Goal: Task Accomplishment & Management: Use online tool/utility

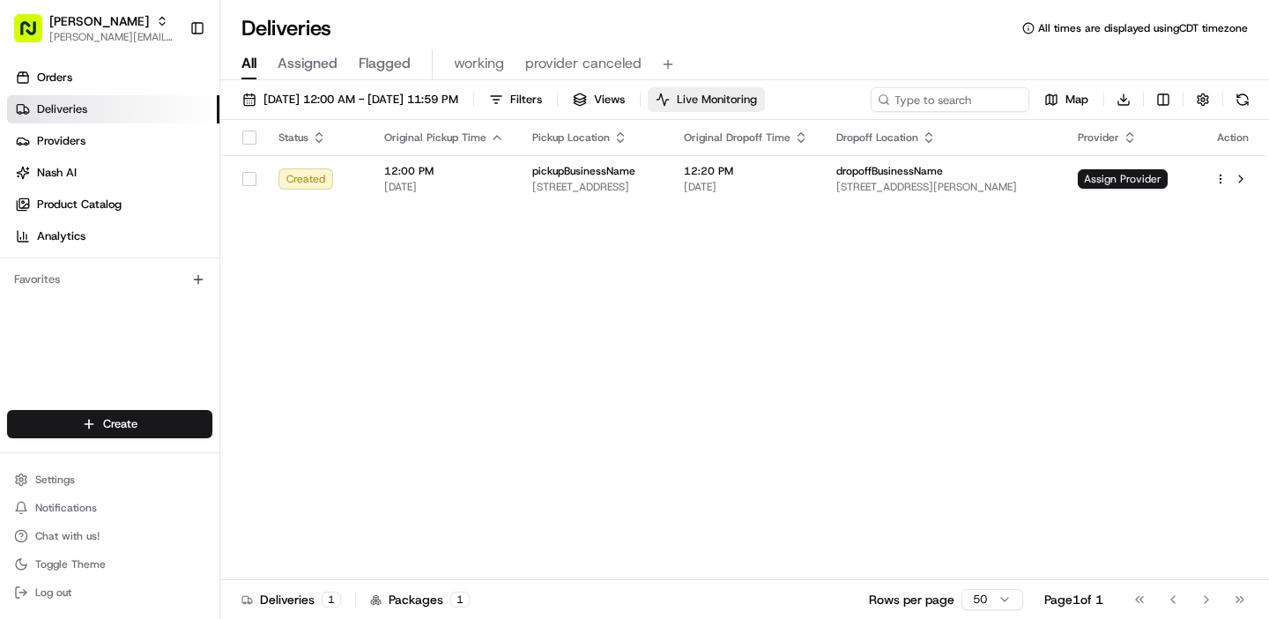
click at [739, 104] on button "Live Monitoring" at bounding box center [706, 99] width 117 height 25
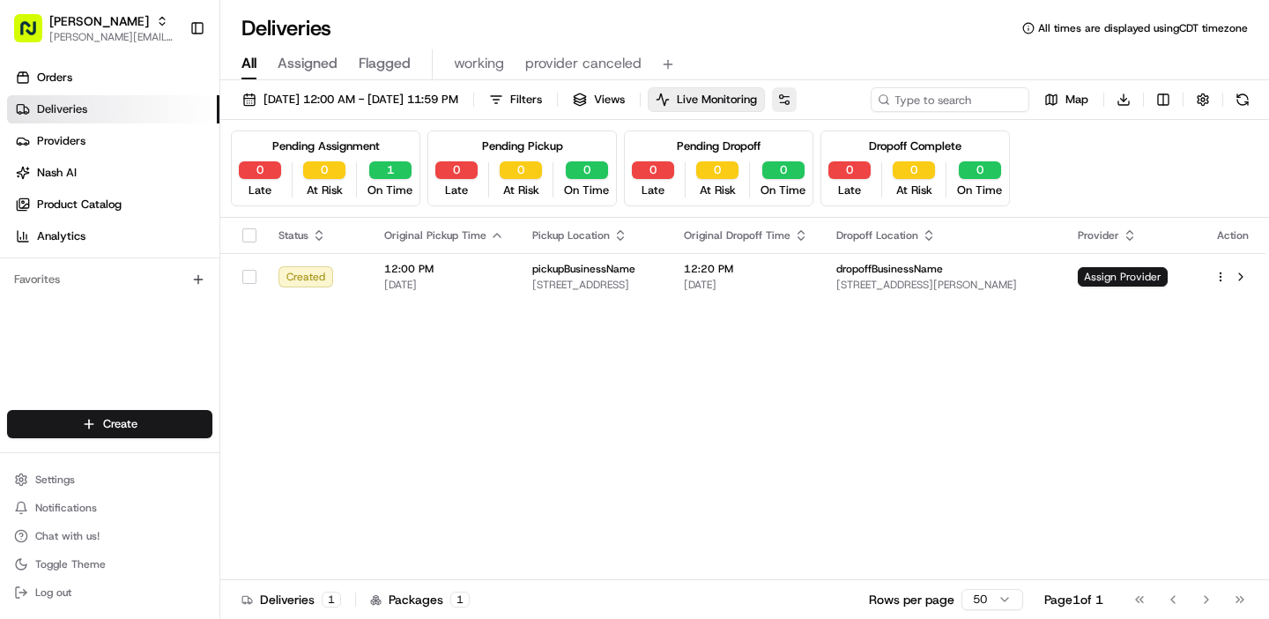
click at [796, 103] on button at bounding box center [784, 99] width 25 height 25
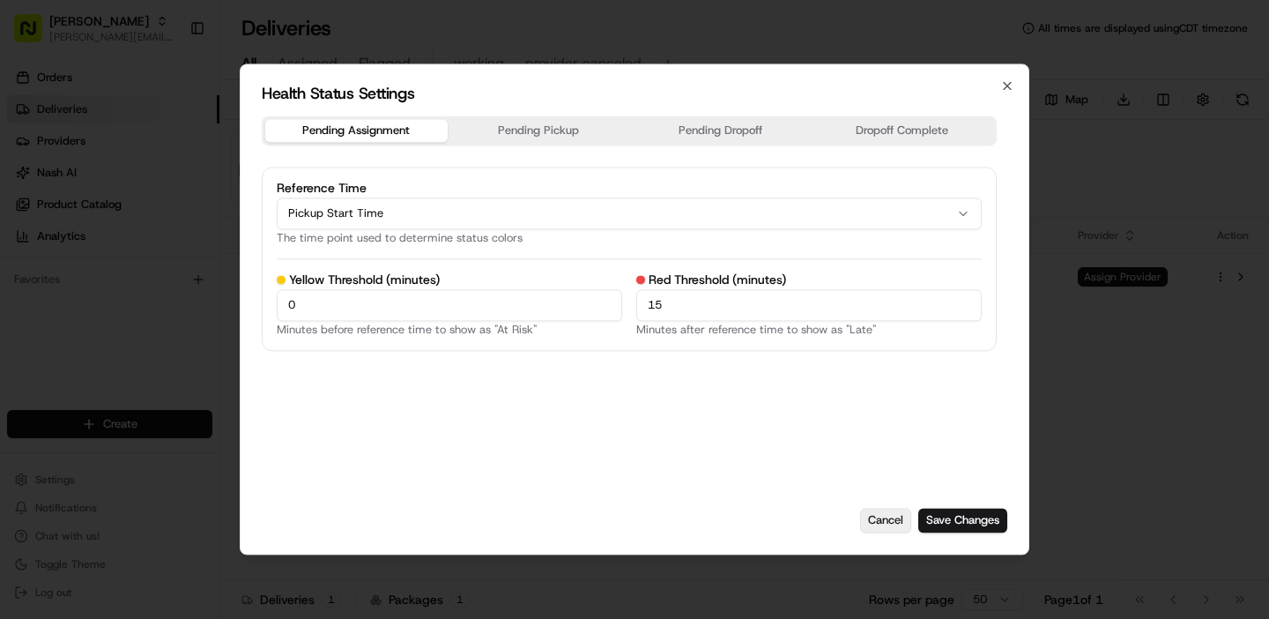
click at [881, 524] on button "Cancel" at bounding box center [885, 520] width 51 height 25
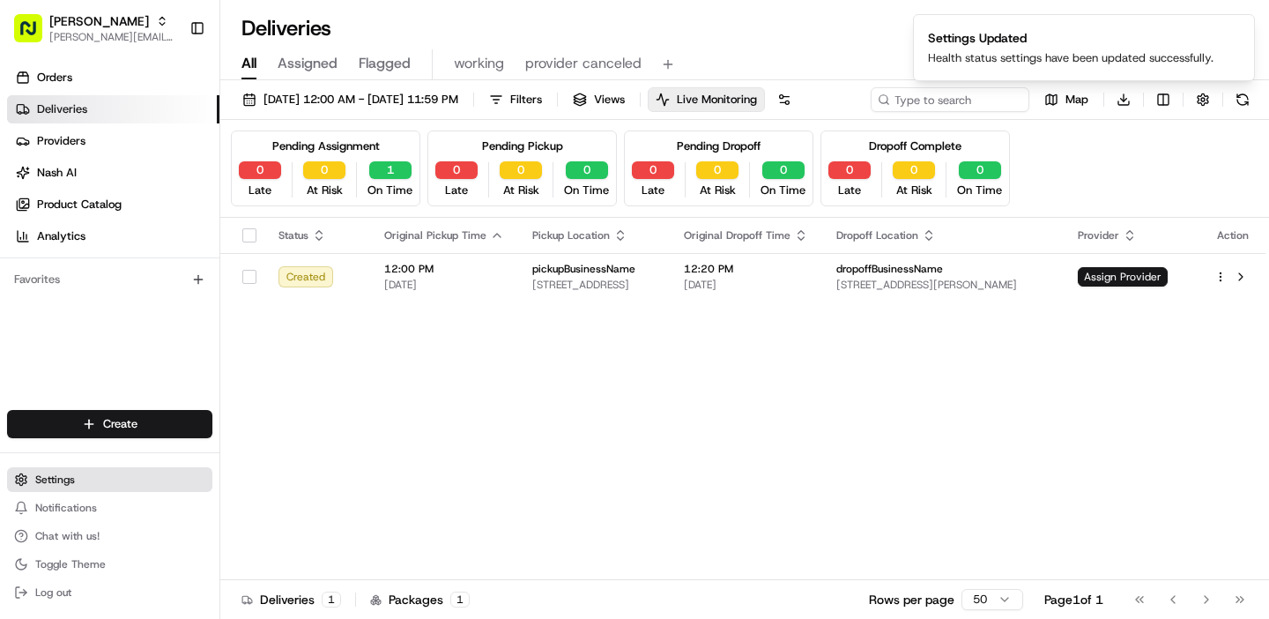
click at [134, 478] on button "Settings" at bounding box center [109, 479] width 205 height 25
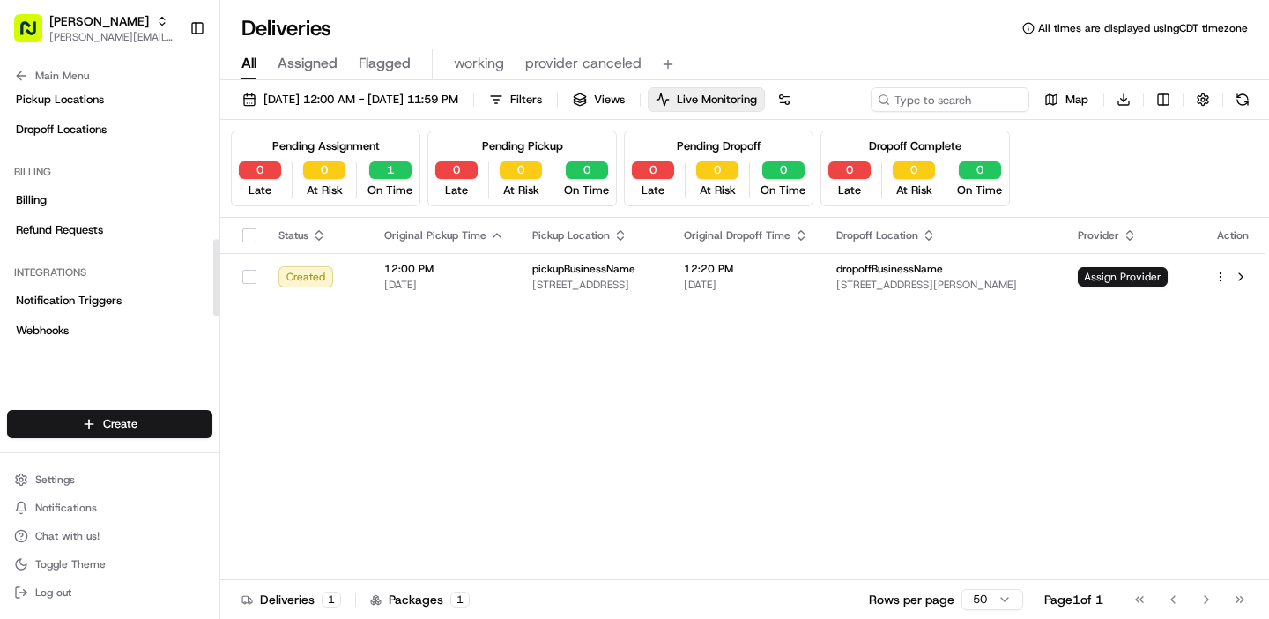
scroll to position [657, 0]
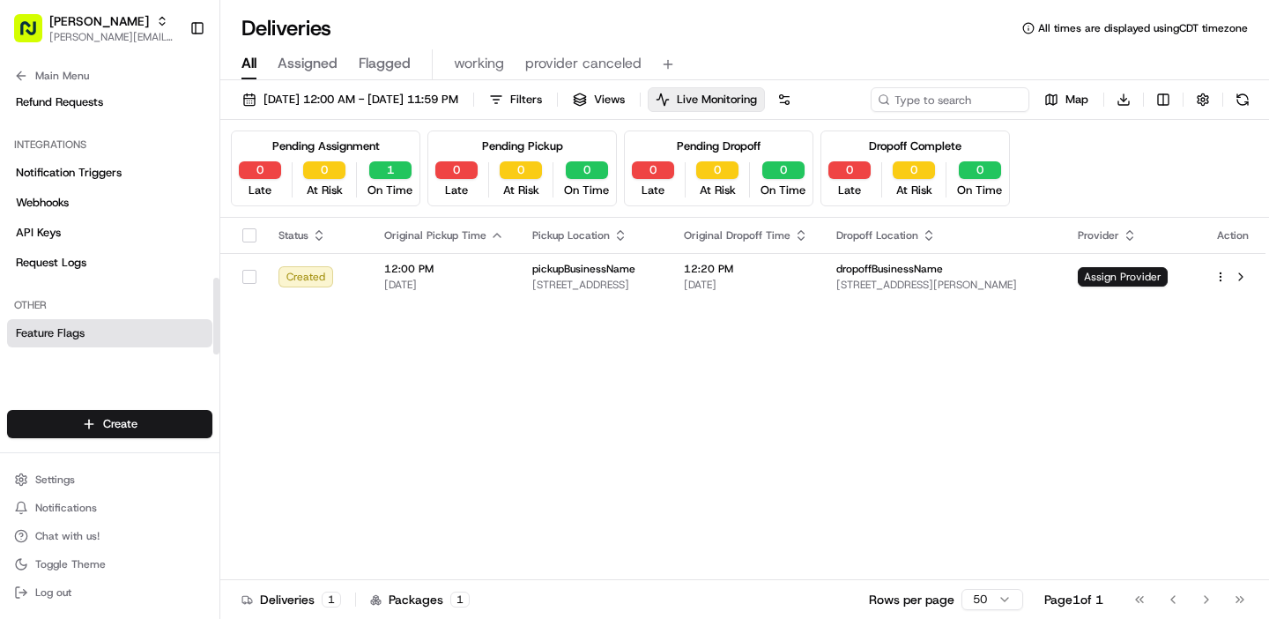
click at [92, 344] on link "Feature Flags" at bounding box center [109, 333] width 205 height 28
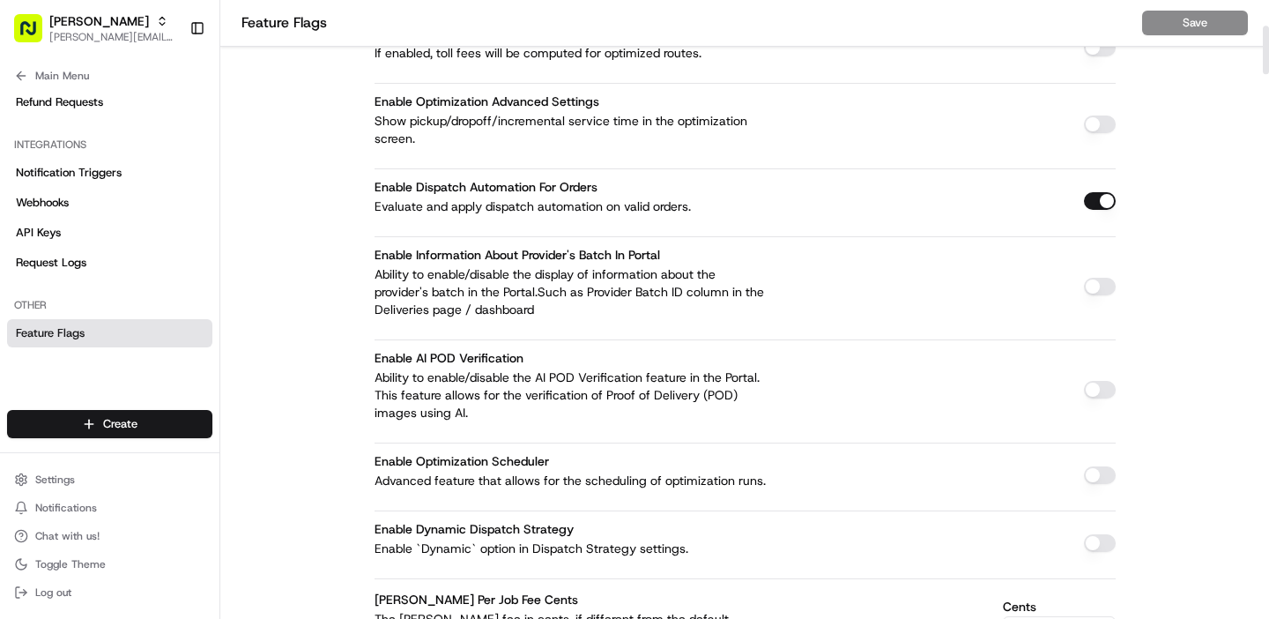
scroll to position [1447, 0]
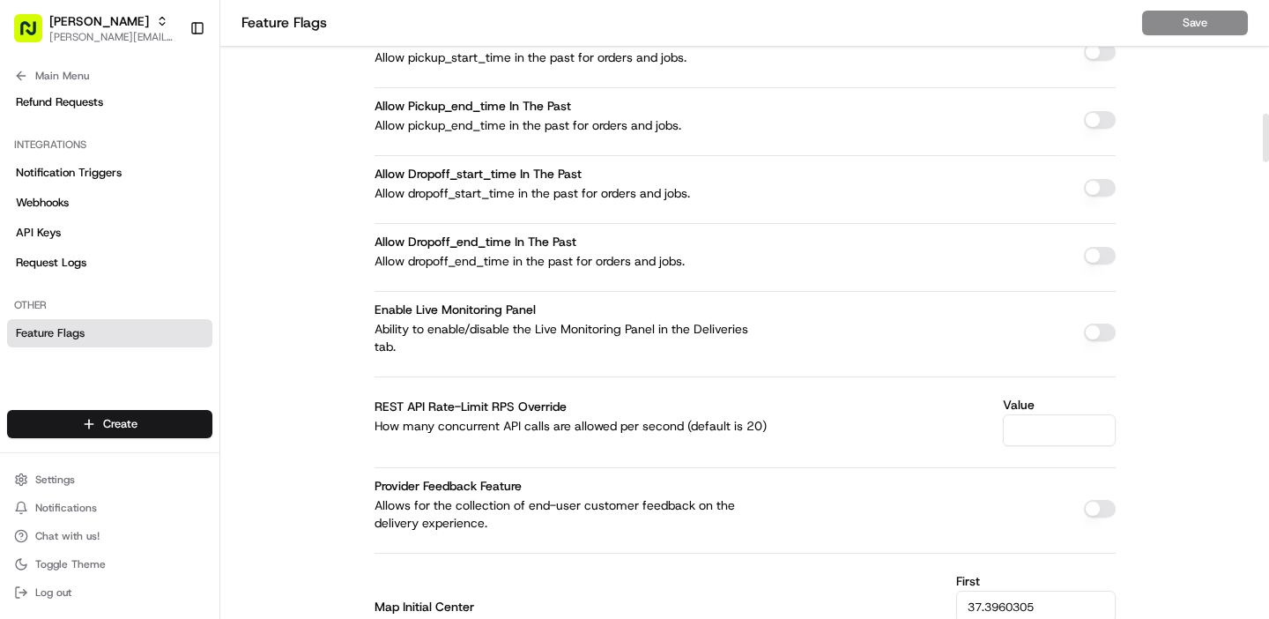
click at [1087, 333] on button "button" at bounding box center [1100, 332] width 32 height 18
click at [1193, 34] on button "Save" at bounding box center [1195, 23] width 106 height 25
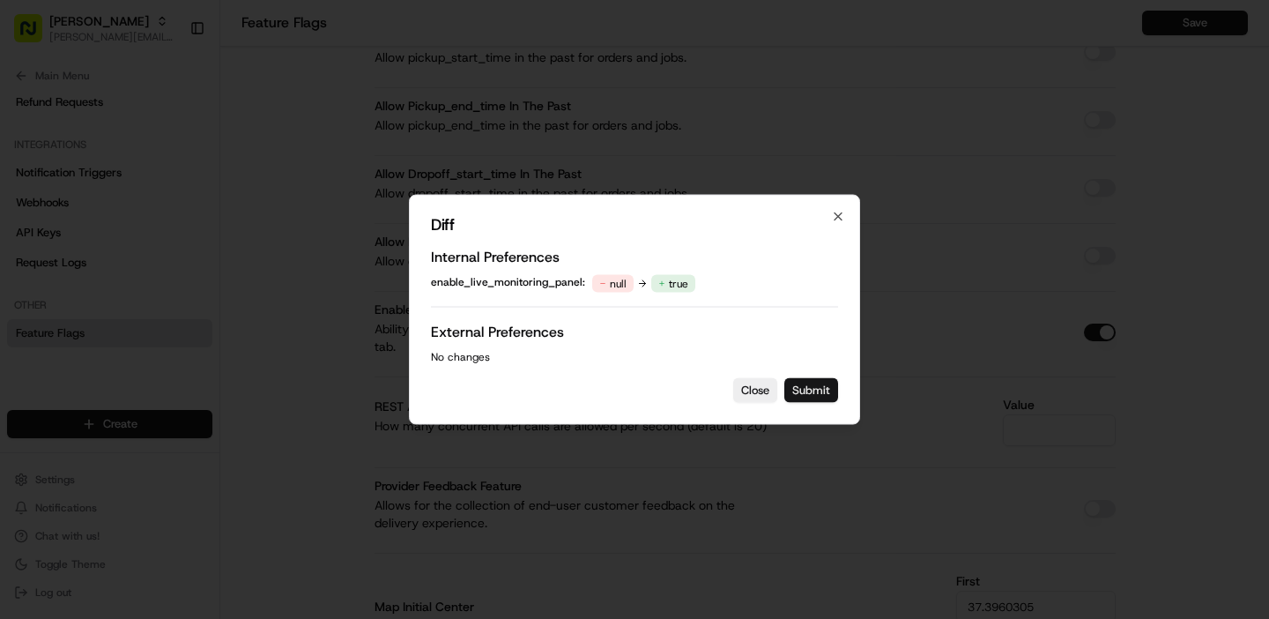
click at [826, 386] on button "Submit" at bounding box center [811, 390] width 54 height 25
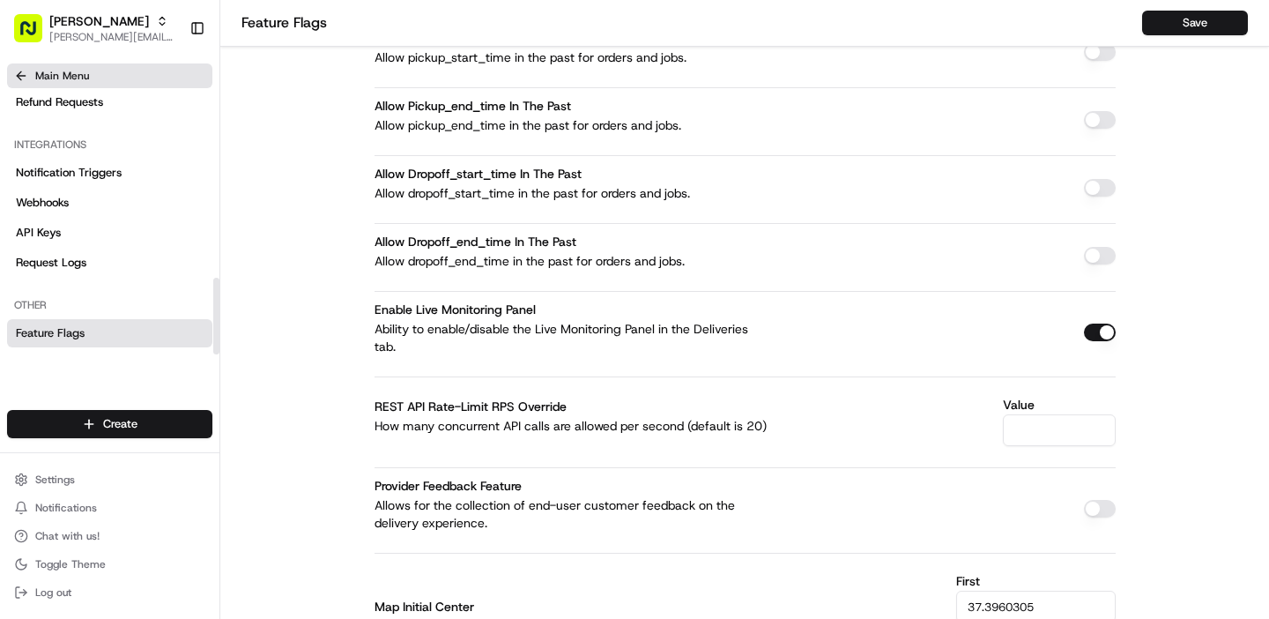
click at [26, 74] on icon at bounding box center [21, 76] width 14 height 14
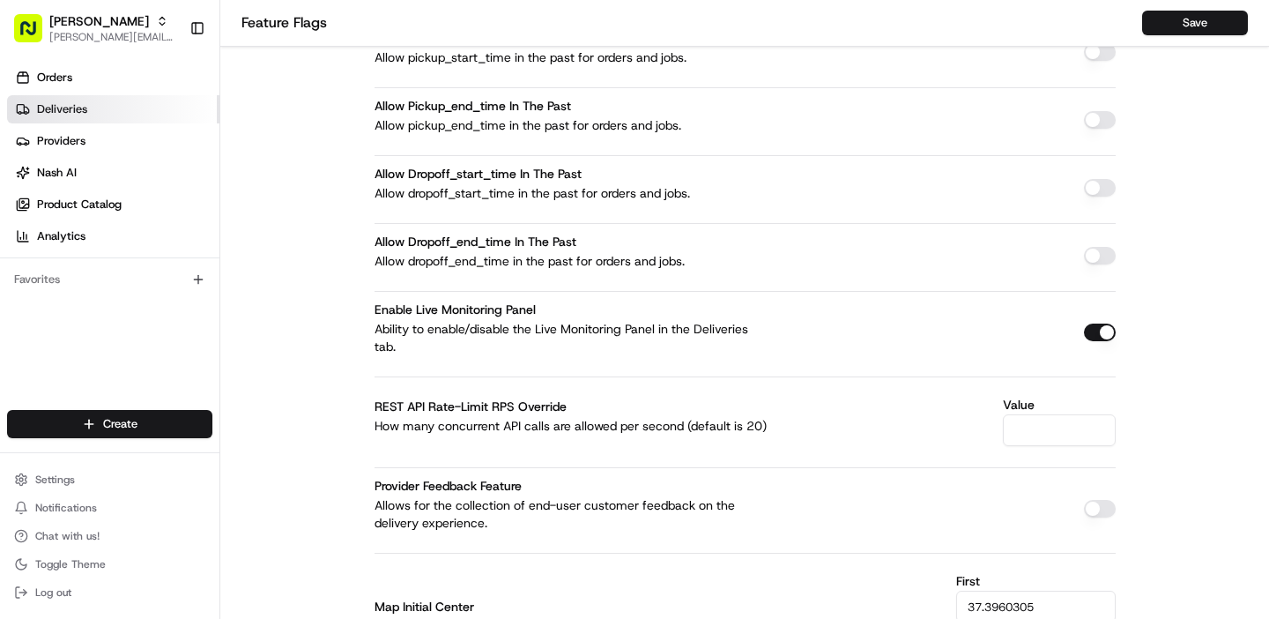
click at [67, 103] on span "Deliveries" at bounding box center [62, 109] width 50 height 16
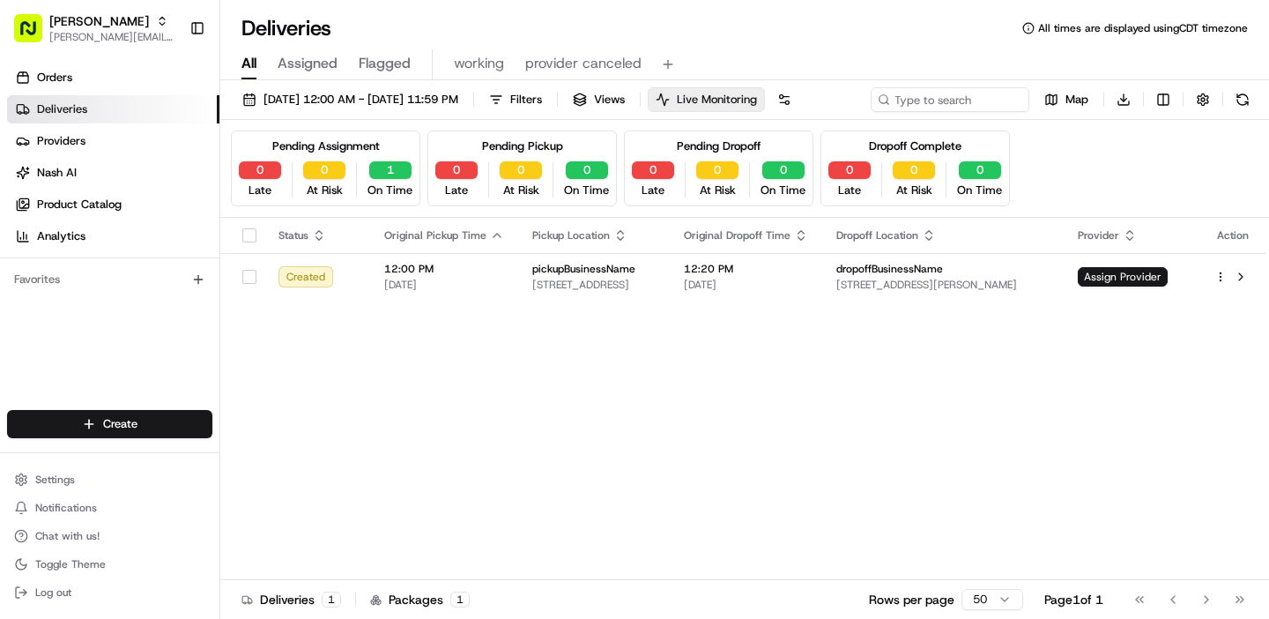
click at [757, 100] on span "Live Monitoring" at bounding box center [717, 100] width 80 height 16
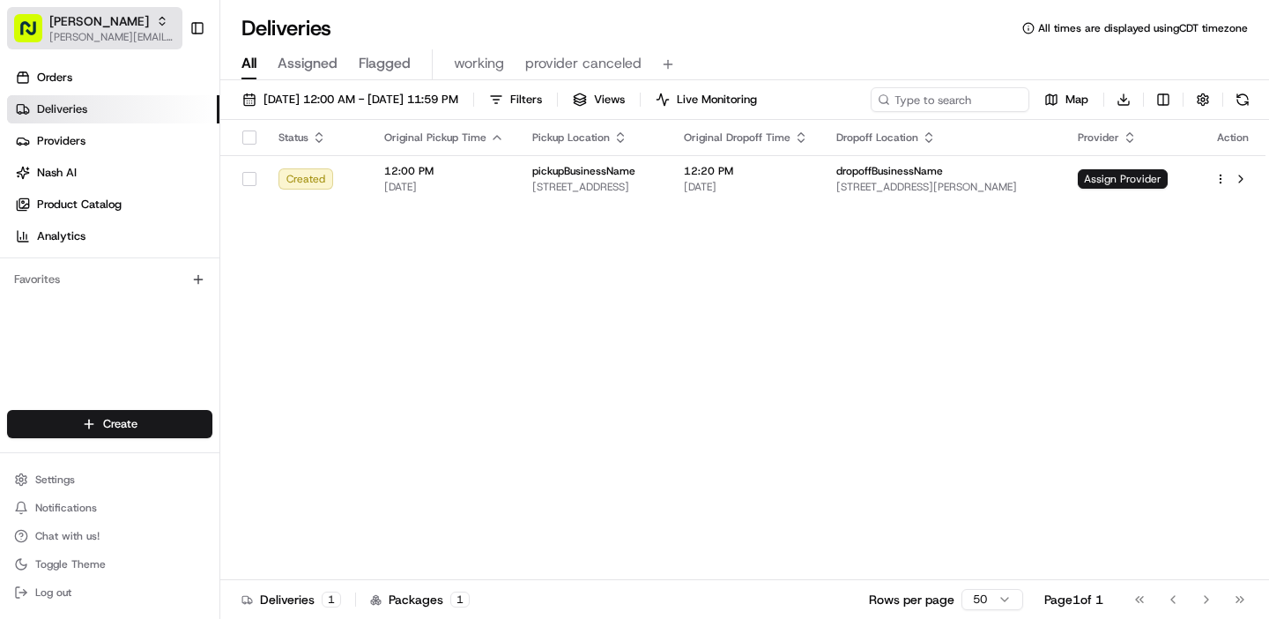
click at [104, 41] on span "[PERSON_NAME][EMAIL_ADDRESS][DOMAIN_NAME]" at bounding box center [112, 37] width 126 height 14
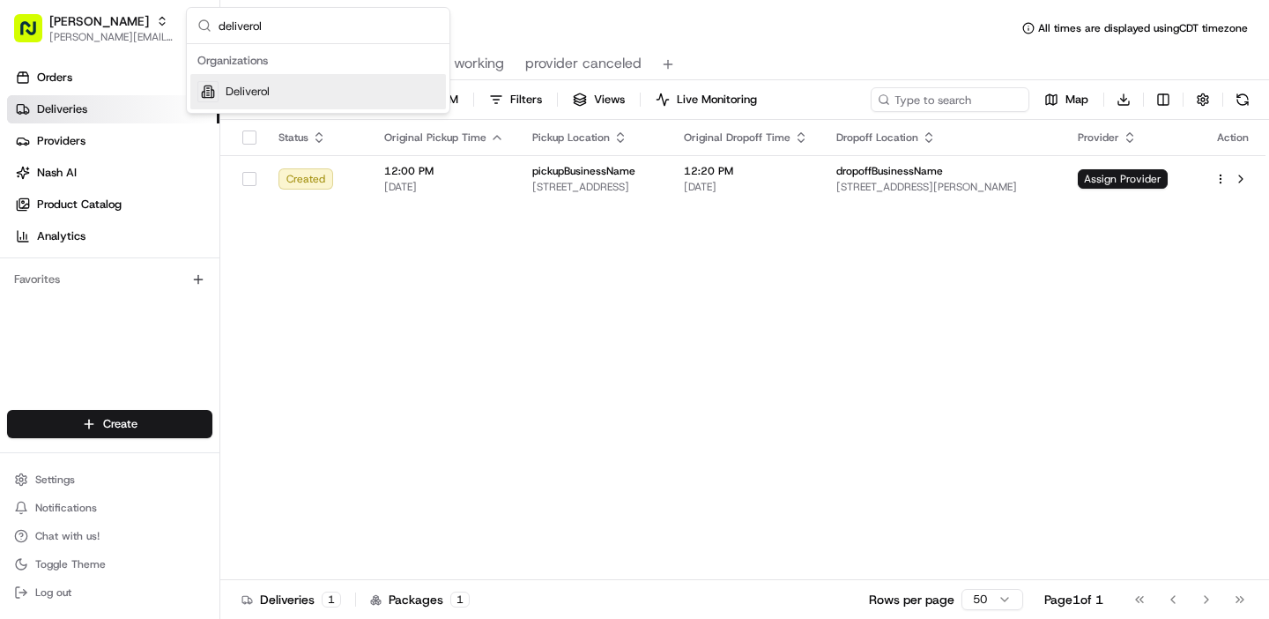
type input "deliverol"
click at [242, 98] on span "Deliverol" at bounding box center [248, 92] width 44 height 16
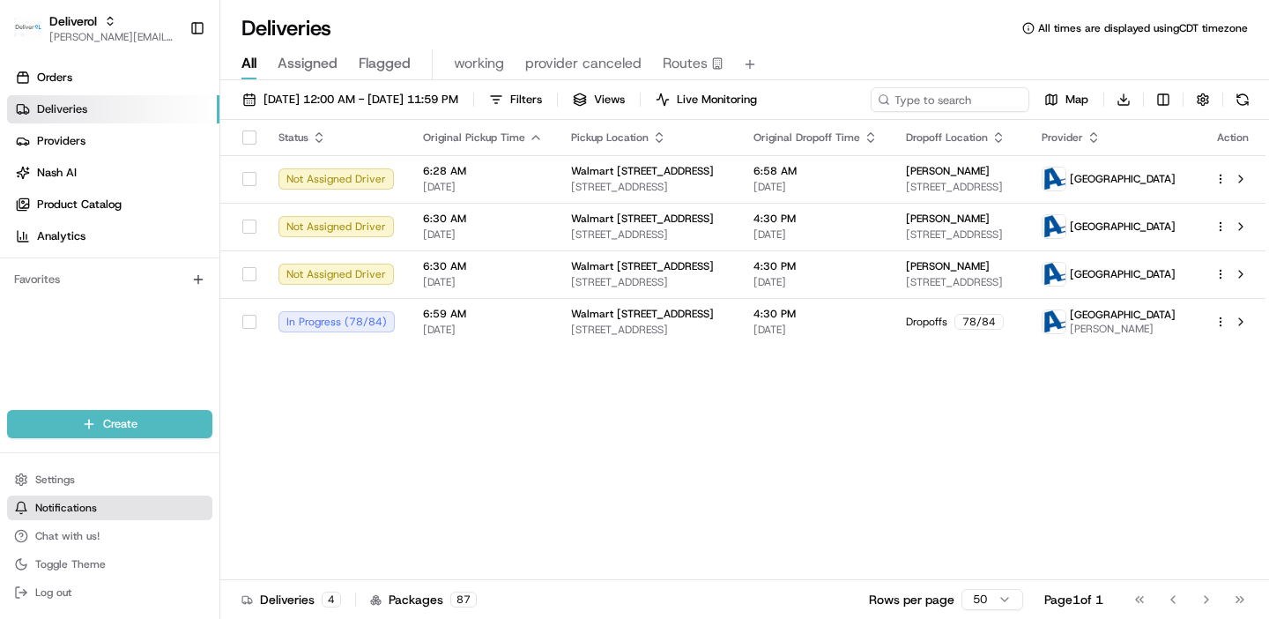
click at [70, 505] on span "Notifications" at bounding box center [66, 507] width 62 height 14
click at [83, 487] on button "Settings" at bounding box center [109, 479] width 205 height 25
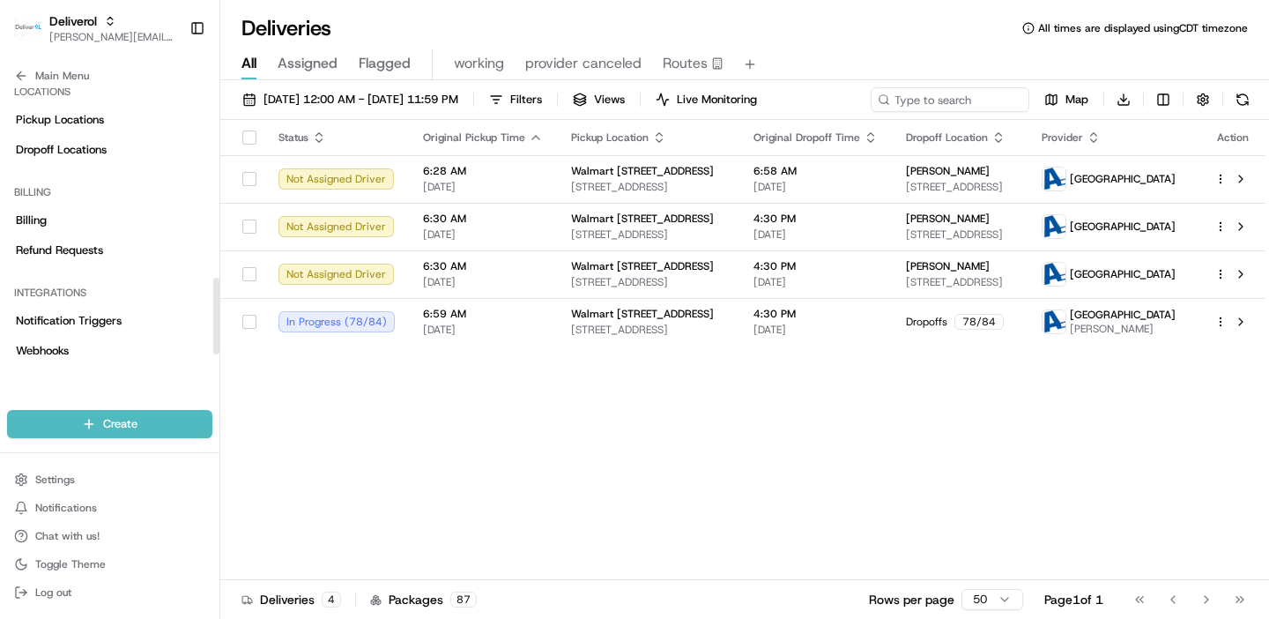
scroll to position [657, 0]
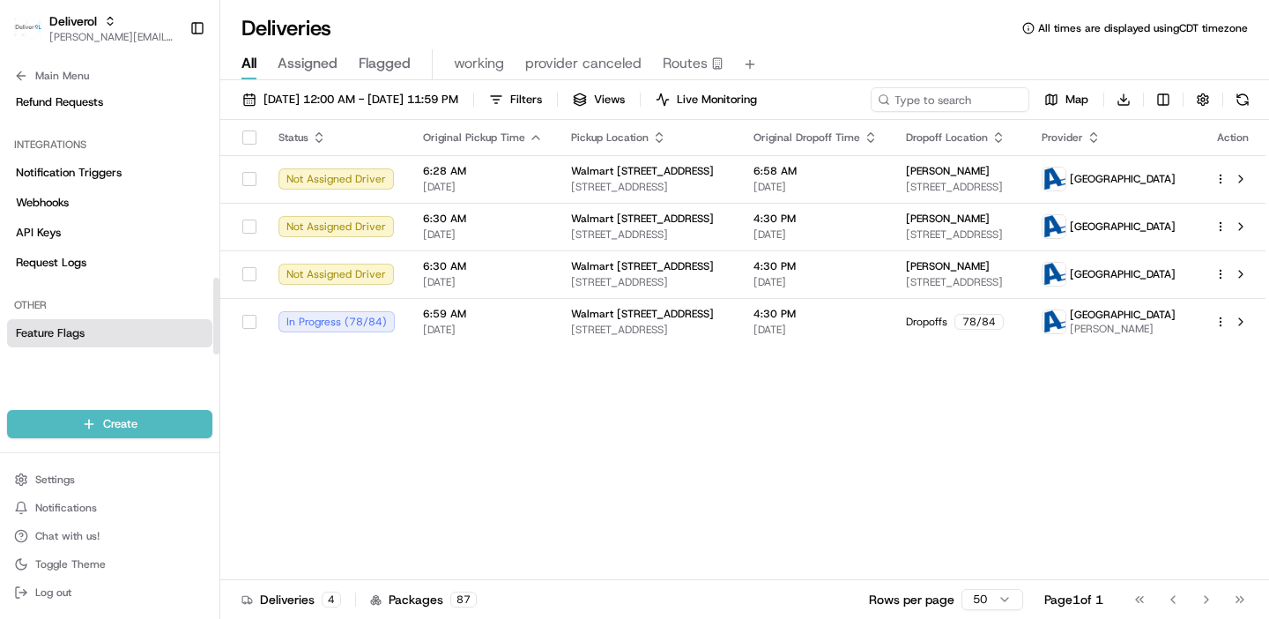
click at [116, 323] on link "Feature Flags" at bounding box center [109, 333] width 205 height 28
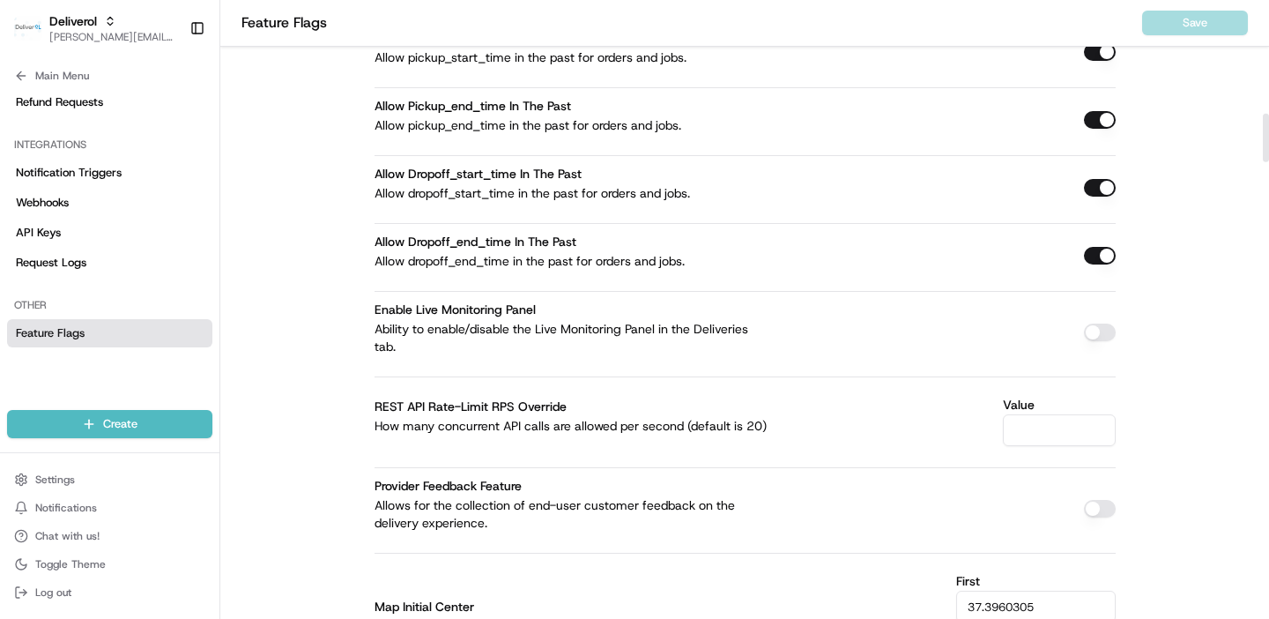
click at [1093, 339] on button "button" at bounding box center [1100, 332] width 32 height 18
click at [1191, 26] on button "Save" at bounding box center [1195, 23] width 106 height 25
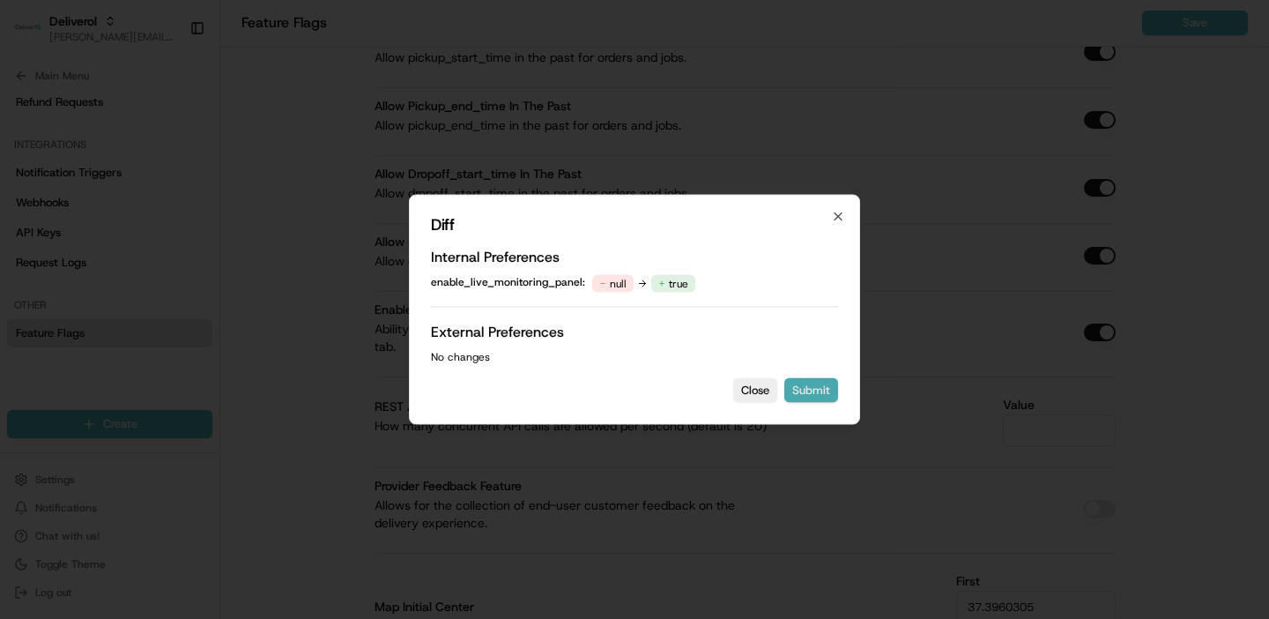
click at [804, 386] on button "Submit" at bounding box center [811, 390] width 54 height 25
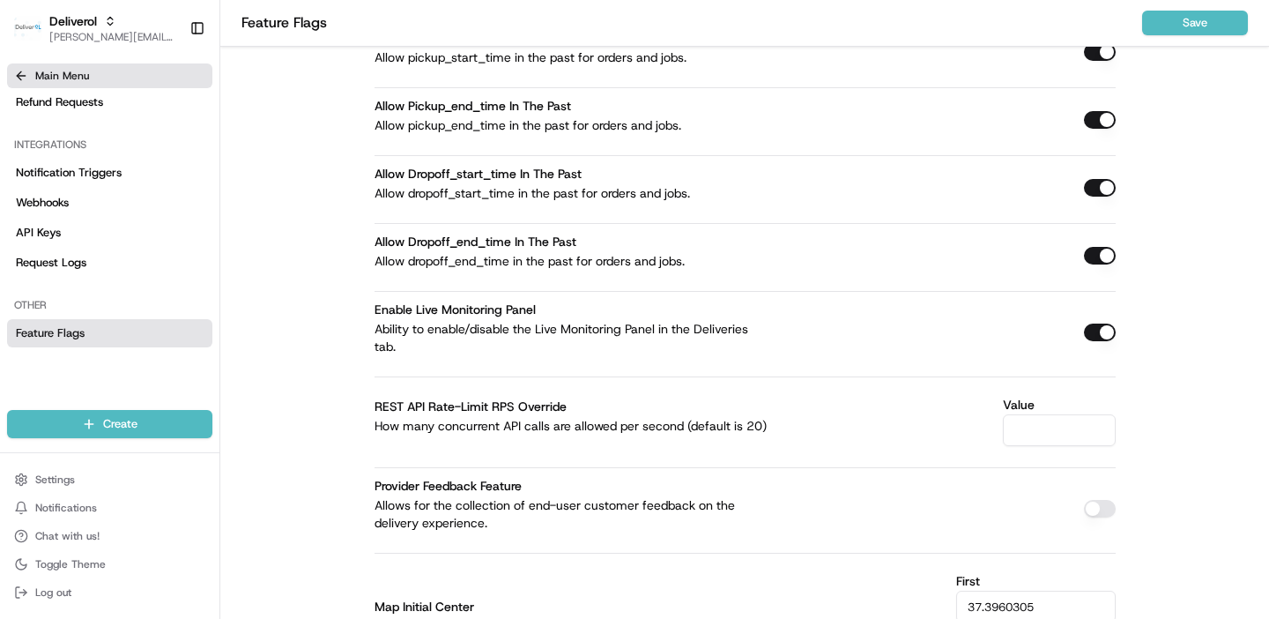
click at [21, 79] on icon at bounding box center [19, 75] width 4 height 8
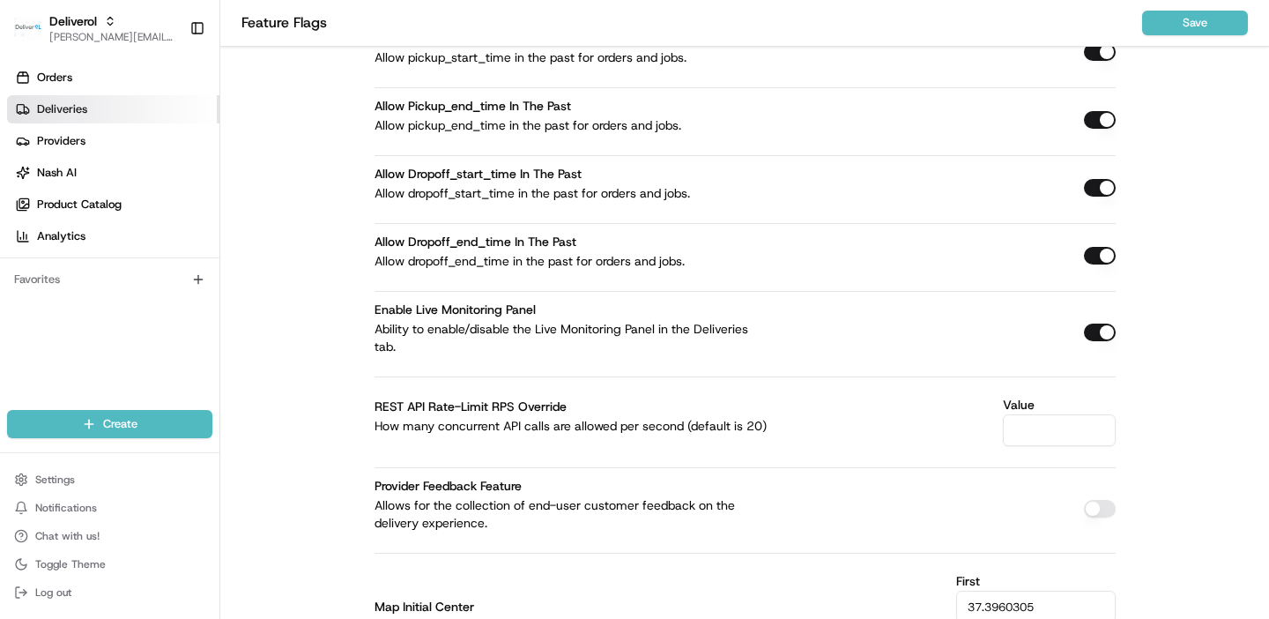
click at [94, 110] on link "Deliveries" at bounding box center [113, 109] width 212 height 28
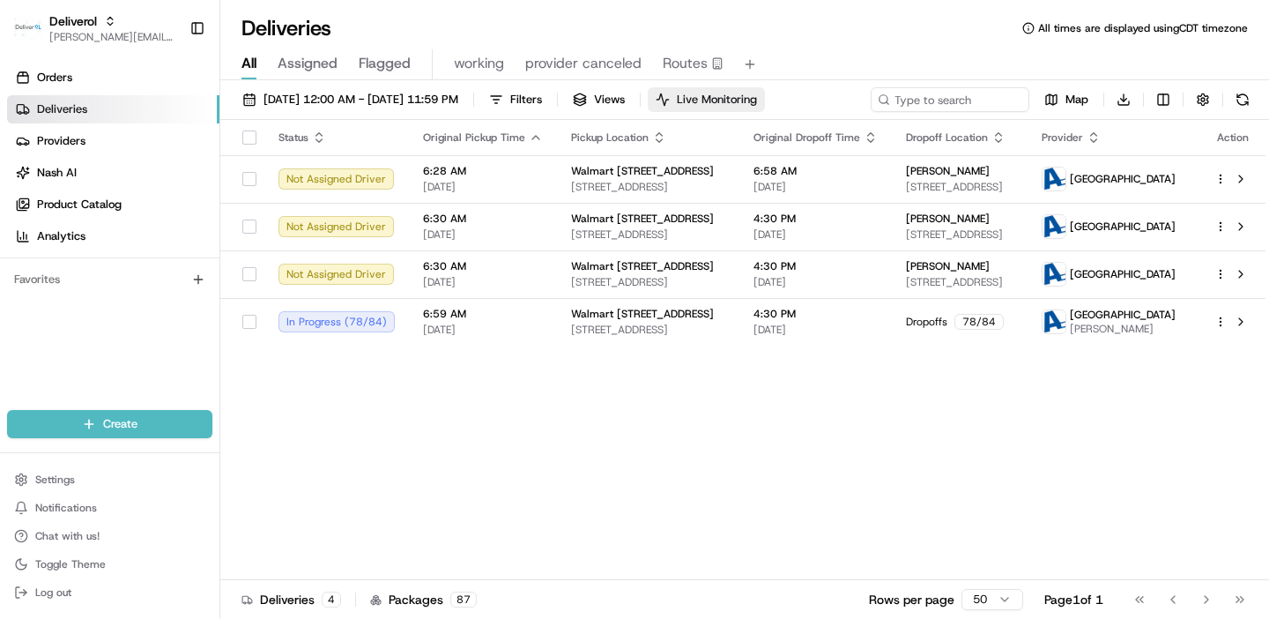
click at [757, 101] on span "Live Monitoring" at bounding box center [717, 100] width 80 height 16
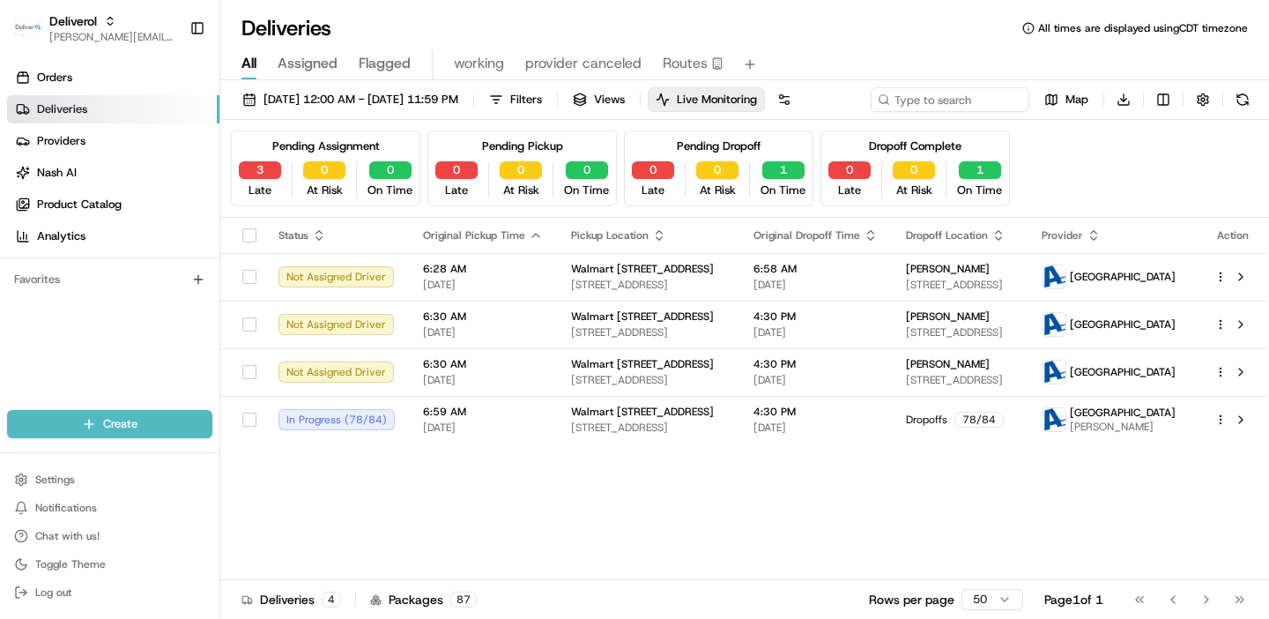
click at [833, 45] on div "All Assigned Flagged working provider canceled Routes" at bounding box center [744, 61] width 1048 height 38
click at [99, 478] on button "Settings" at bounding box center [109, 479] width 205 height 25
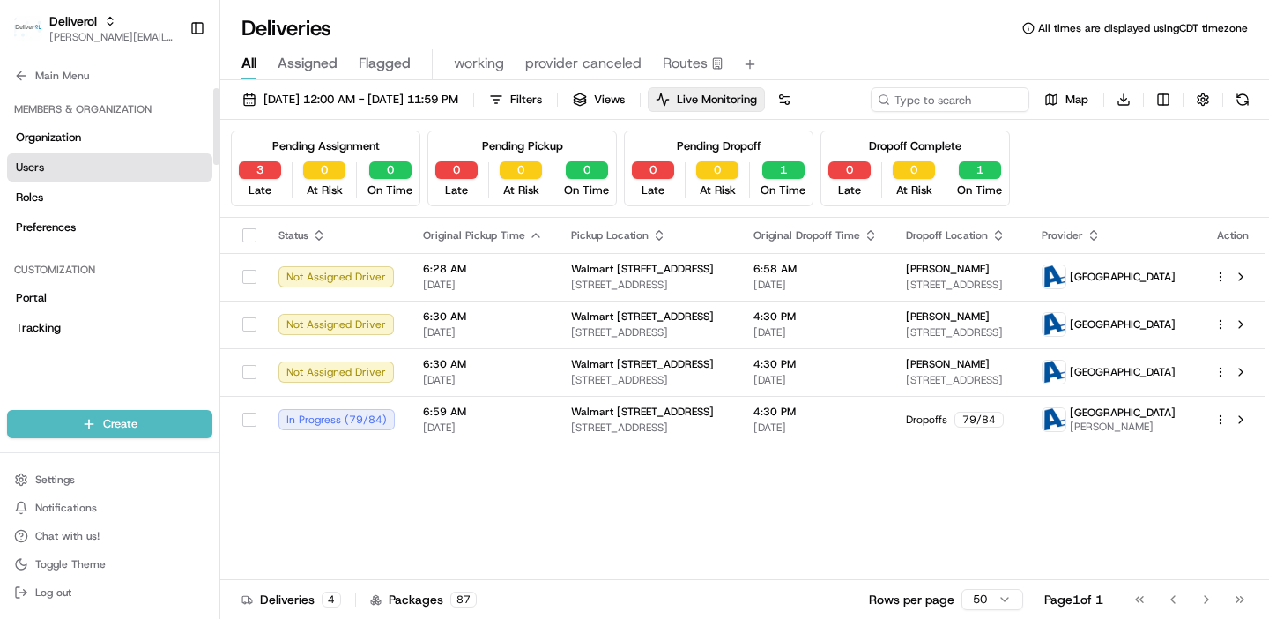
click at [57, 165] on link "Users" at bounding box center [109, 167] width 205 height 28
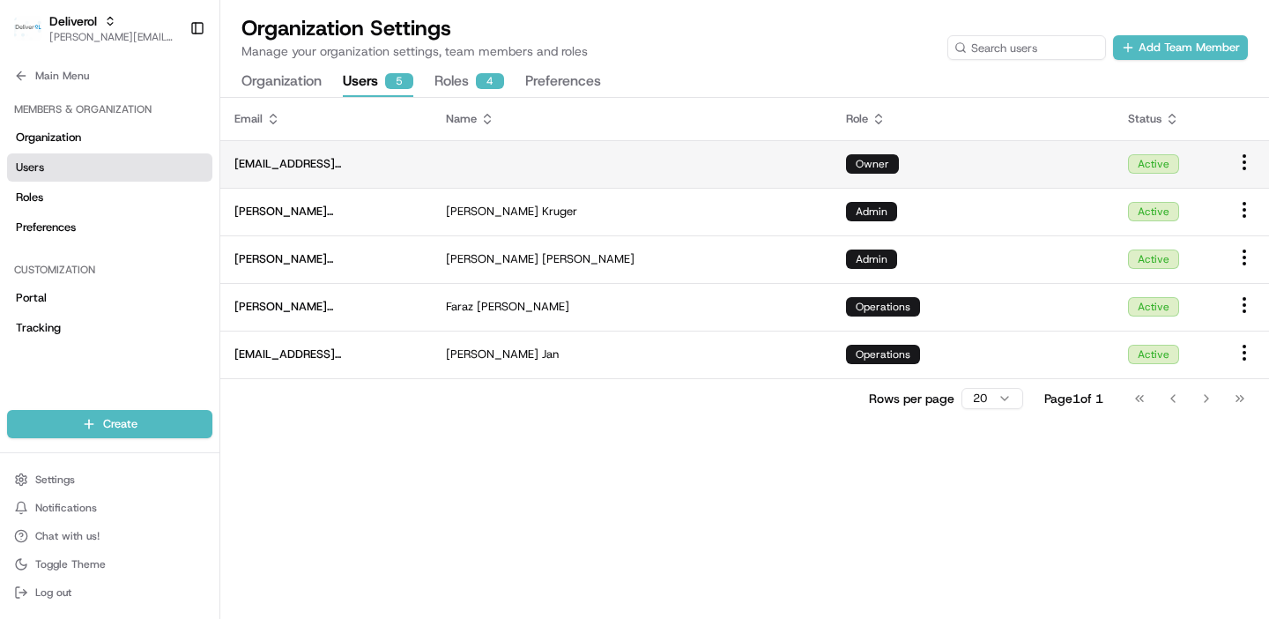
click at [332, 162] on span "[EMAIL_ADDRESS][DOMAIN_NAME]" at bounding box center [325, 164] width 183 height 16
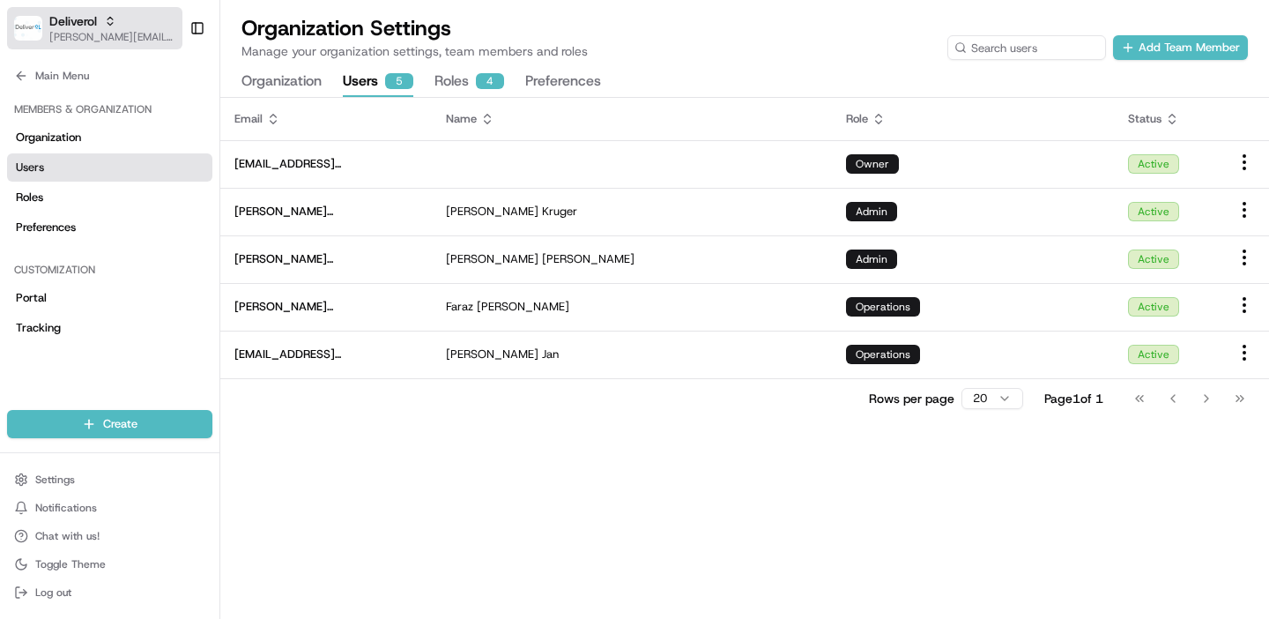
click at [84, 34] on span "[PERSON_NAME][EMAIL_ADDRESS][DOMAIN_NAME]" at bounding box center [112, 37] width 126 height 14
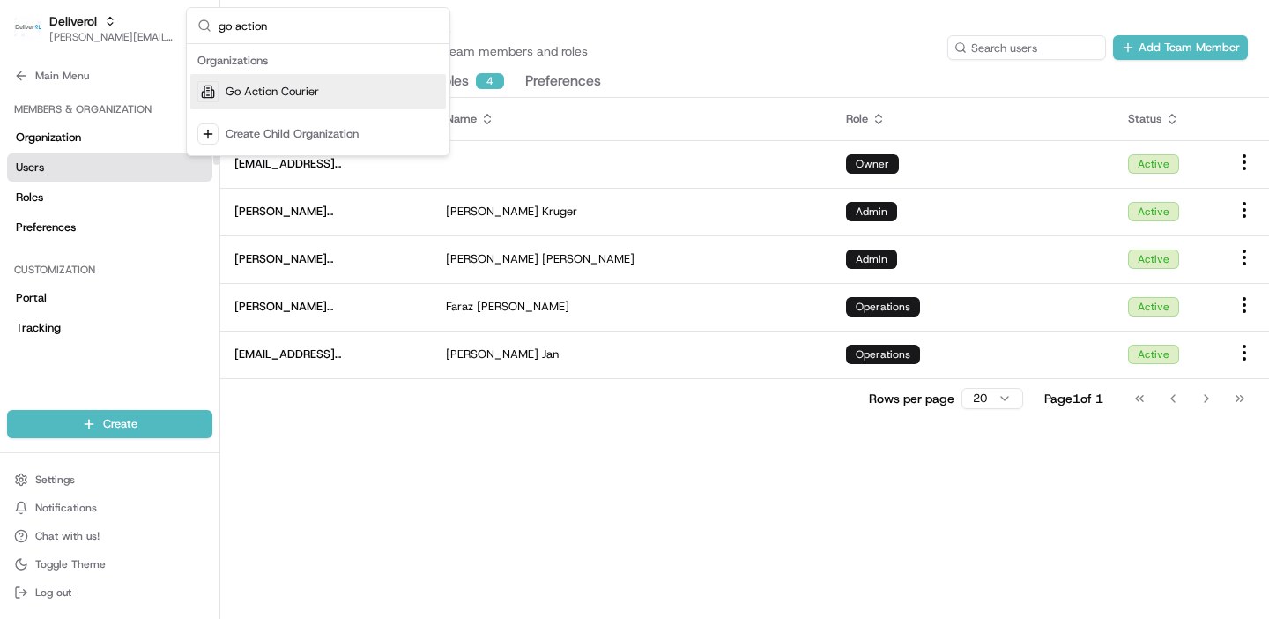
type input "go action"
click at [234, 93] on span "Go Action Courier" at bounding box center [272, 92] width 93 height 16
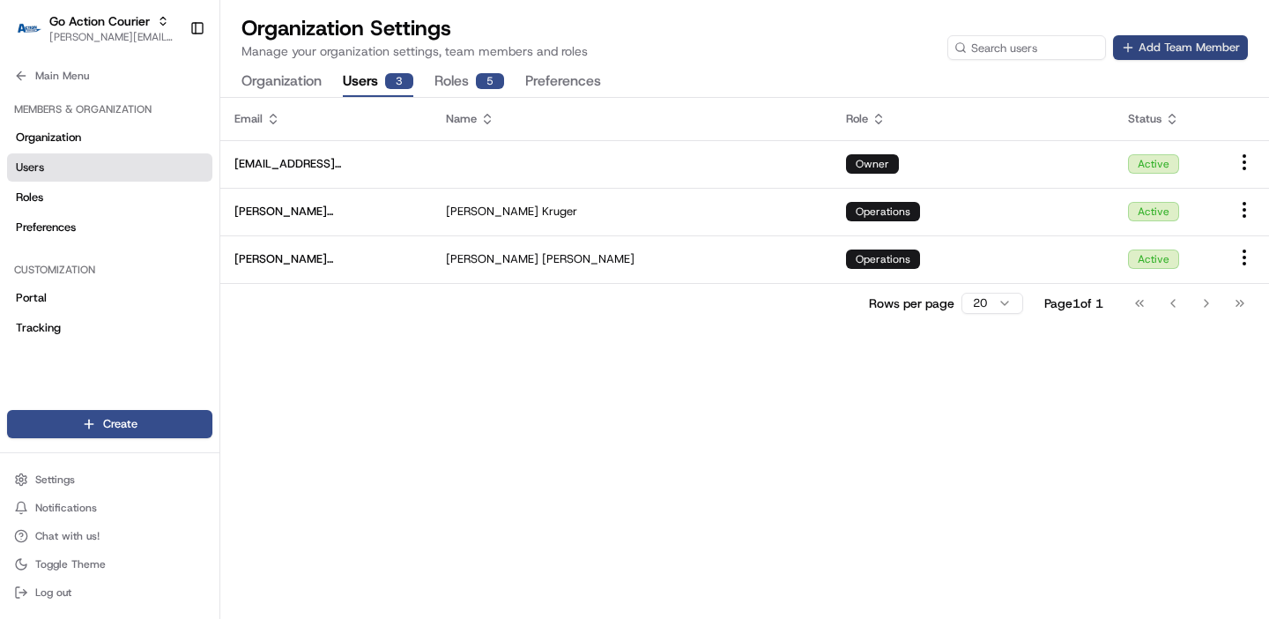
click at [1154, 51] on button "Add Team Member" at bounding box center [1180, 47] width 135 height 25
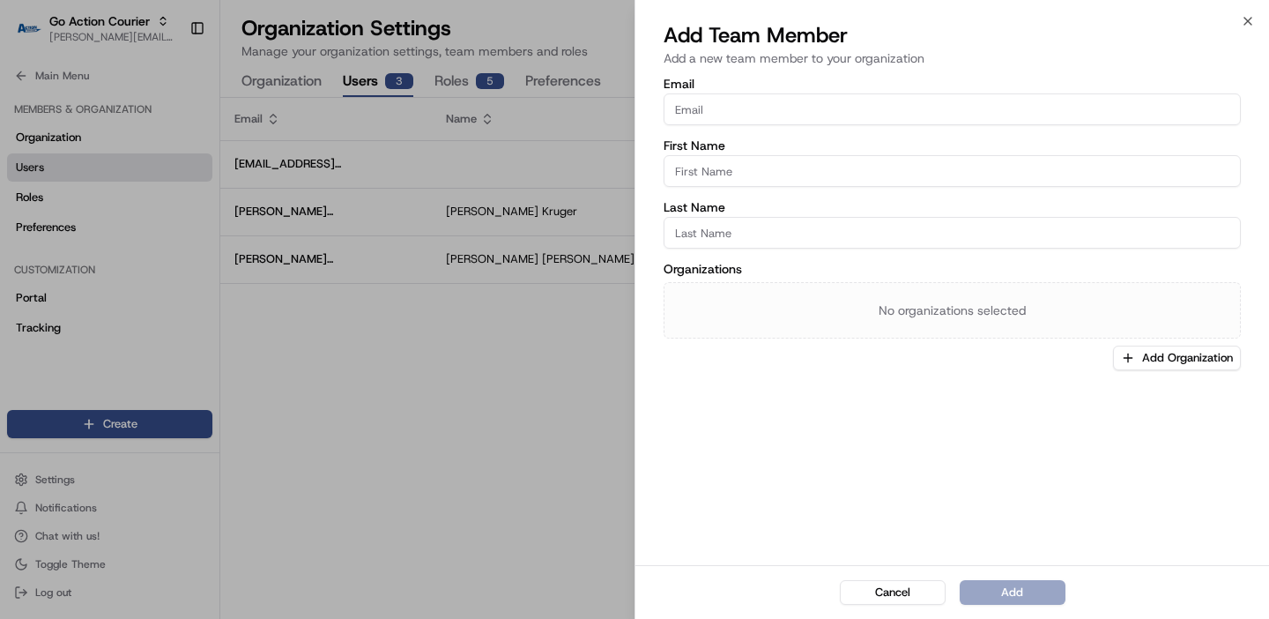
click at [722, 108] on input "Email" at bounding box center [951, 109] width 577 height 32
paste input "[EMAIL_ADDRESS][DOMAIN_NAME]"
type input "[EMAIL_ADDRESS][DOMAIN_NAME]"
click at [759, 365] on div "Organizations No organizations selected Add Organization" at bounding box center [951, 316] width 577 height 107
click at [783, 180] on input "First Name" at bounding box center [951, 171] width 577 height 32
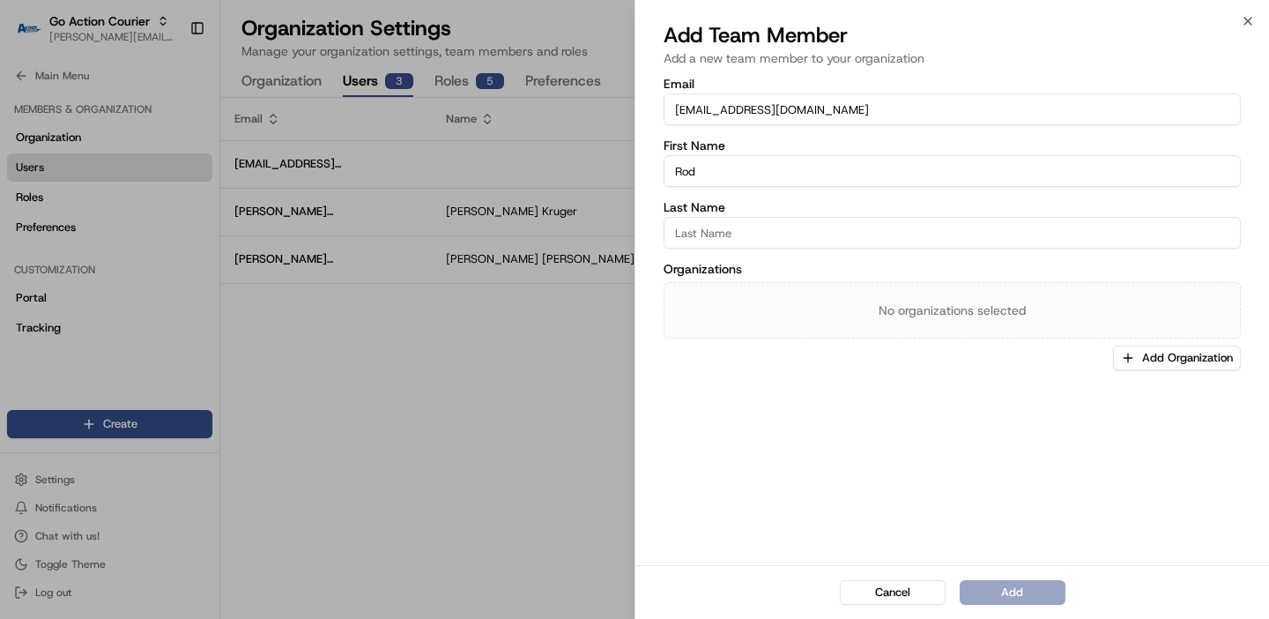
type input "Rod"
type input "Jaraiedi"
click at [1152, 362] on button "Add Organization" at bounding box center [1177, 357] width 128 height 25
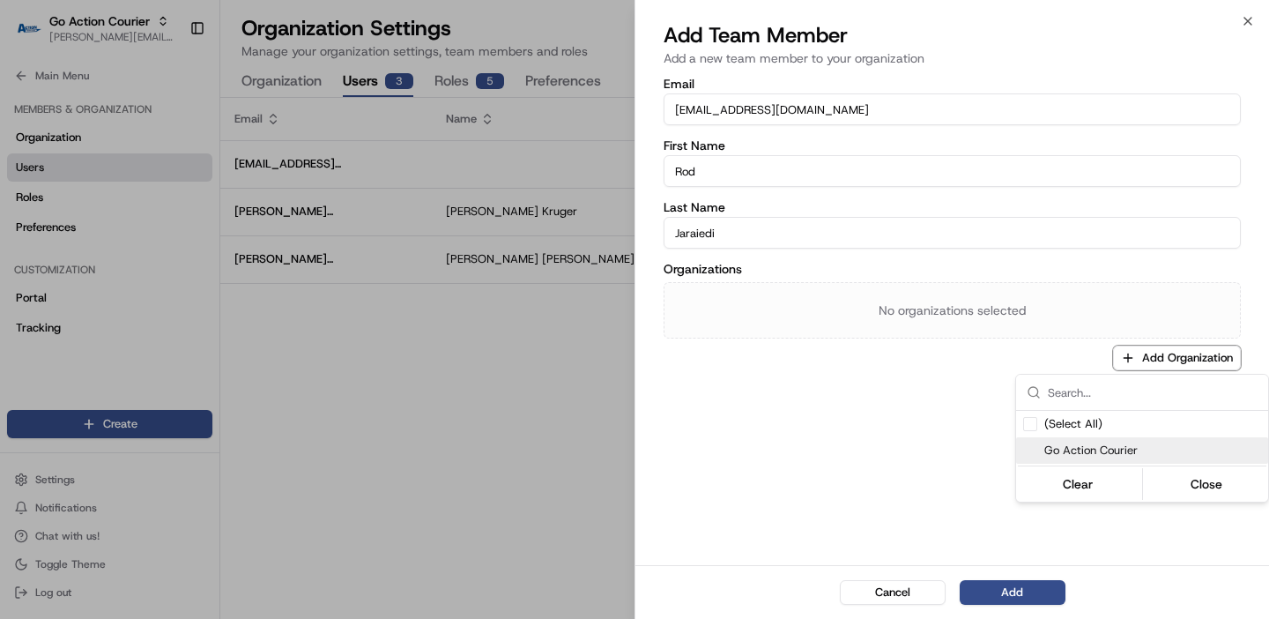
click at [1078, 457] on span "Go Action Courier" at bounding box center [1152, 450] width 217 height 16
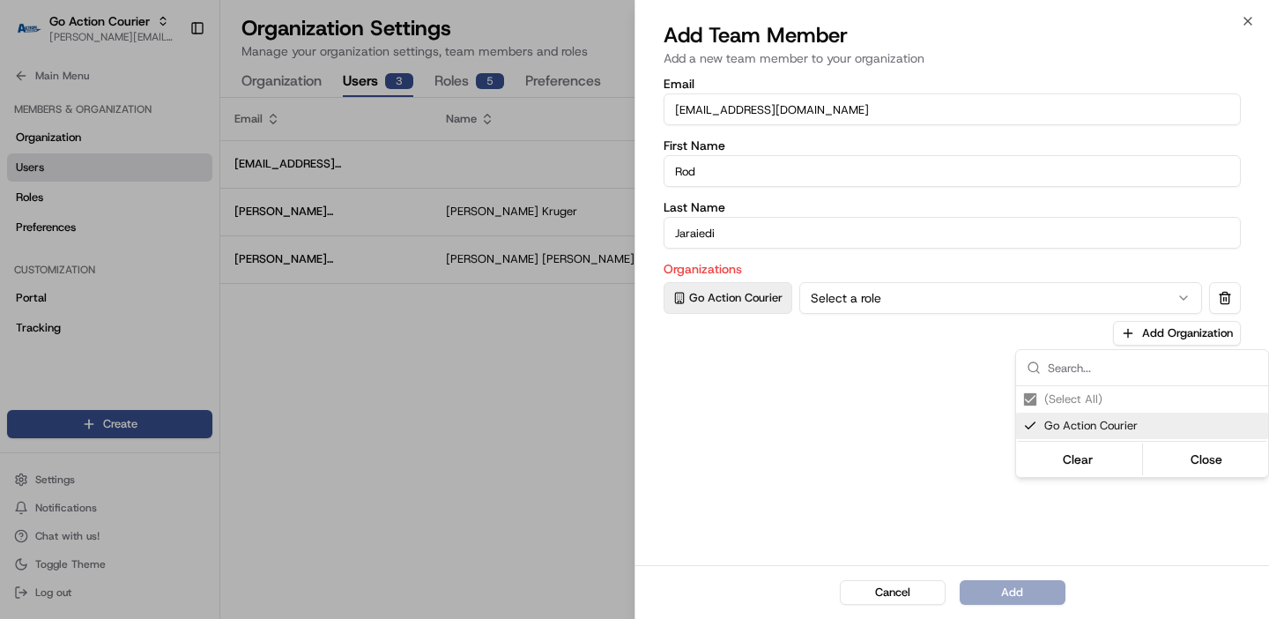
click at [412, 274] on div at bounding box center [634, 309] width 1269 height 619
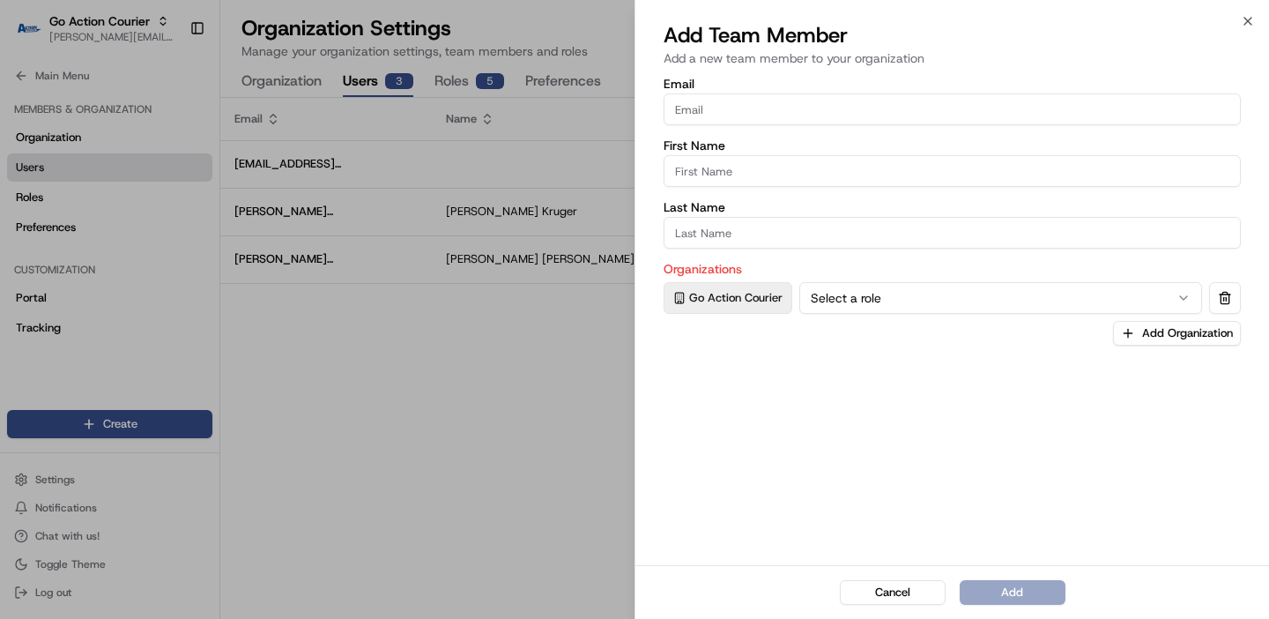
click at [78, 29] on div at bounding box center [634, 309] width 1269 height 619
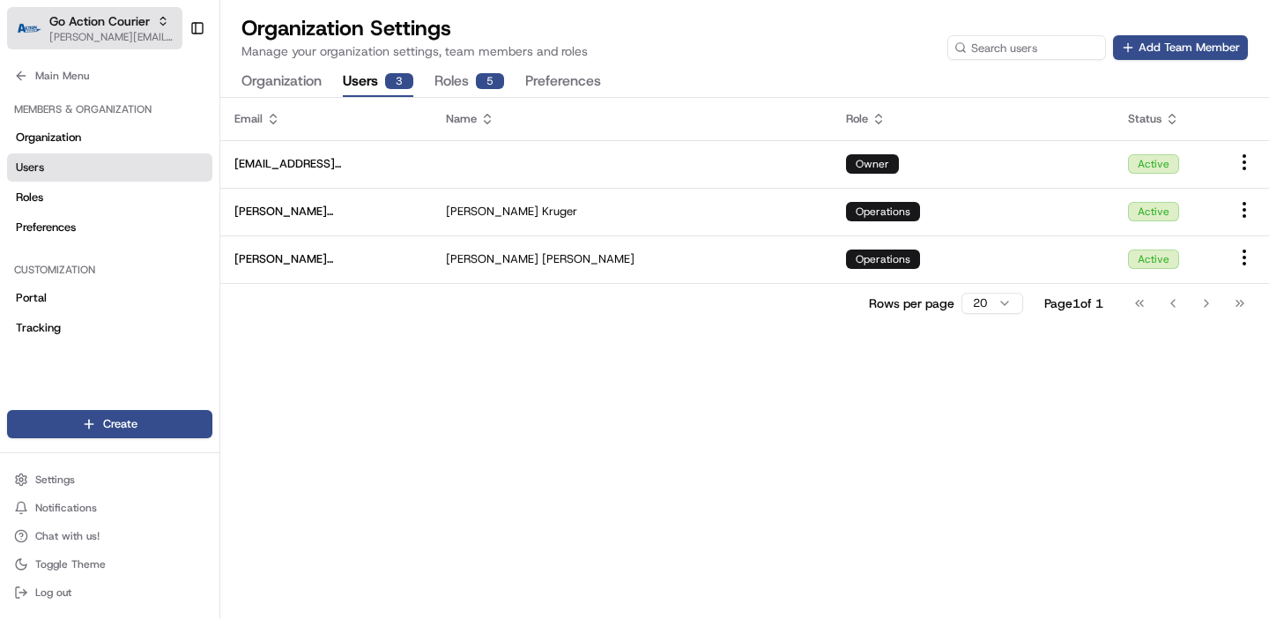
click at [89, 34] on span "[PERSON_NAME][EMAIL_ADDRESS][DOMAIN_NAME]" at bounding box center [112, 37] width 126 height 14
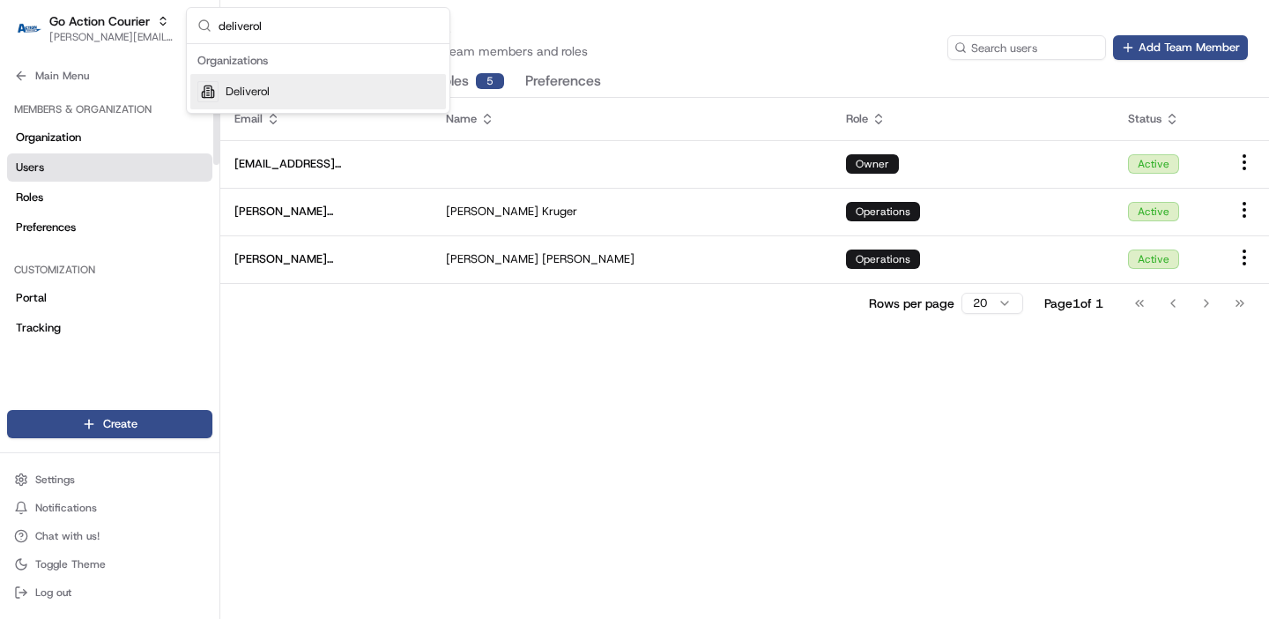
type input "deliverol"
click at [226, 89] on span "Deliverol" at bounding box center [248, 92] width 44 height 16
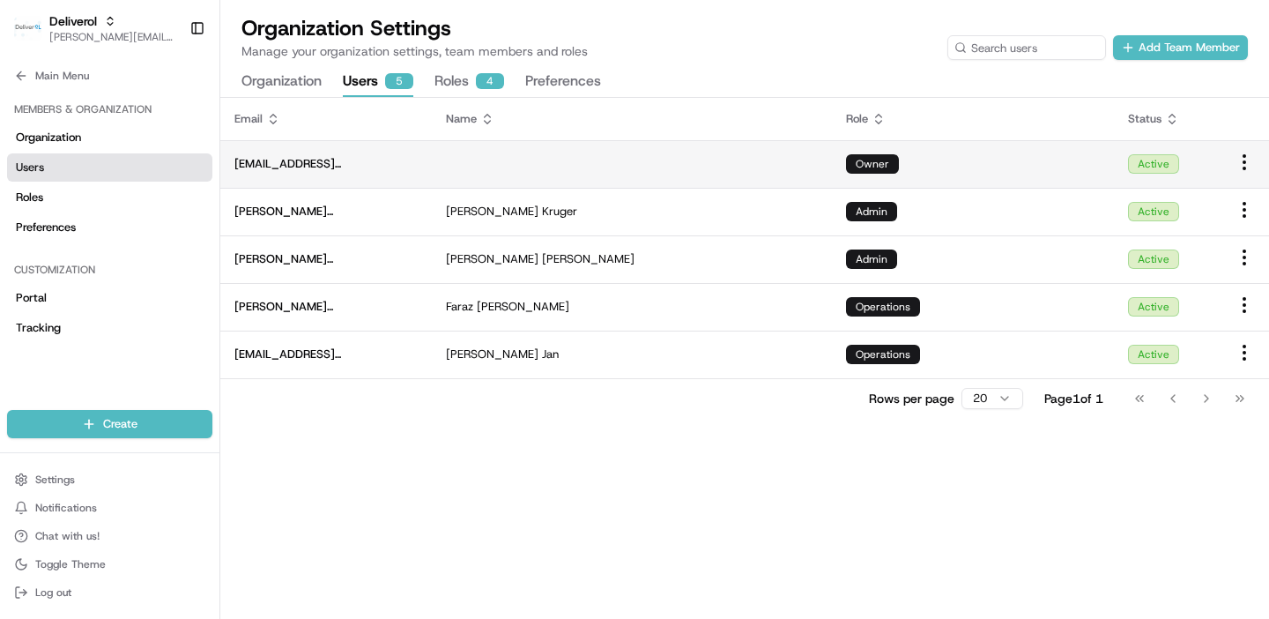
click at [411, 167] on span "[EMAIL_ADDRESS][DOMAIN_NAME]" at bounding box center [325, 164] width 183 height 16
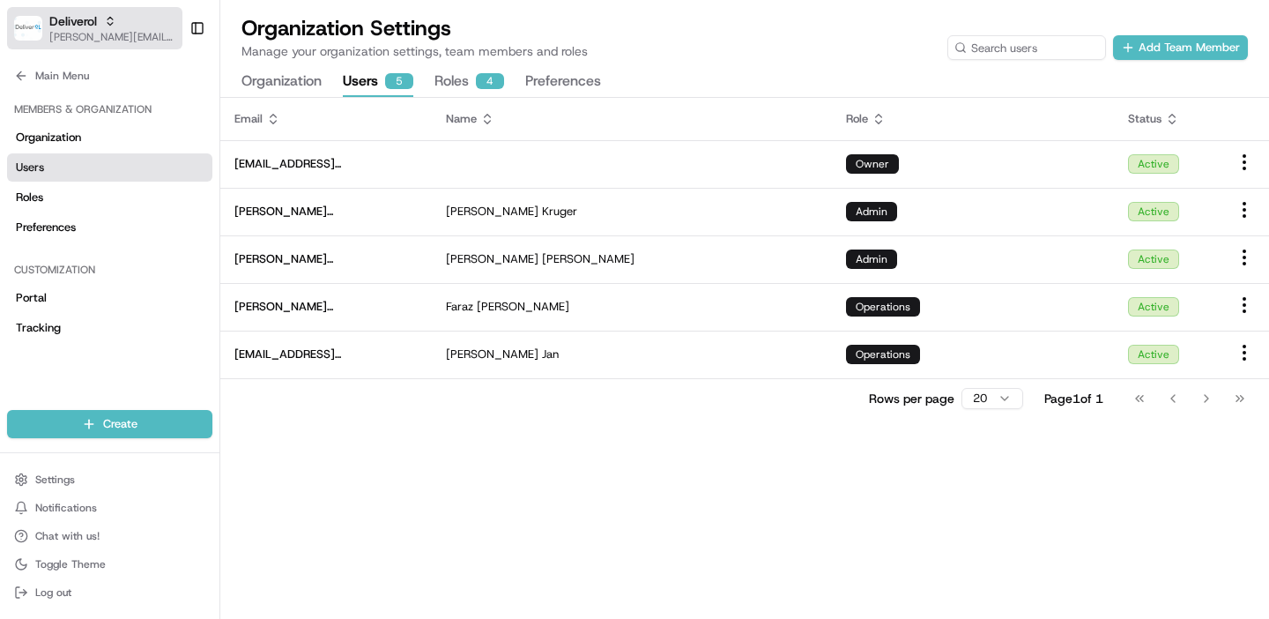
click at [101, 38] on span "[PERSON_NAME][EMAIL_ADDRESS][DOMAIN_NAME]" at bounding box center [112, 37] width 126 height 14
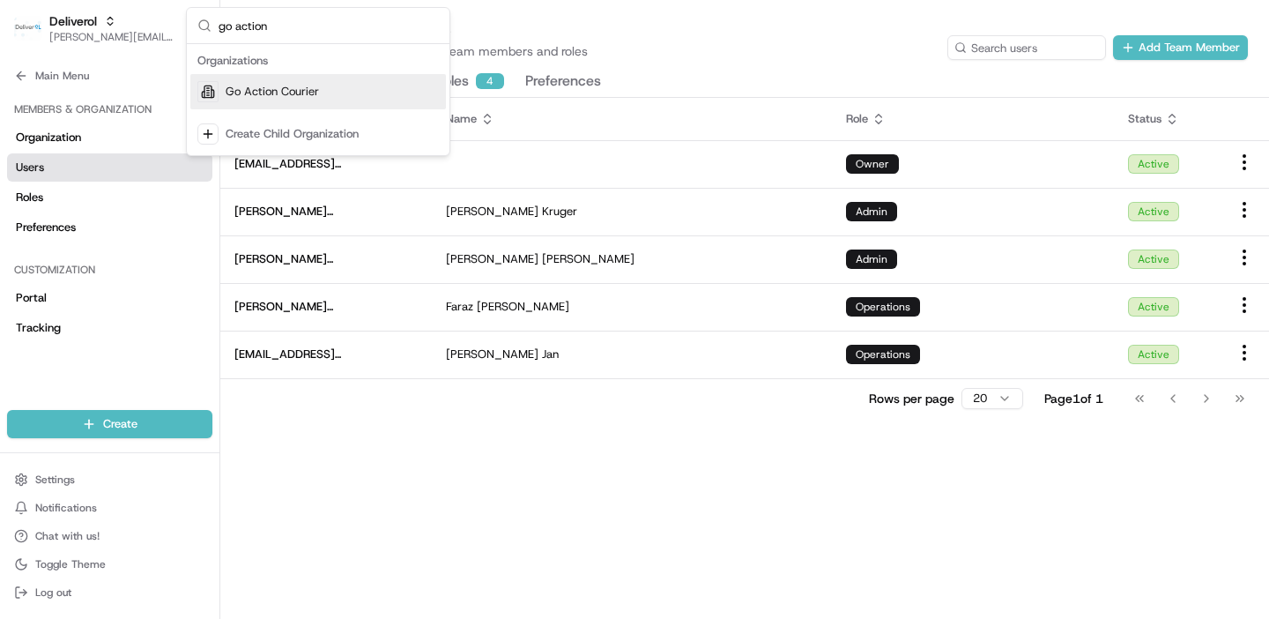
type input "go action"
click at [254, 101] on div "Go Action Courier" at bounding box center [318, 91] width 256 height 35
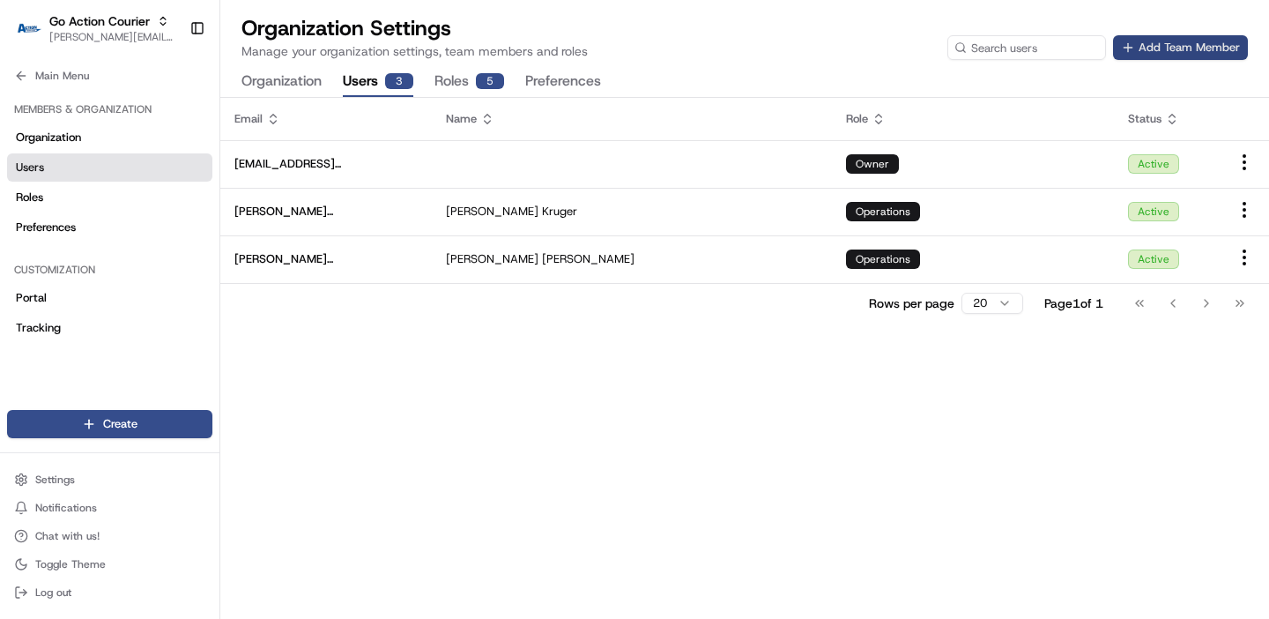
click at [1198, 49] on button "Add Team Member" at bounding box center [1180, 47] width 135 height 25
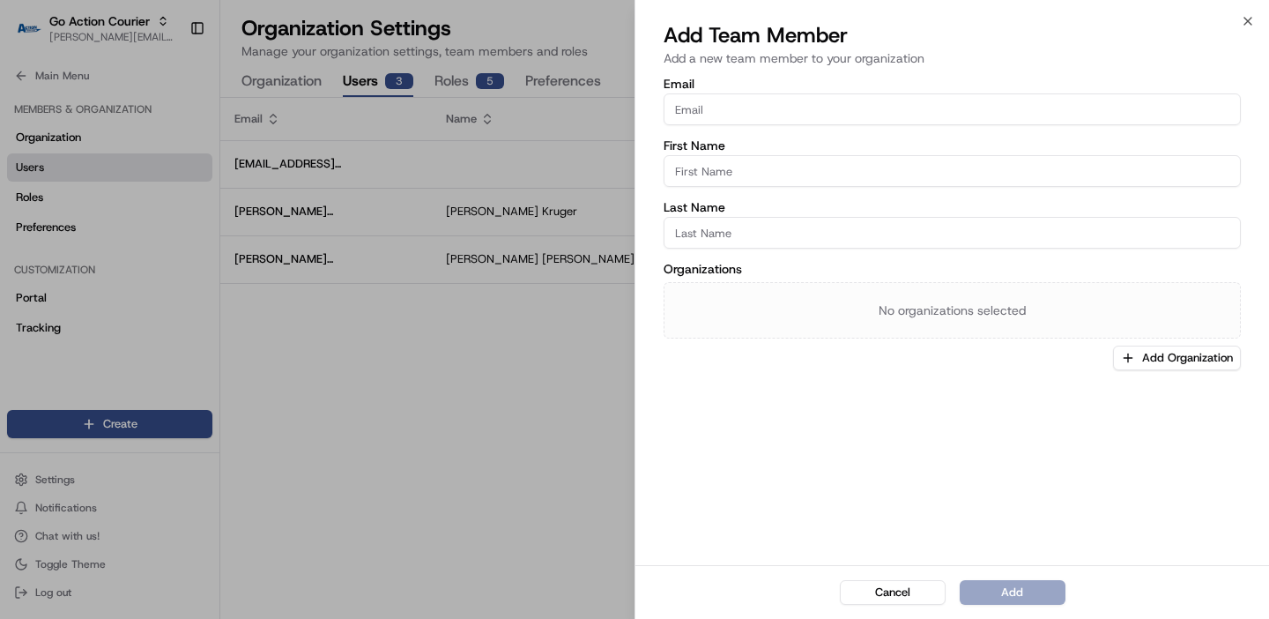
click at [959, 108] on input "Email" at bounding box center [951, 109] width 577 height 32
paste input "[EMAIL_ADDRESS][DOMAIN_NAME]"
type input "[EMAIL_ADDRESS][DOMAIN_NAME]"
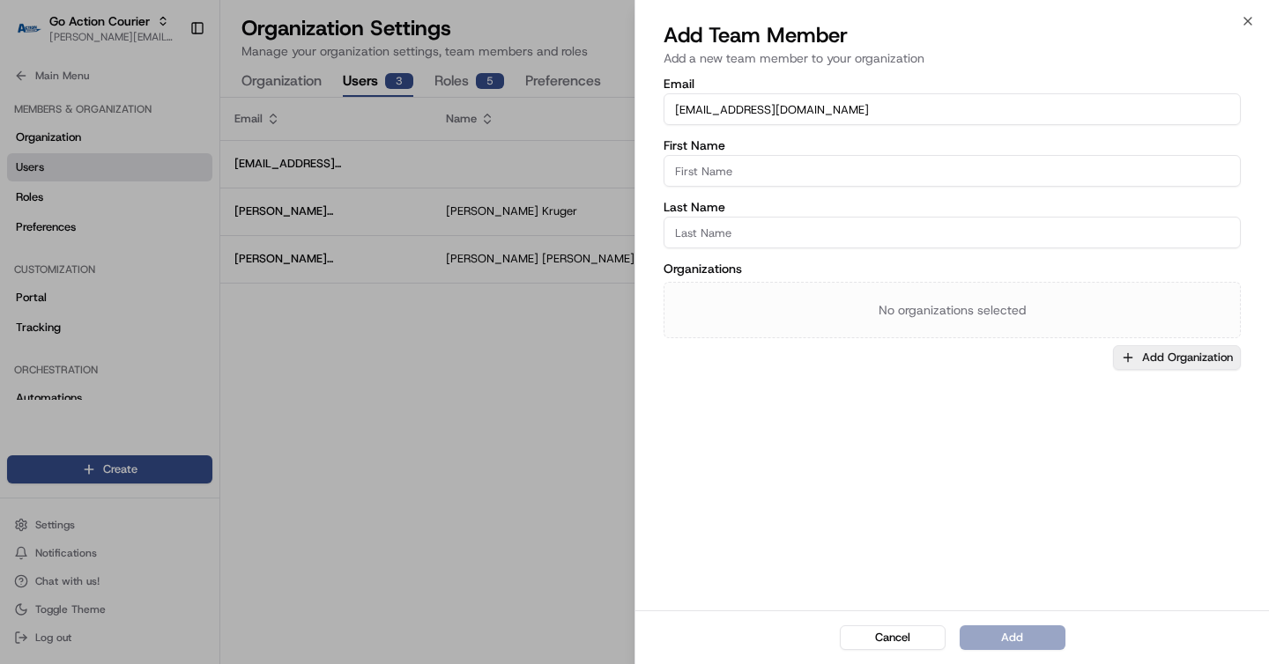
click at [1147, 367] on button "Add Organization" at bounding box center [1177, 357] width 128 height 25
click at [1102, 442] on span "Go Action Courier" at bounding box center [1152, 450] width 217 height 16
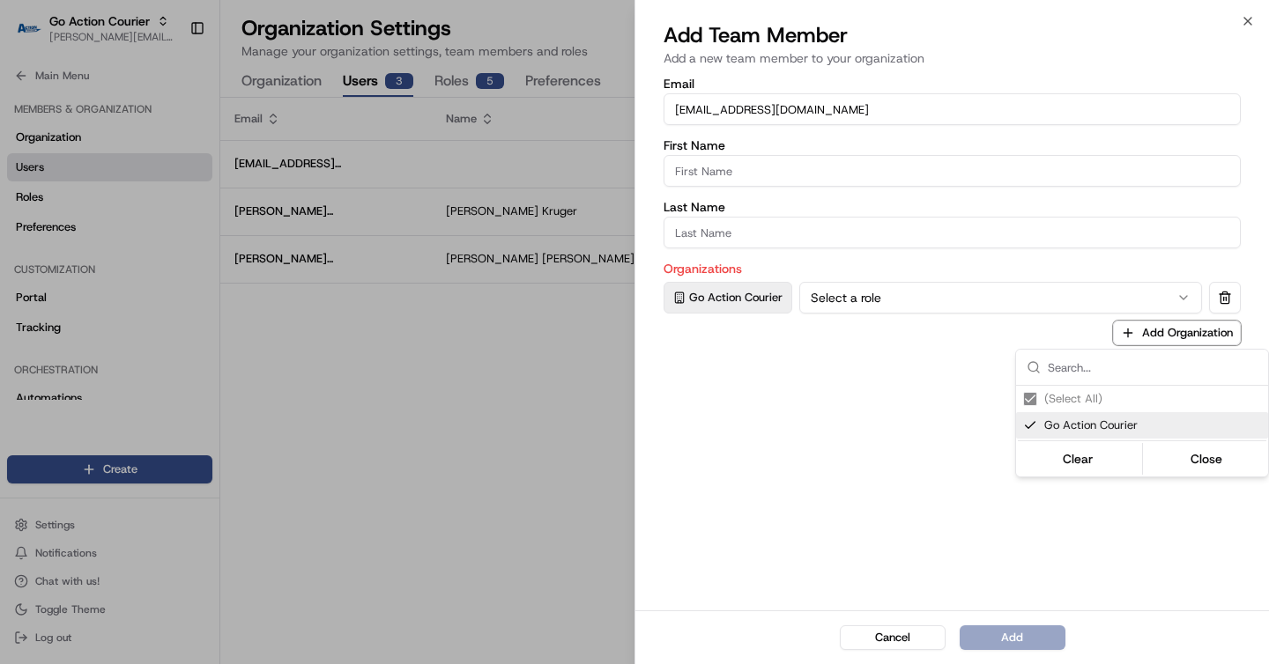
click at [974, 502] on div at bounding box center [634, 332] width 1269 height 664
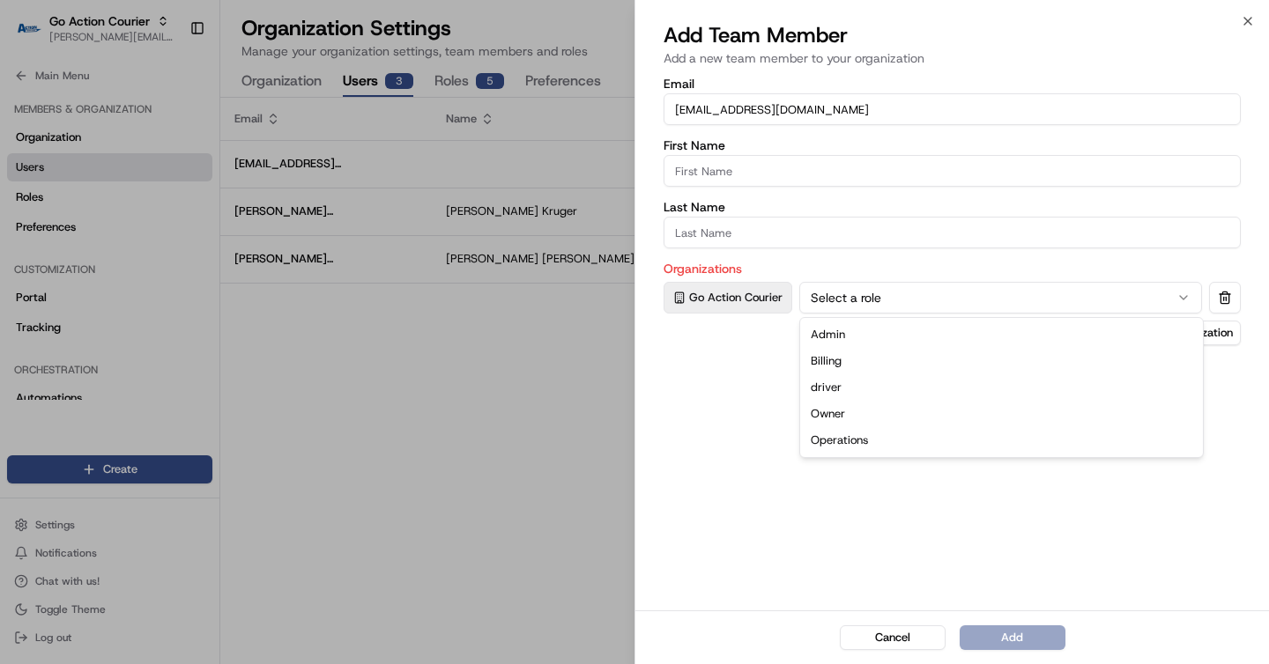
click at [1033, 303] on button "Select a role" at bounding box center [1000, 298] width 403 height 32
click at [1009, 634] on div "Cancel Add" at bounding box center [951, 638] width 633 height 54
click at [899, 386] on div "Email rod.jaraiedi@deliverol.com First Name Last Name Organizations Go Action C…" at bounding box center [951, 342] width 633 height 537
click at [836, 183] on input "First Name" at bounding box center [951, 171] width 577 height 32
type input "Rod"
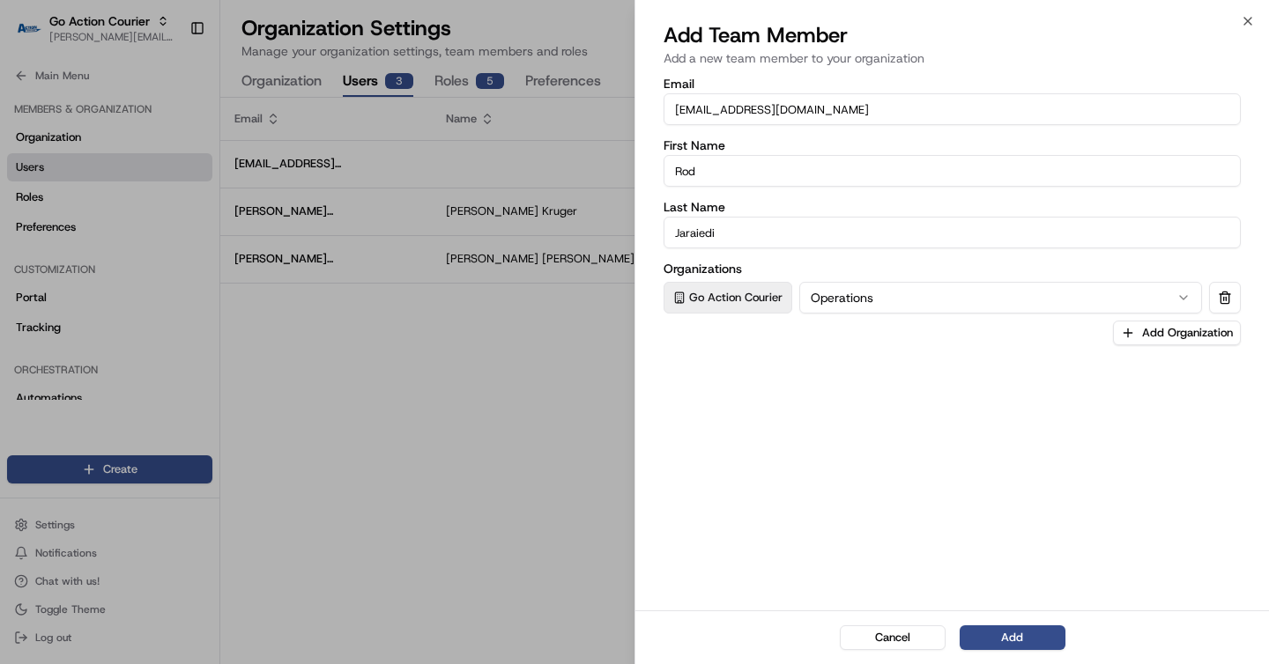
type input "Jaraiedi"
click at [1015, 395] on div "Email rod.jaraiedi@deliverol.com First Name Rod Last Name Jaraiedi Organization…" at bounding box center [951, 342] width 633 height 537
click at [994, 631] on button "Add" at bounding box center [1012, 638] width 106 height 25
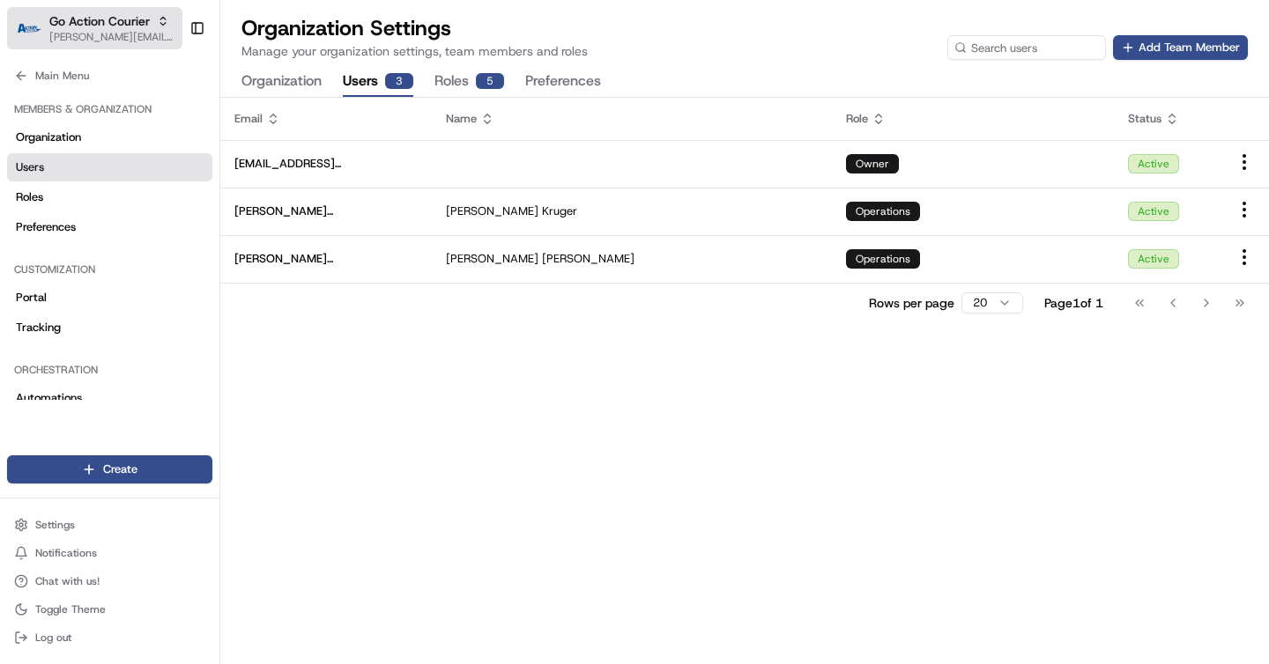
click at [109, 44] on button "Go Action Courier jeff@usenash.com" at bounding box center [94, 28] width 175 height 42
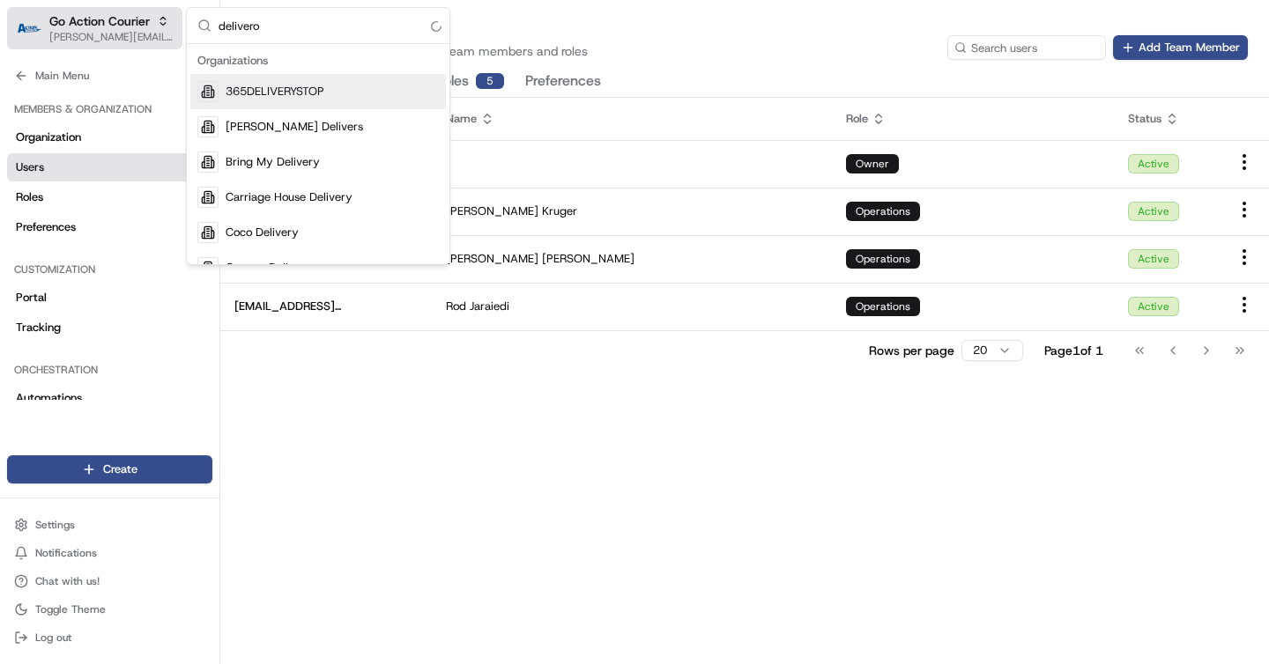
type input "deliverol"
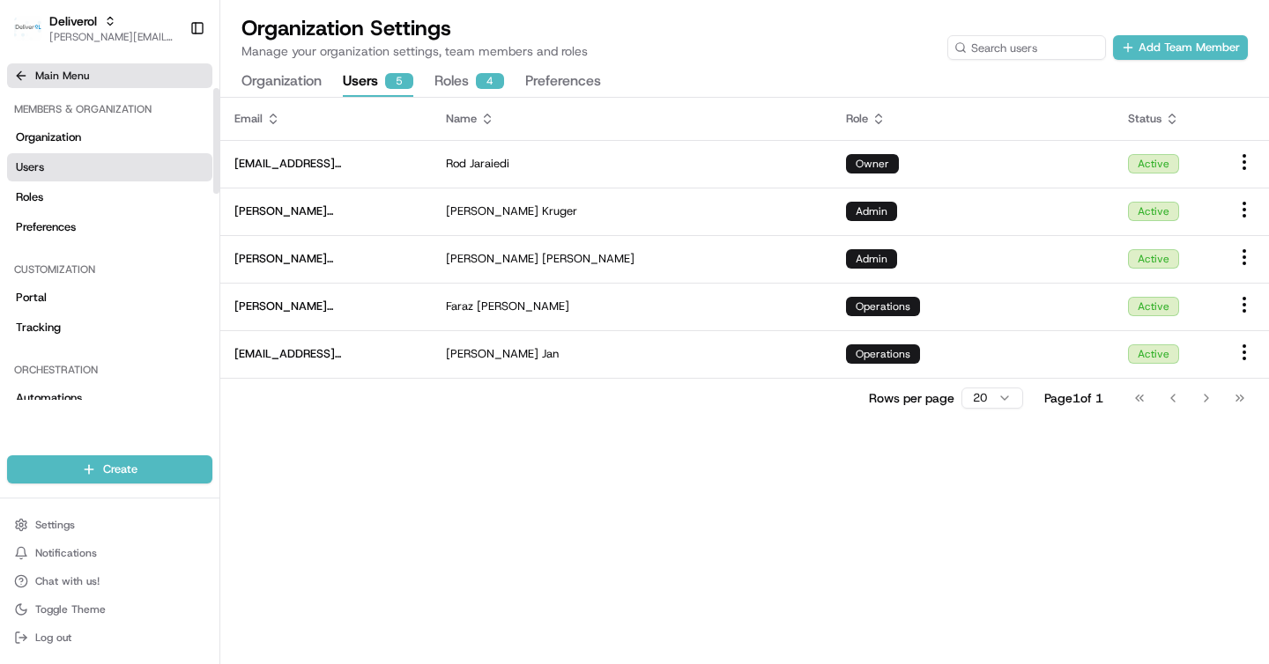
click at [22, 73] on icon at bounding box center [21, 76] width 14 height 14
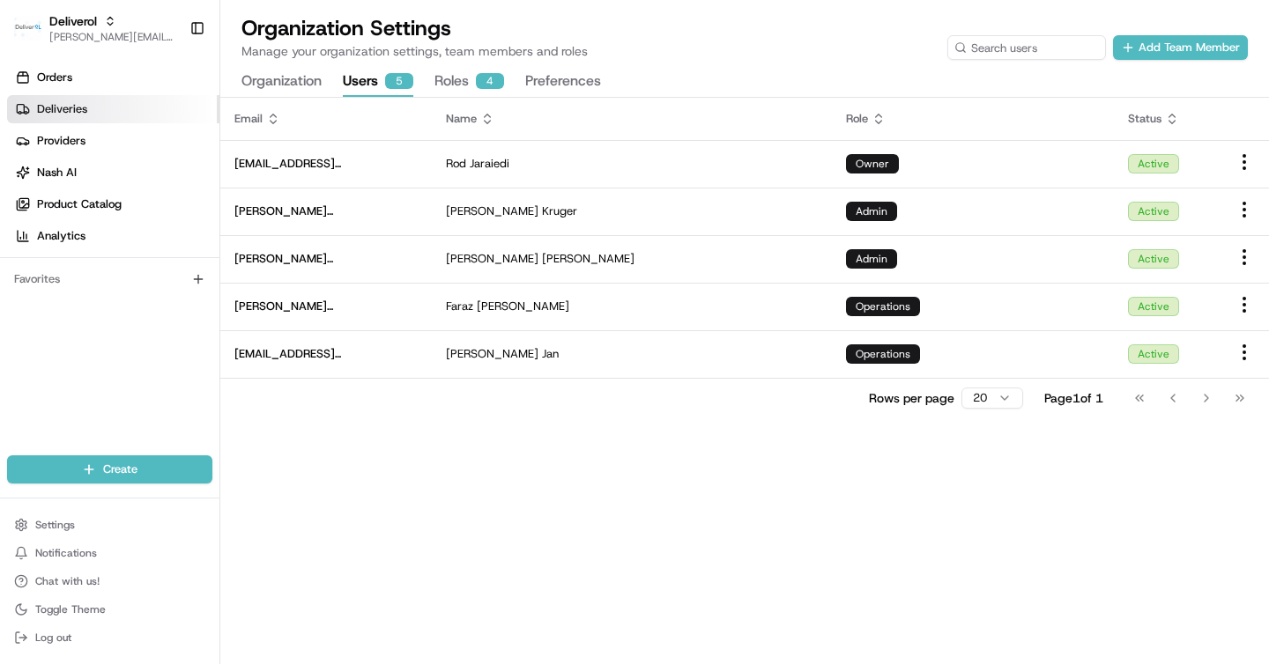
click at [91, 113] on link "Deliveries" at bounding box center [113, 109] width 212 height 28
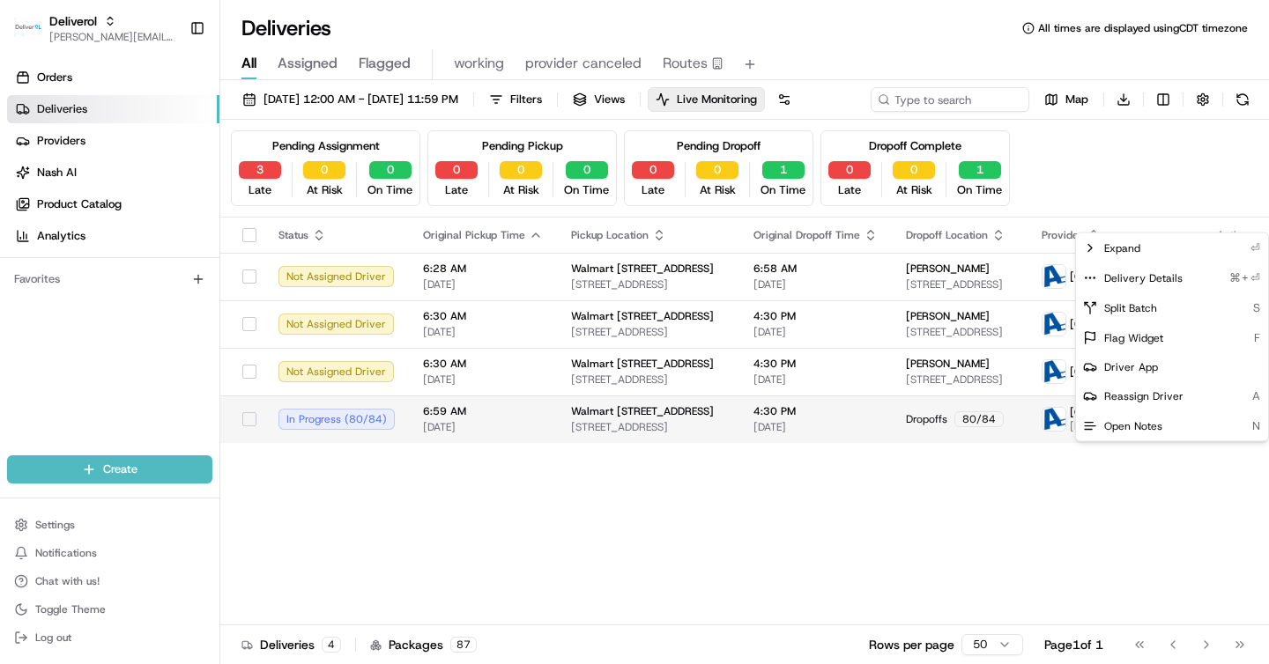
click at [1218, 453] on html "Deliverol jeff@usenash.com Toggle Sidebar Orders Deliveries Providers Nash AI P…" at bounding box center [634, 332] width 1269 height 664
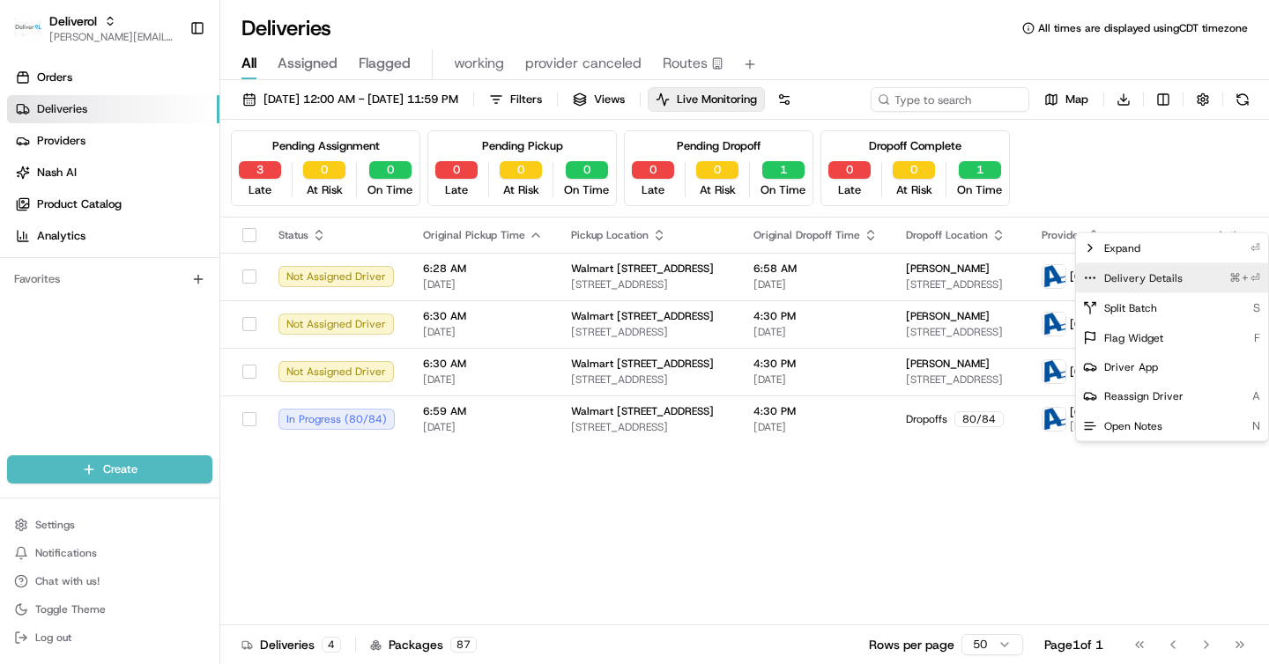
click at [1174, 282] on span "Delivery Details" at bounding box center [1143, 278] width 78 height 14
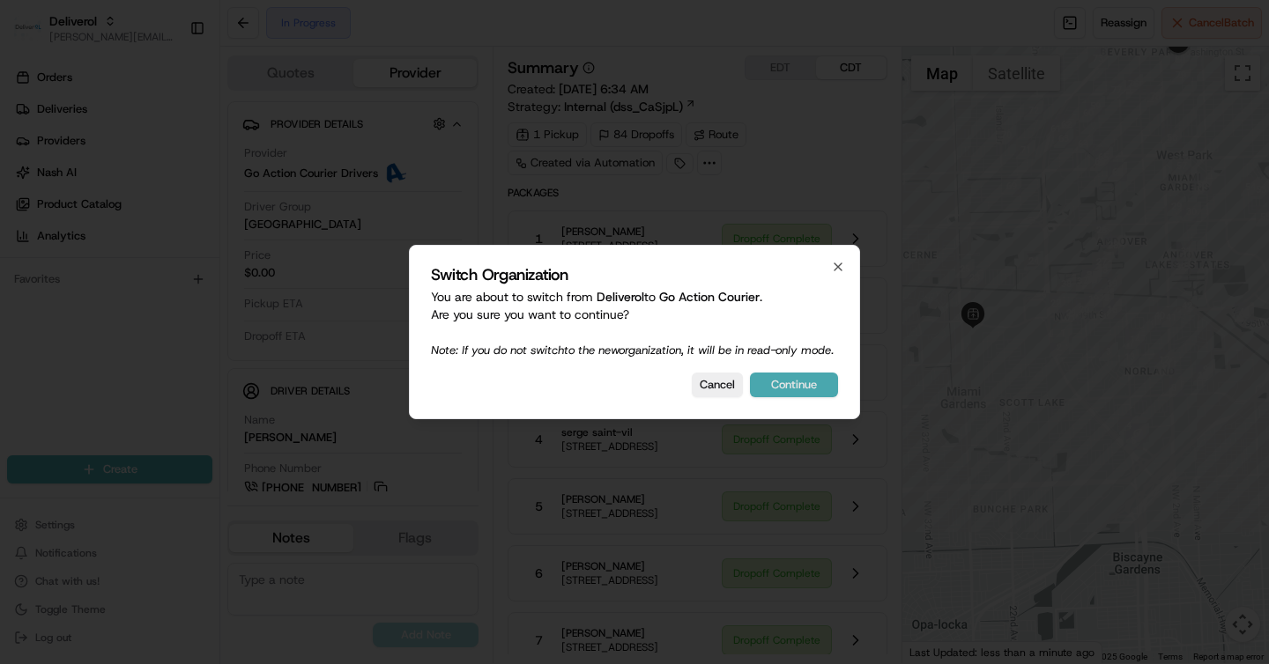
click at [797, 397] on button "Continue" at bounding box center [794, 385] width 88 height 25
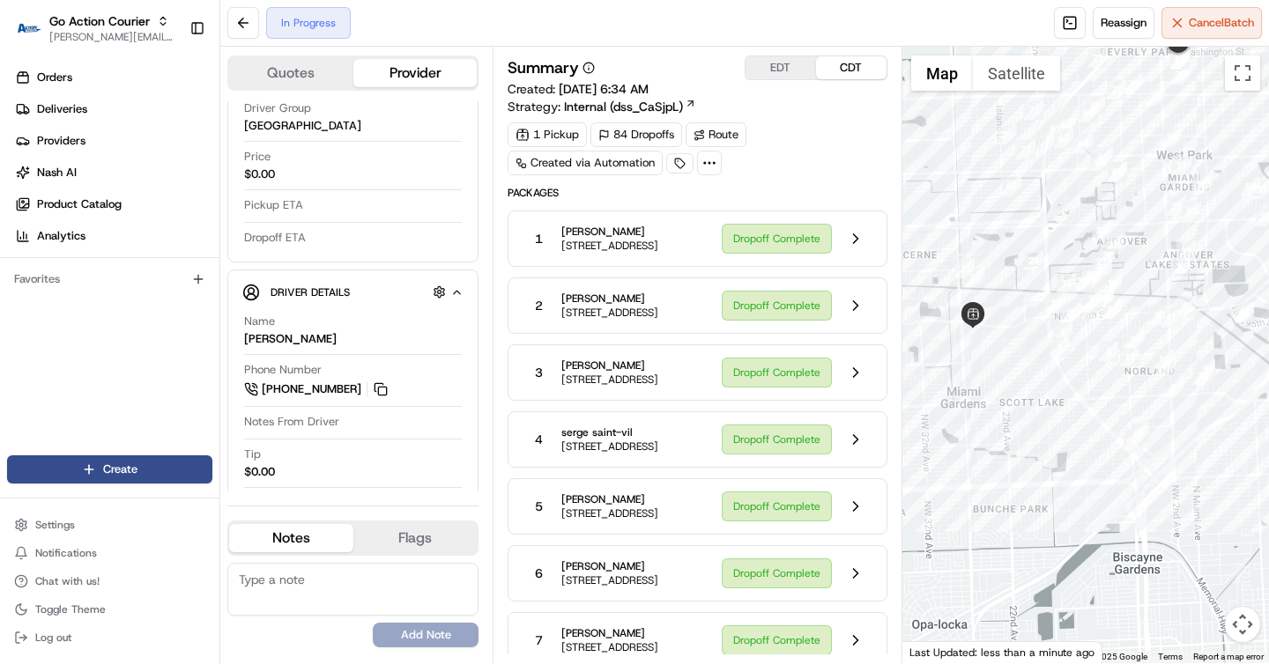
scroll to position [187, 0]
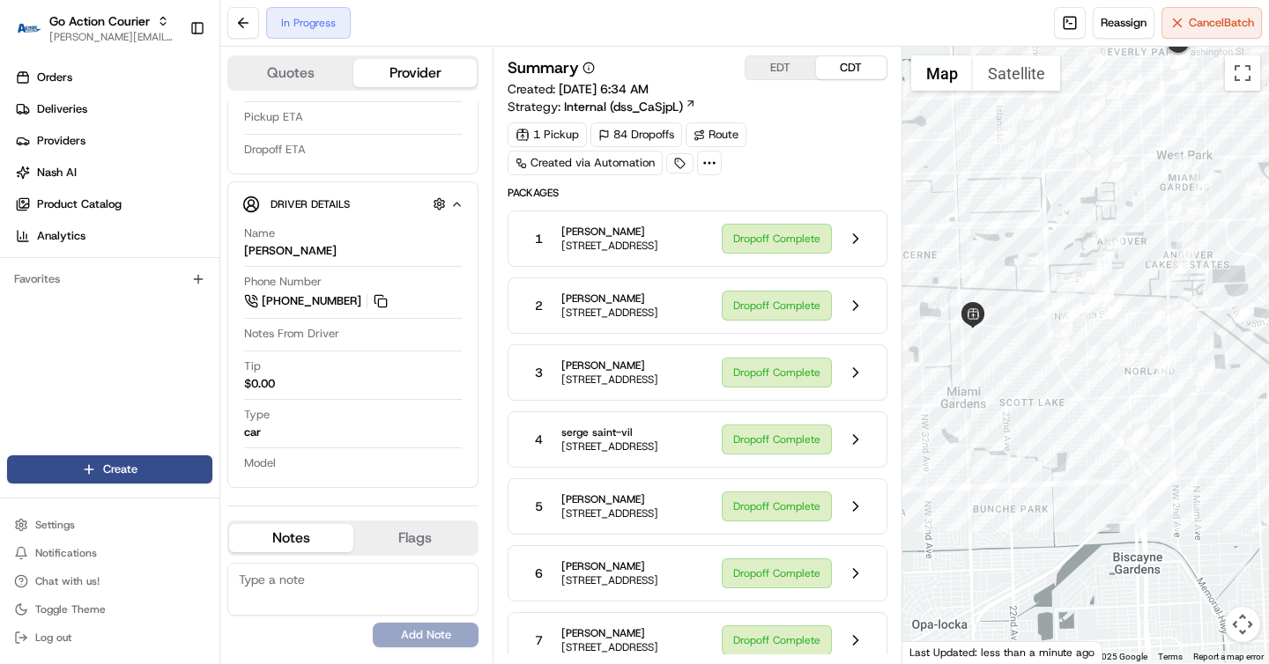
click at [658, 245] on span "[STREET_ADDRESS]" at bounding box center [609, 246] width 97 height 14
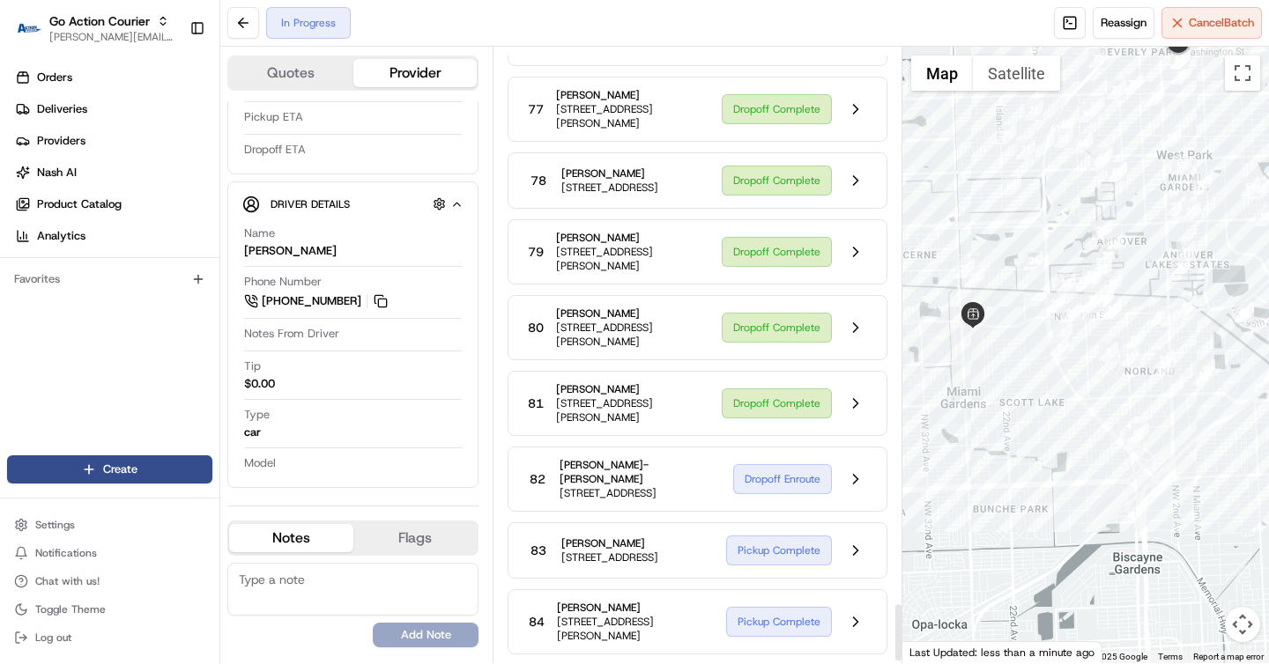
scroll to position [5952, 0]
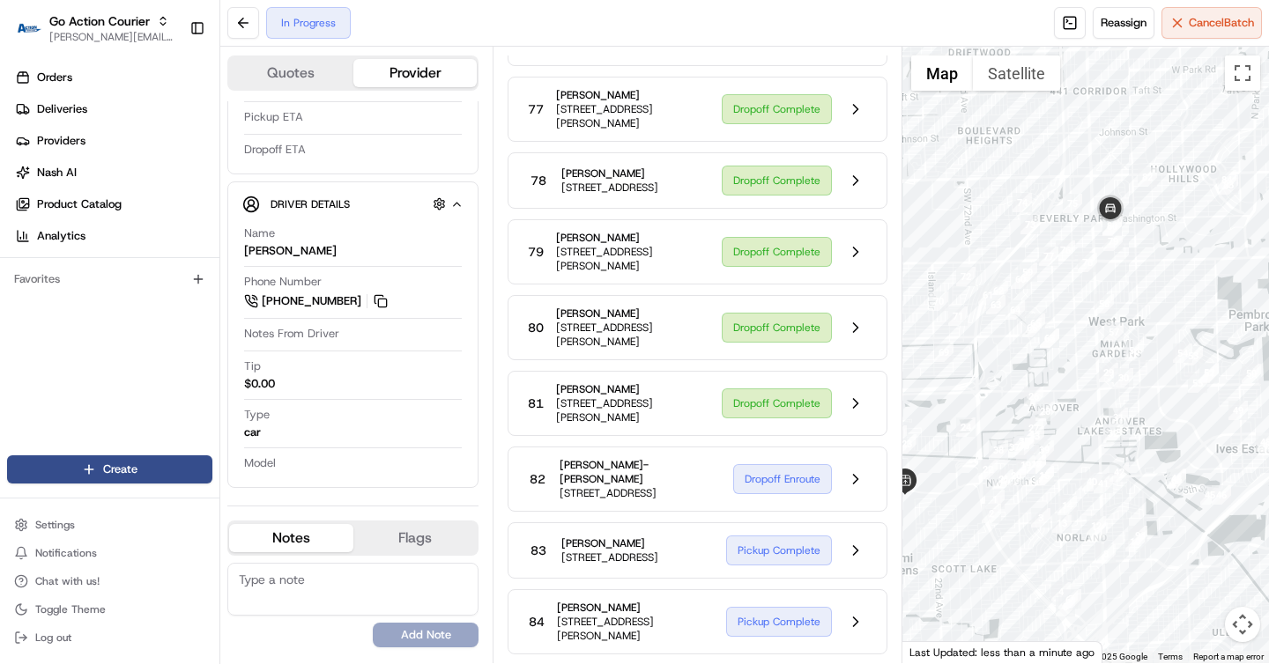
drag, startPoint x: 1137, startPoint y: 270, endPoint x: 1063, endPoint y: 436, distance: 182.6
click at [1063, 436] on div at bounding box center [1085, 355] width 367 height 617
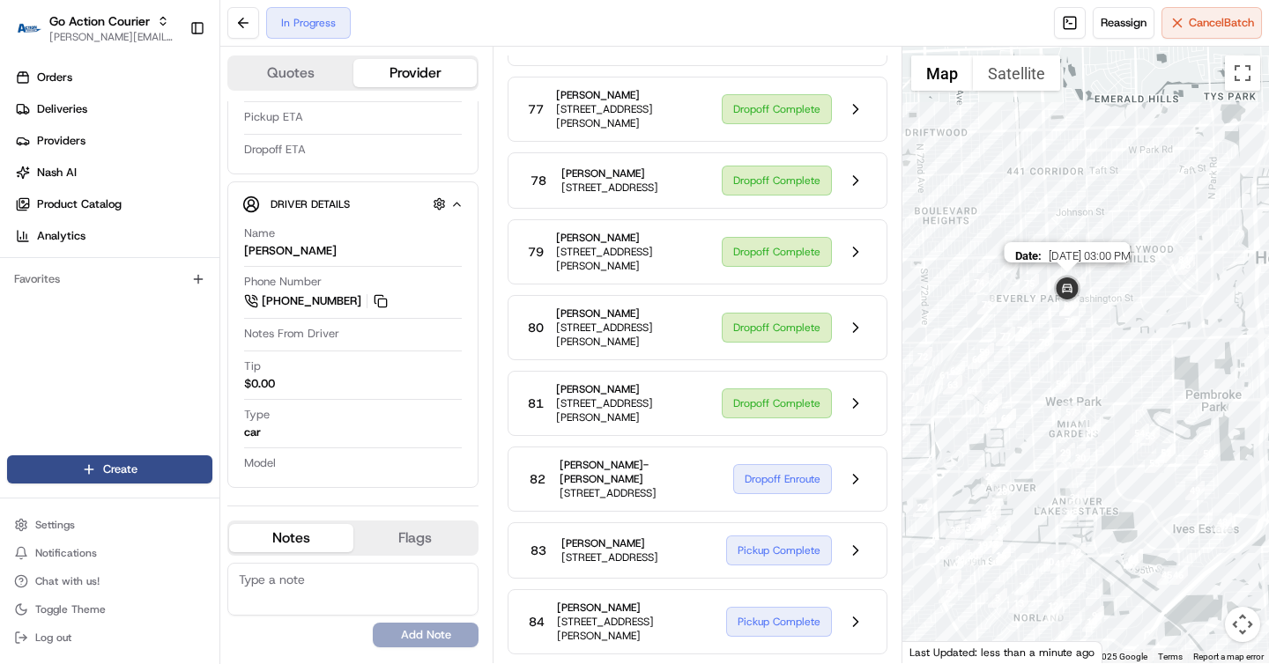
drag, startPoint x: 1125, startPoint y: 214, endPoint x: 1078, endPoint y: 295, distance: 94.0
click at [1079, 296] on img at bounding box center [1066, 289] width 35 height 35
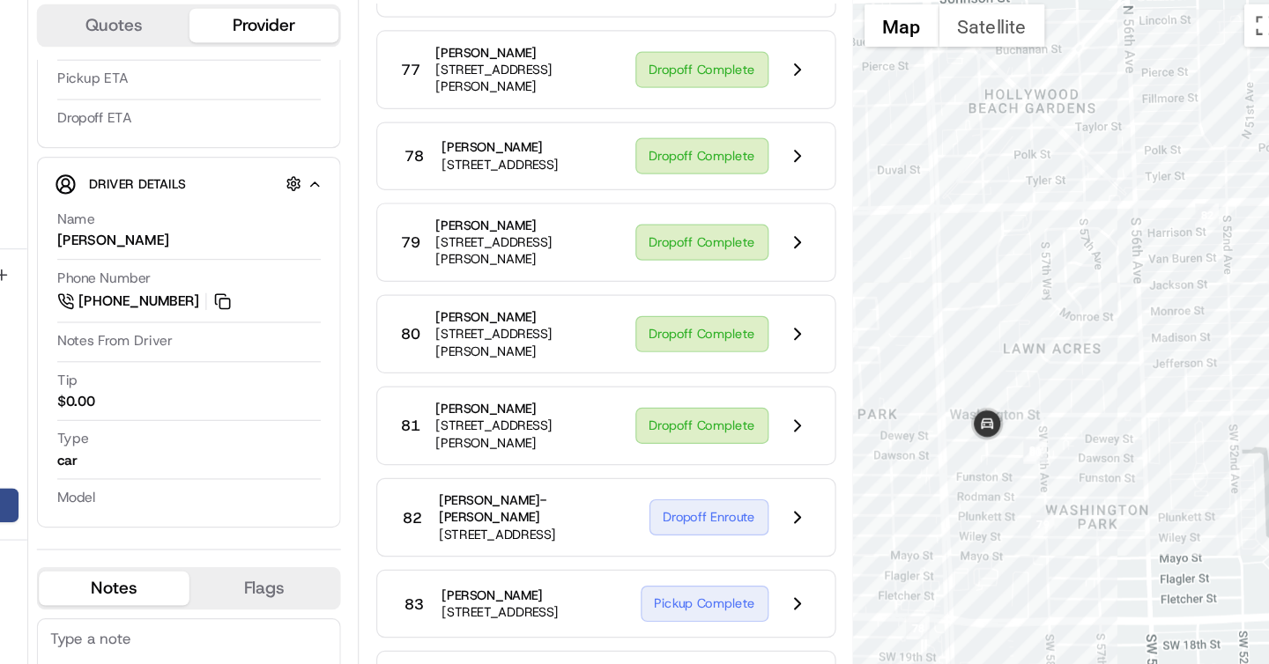
drag, startPoint x: 1012, startPoint y: 460, endPoint x: 1086, endPoint y: 346, distance: 135.6
click at [1086, 347] on div at bounding box center [1085, 355] width 367 height 617
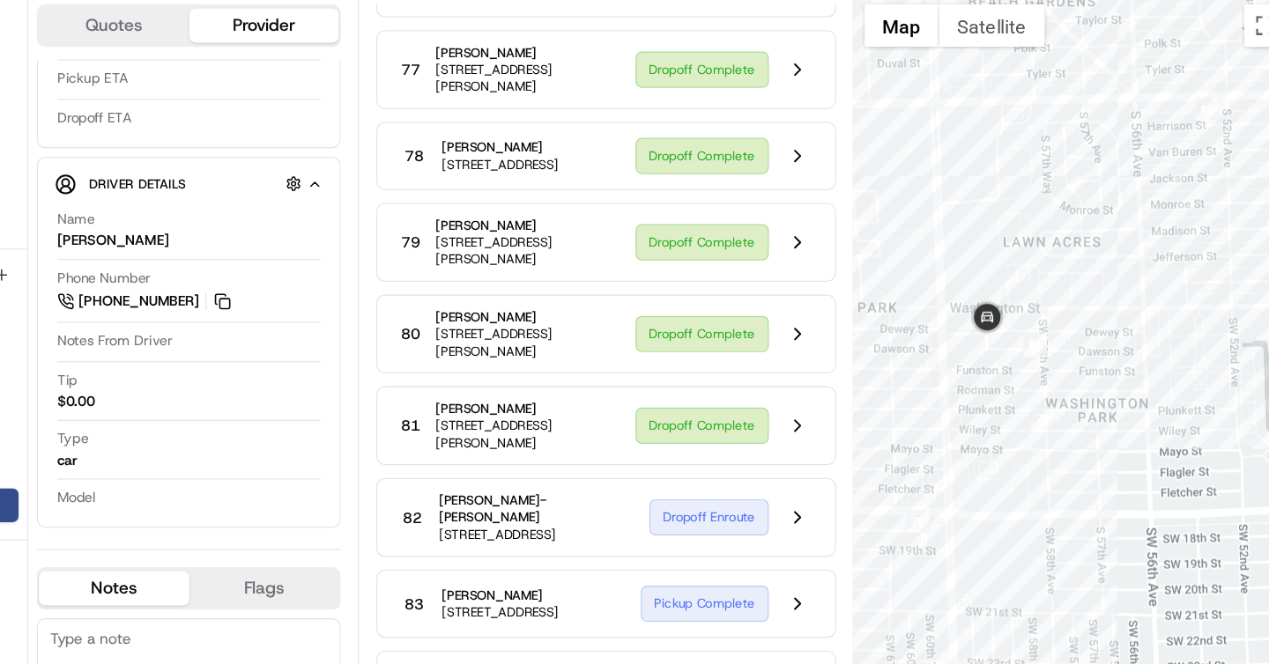
drag, startPoint x: 1028, startPoint y: 419, endPoint x: 1020, endPoint y: 343, distance: 77.1
click at [1020, 343] on div at bounding box center [1085, 355] width 367 height 617
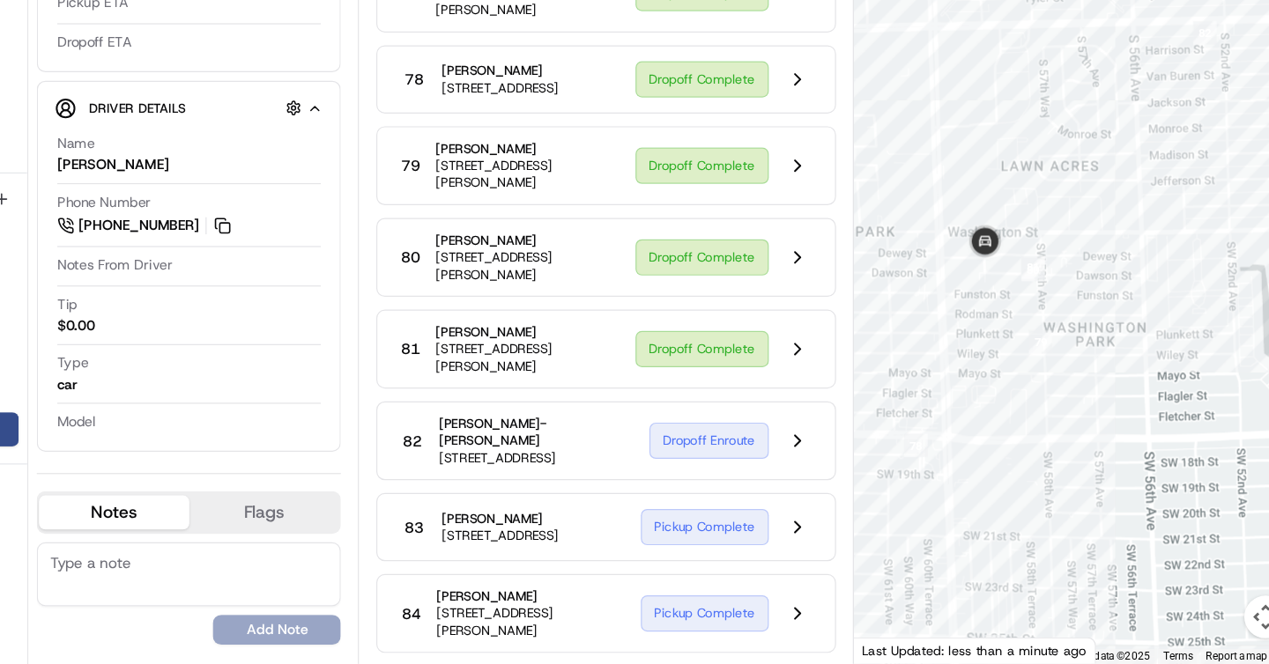
scroll to position [0, 0]
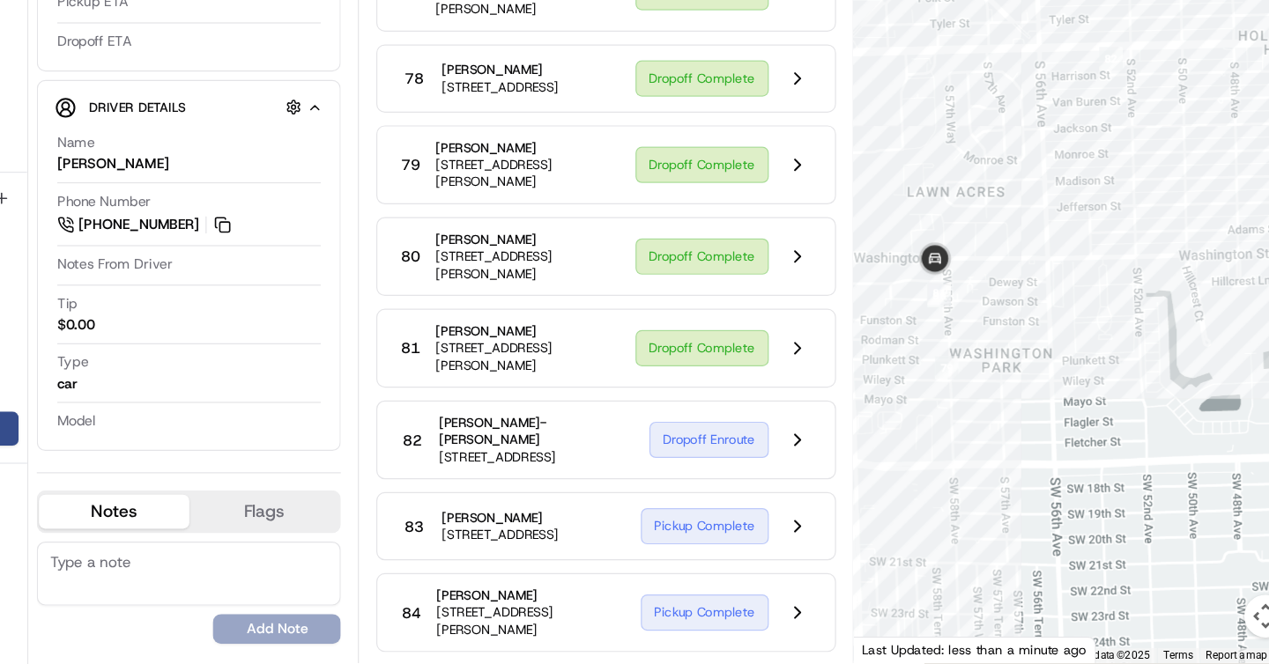
drag, startPoint x: 1027, startPoint y: 374, endPoint x: 907, endPoint y: 367, distance: 120.9
click at [907, 367] on div at bounding box center [1085, 355] width 367 height 617
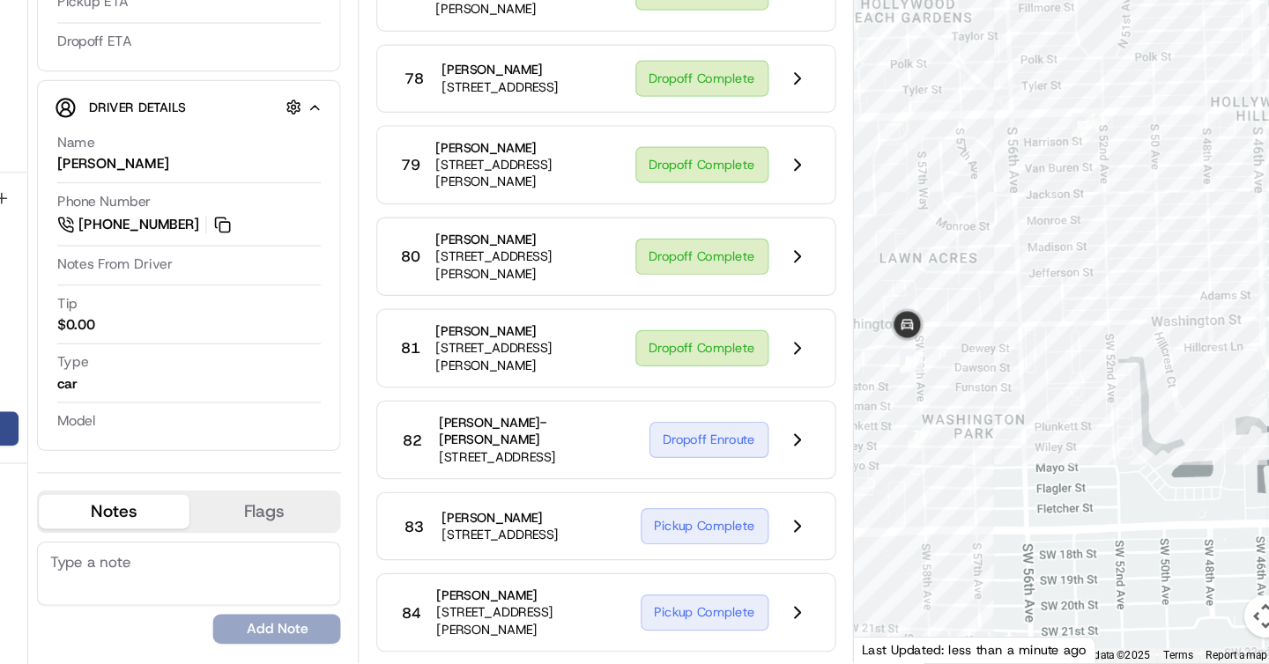
drag, startPoint x: 1023, startPoint y: 358, endPoint x: 1000, endPoint y: 415, distance: 61.7
click at [1000, 415] on div at bounding box center [1085, 355] width 367 height 617
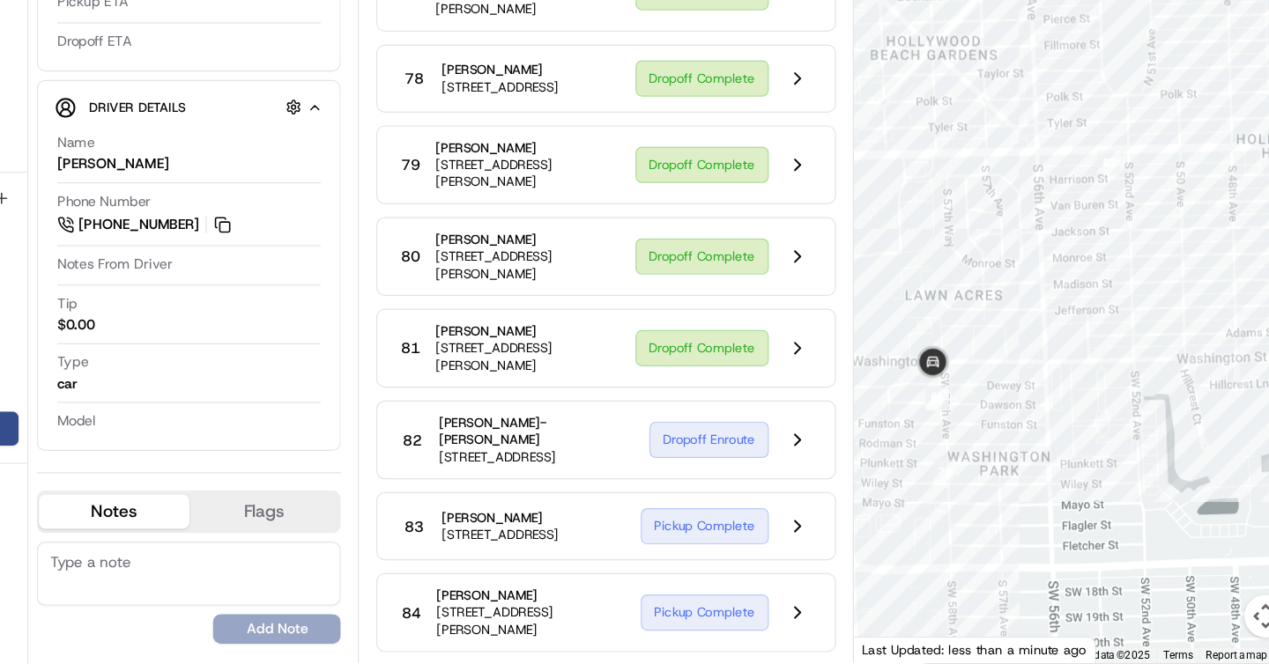
drag, startPoint x: 992, startPoint y: 296, endPoint x: 1022, endPoint y: 333, distance: 47.6
click at [1022, 333] on div at bounding box center [1085, 355] width 367 height 617
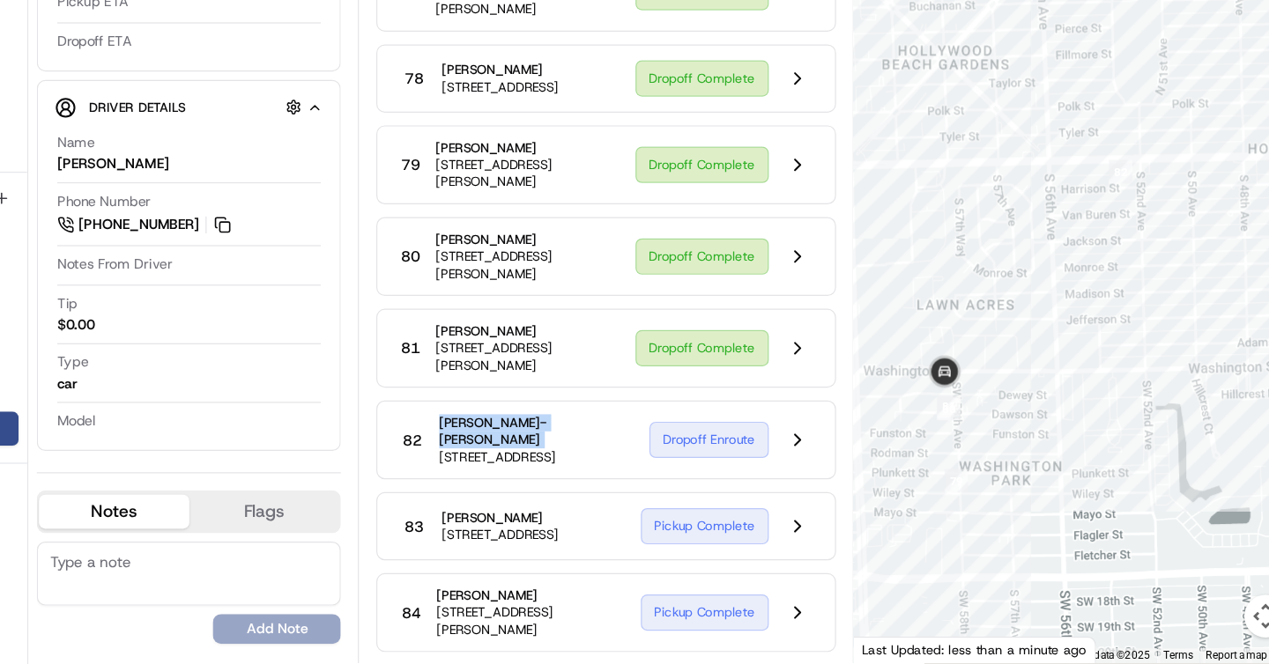
drag, startPoint x: 552, startPoint y: 466, endPoint x: 519, endPoint y: 391, distance: 81.7
click at [559, 321] on span "[STREET_ADDRESS][PERSON_NAME]" at bounding box center [631, 335] width 151 height 28
click at [856, 311] on button at bounding box center [855, 327] width 33 height 33
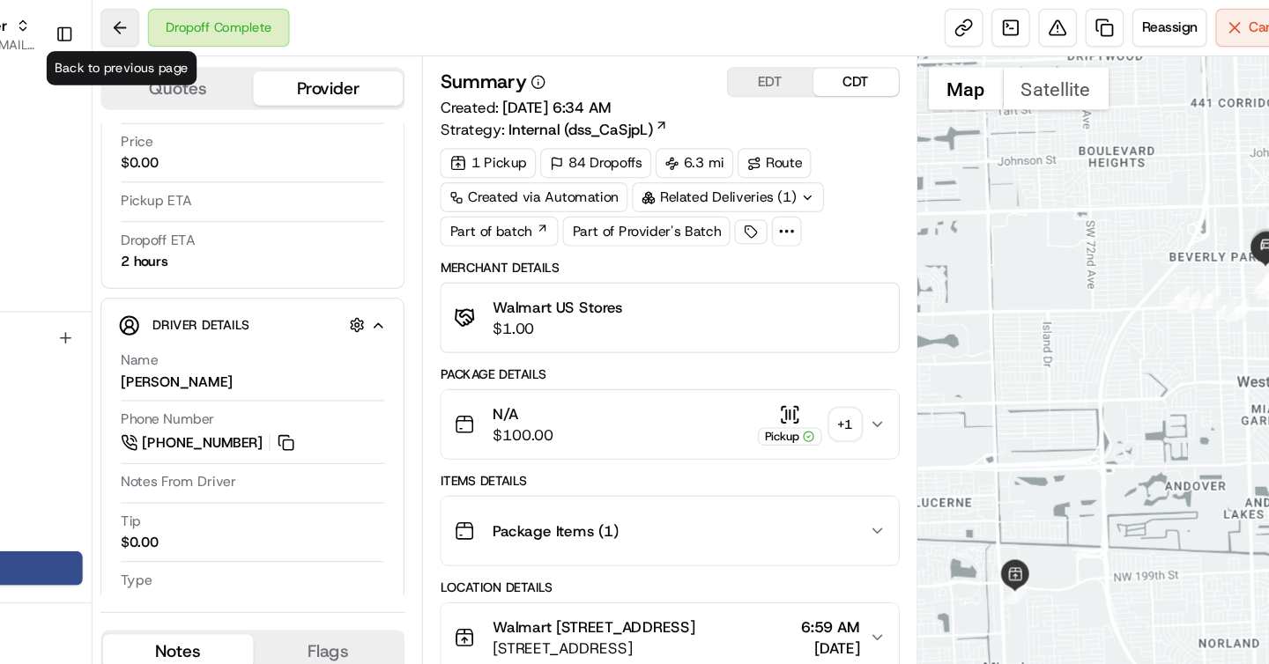
click at [241, 20] on button at bounding box center [243, 23] width 32 height 32
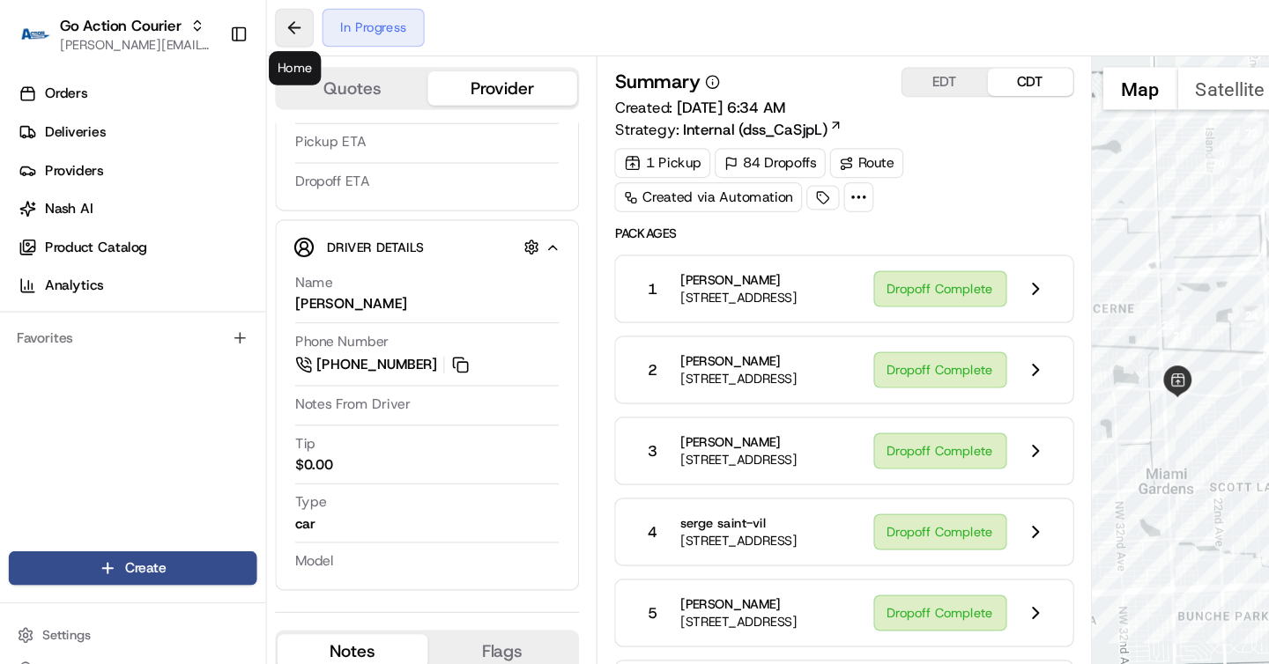
click at [243, 28] on button at bounding box center [243, 23] width 32 height 32
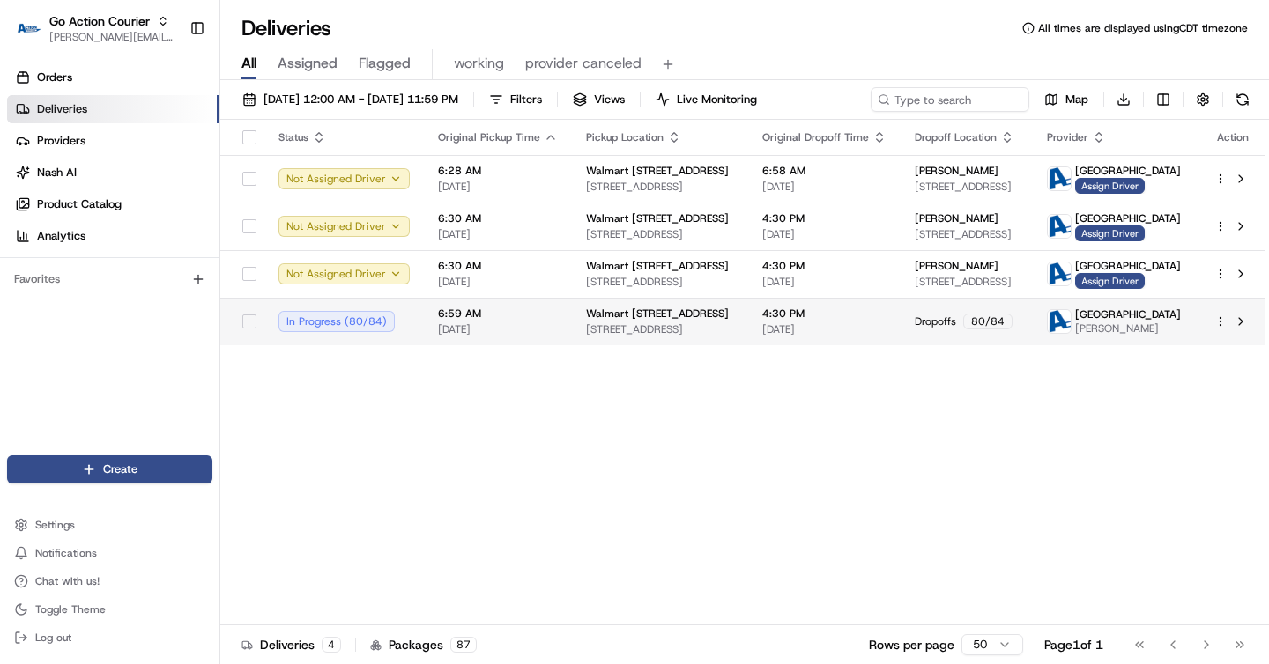
click at [1221, 322] on html "Go Action Courier jeff@usenash.com Toggle Sidebar Orders Deliveries Providers N…" at bounding box center [634, 332] width 1269 height 664
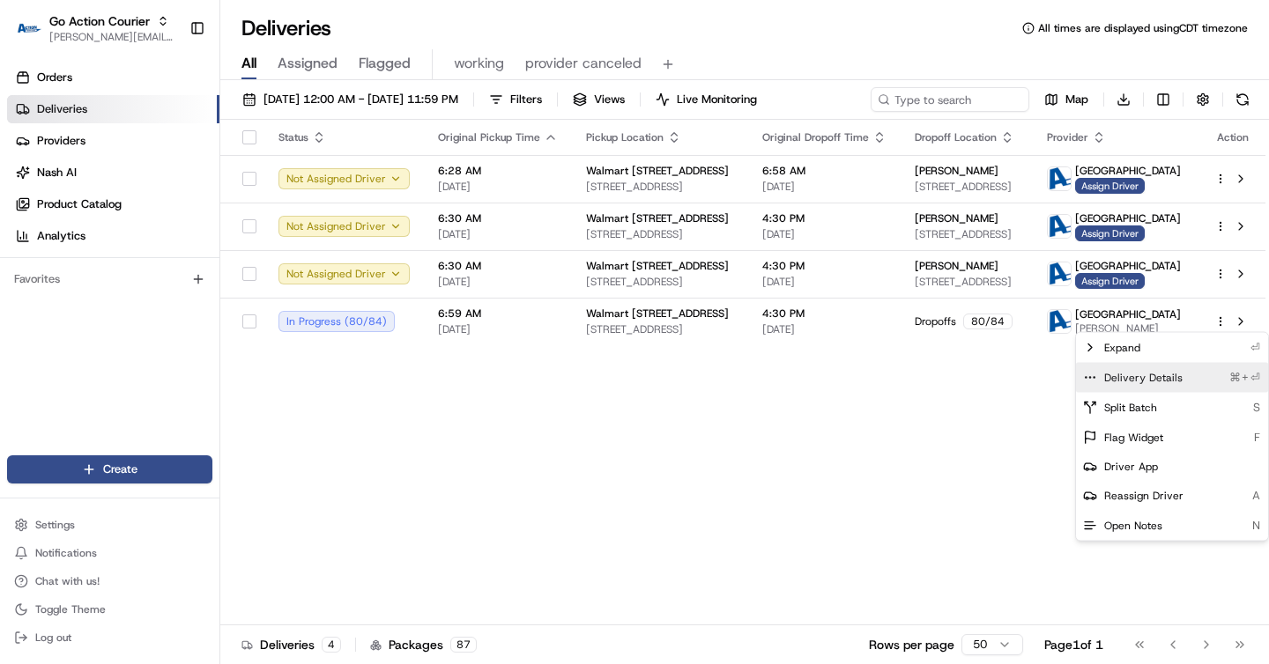
click at [1148, 375] on span "Delivery Details" at bounding box center [1143, 378] width 78 height 14
click at [106, 41] on html "Go Action Courier jeff@usenash.com Toggle Sidebar Orders Deliveries Providers N…" at bounding box center [634, 332] width 1269 height 664
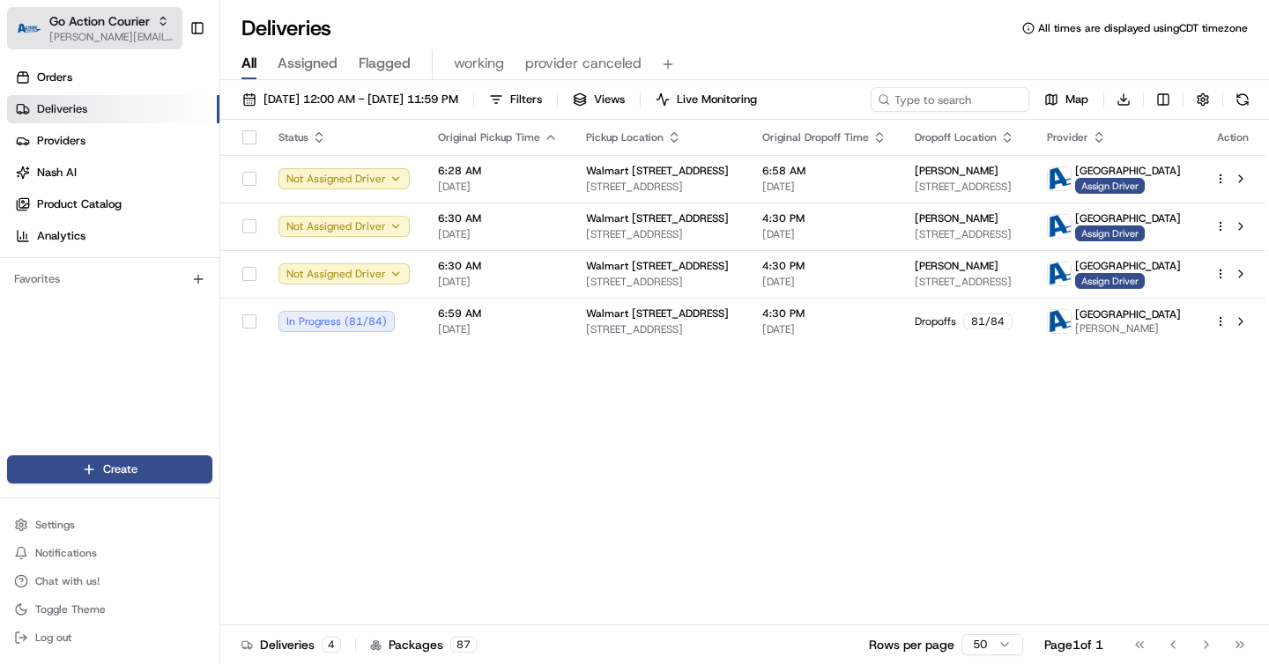
click at [117, 38] on span "[PERSON_NAME][EMAIL_ADDRESS][DOMAIN_NAME]" at bounding box center [112, 37] width 126 height 14
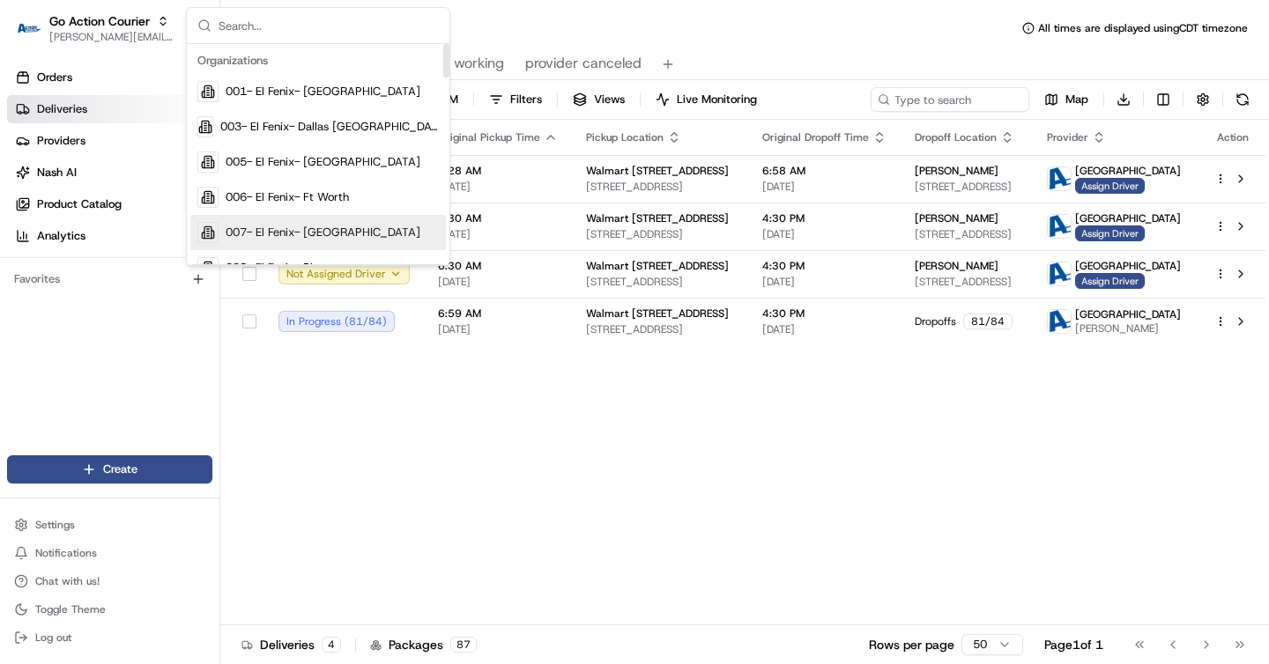
click at [363, 433] on div "Status Original Pickup Time Pickup Location Original Dropoff Time Dropoff Locat…" at bounding box center [742, 373] width 1045 height 506
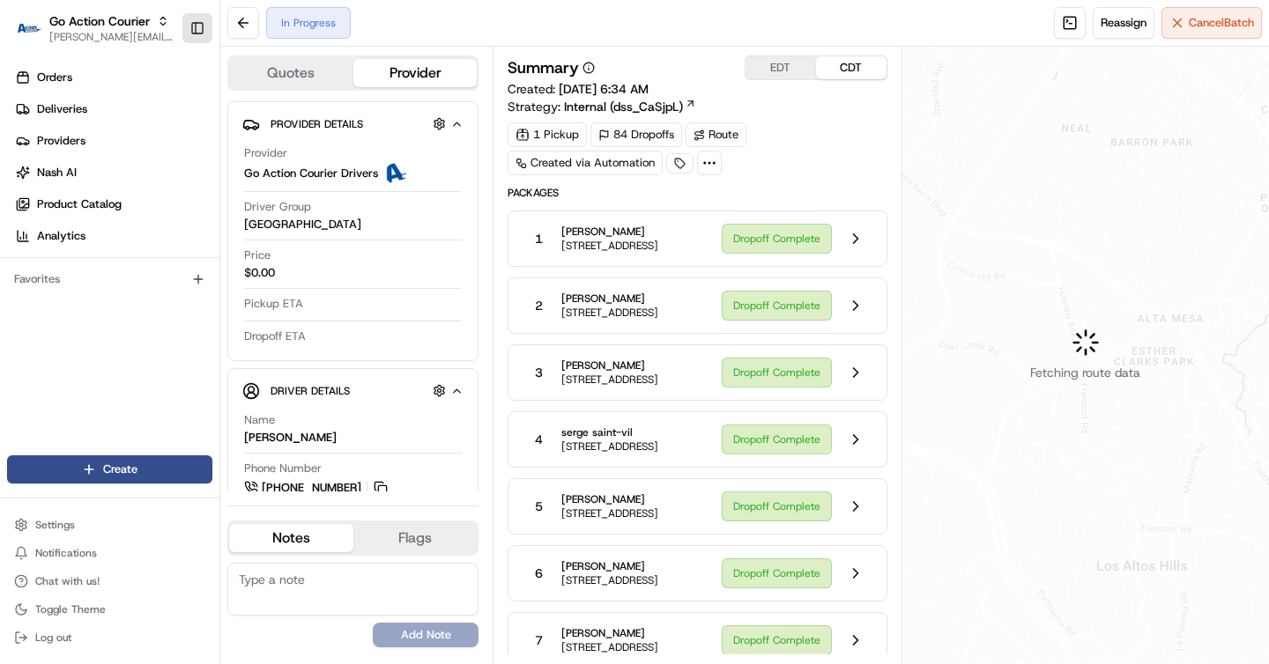
click at [197, 27] on button "Toggle Sidebar" at bounding box center [197, 28] width 30 height 30
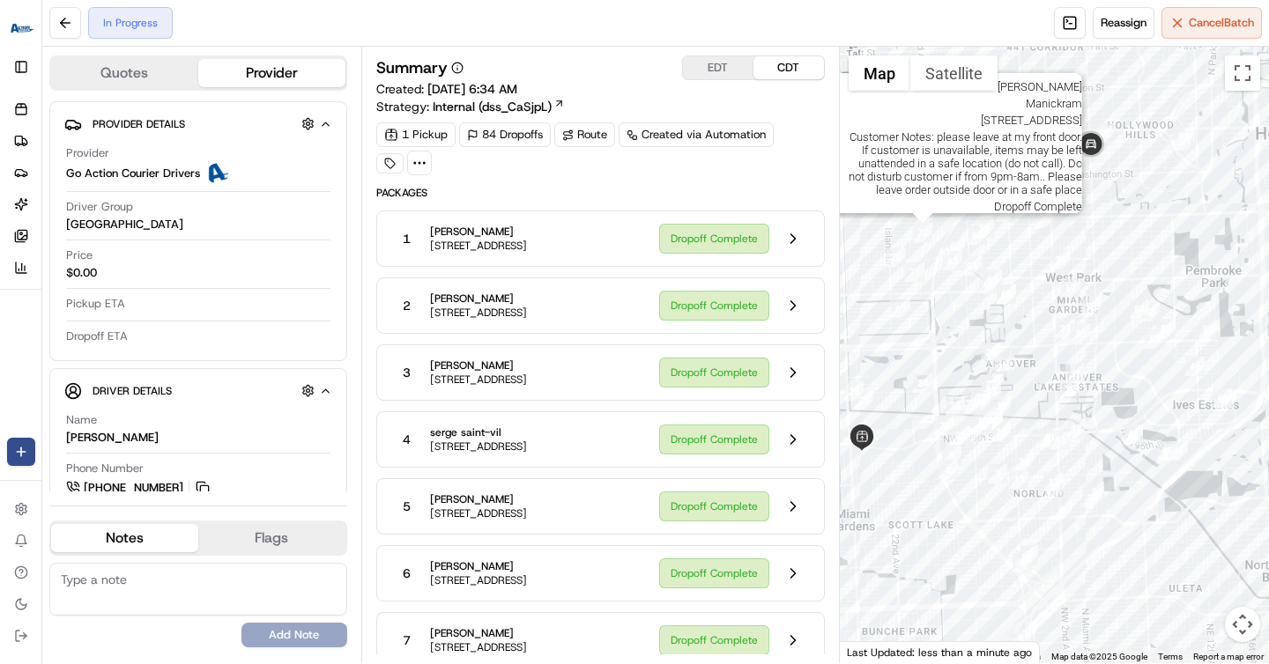
drag, startPoint x: 1008, startPoint y: 108, endPoint x: 878, endPoint y: 279, distance: 215.0
click at [913, 242] on img "72" at bounding box center [922, 232] width 19 height 19
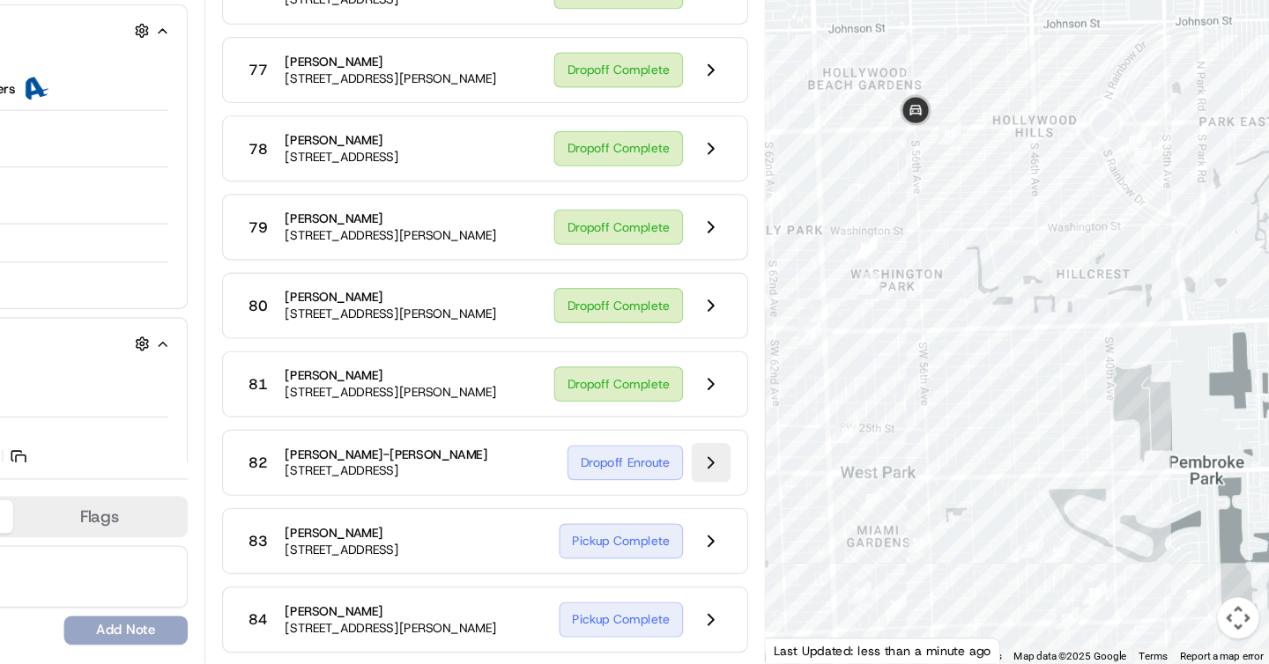
click at [791, 476] on button at bounding box center [792, 492] width 33 height 33
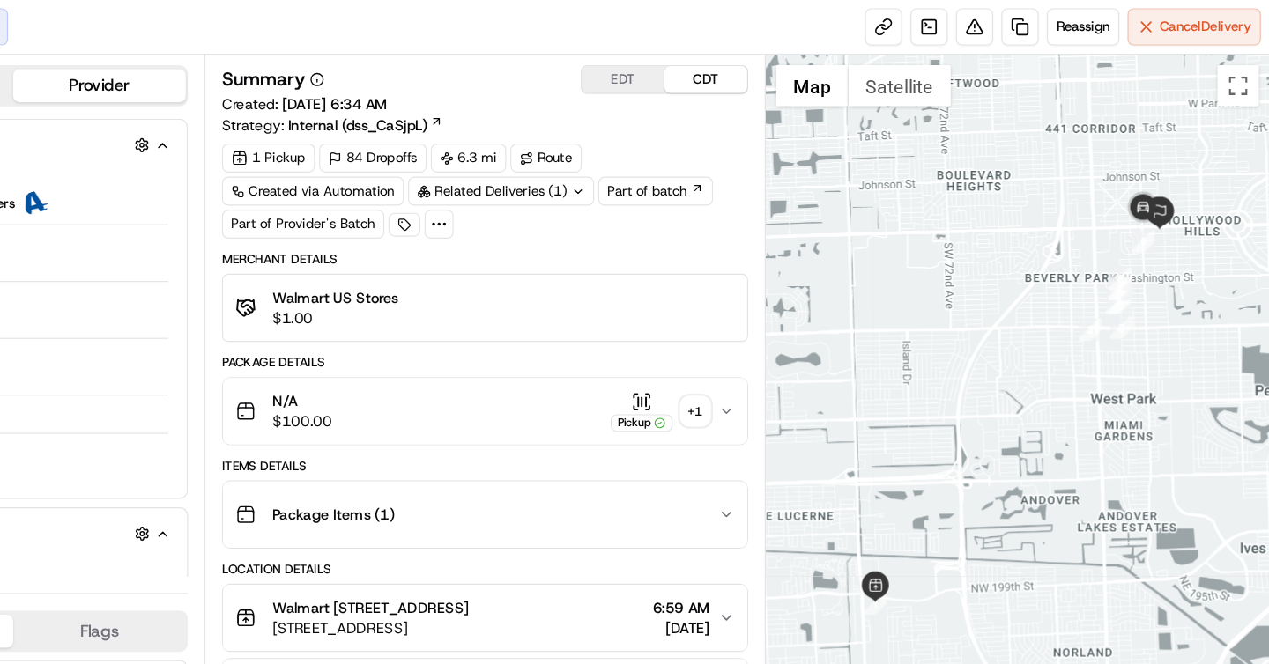
click at [637, 439] on div "Package Items ( 1 )" at bounding box center [593, 438] width 411 height 35
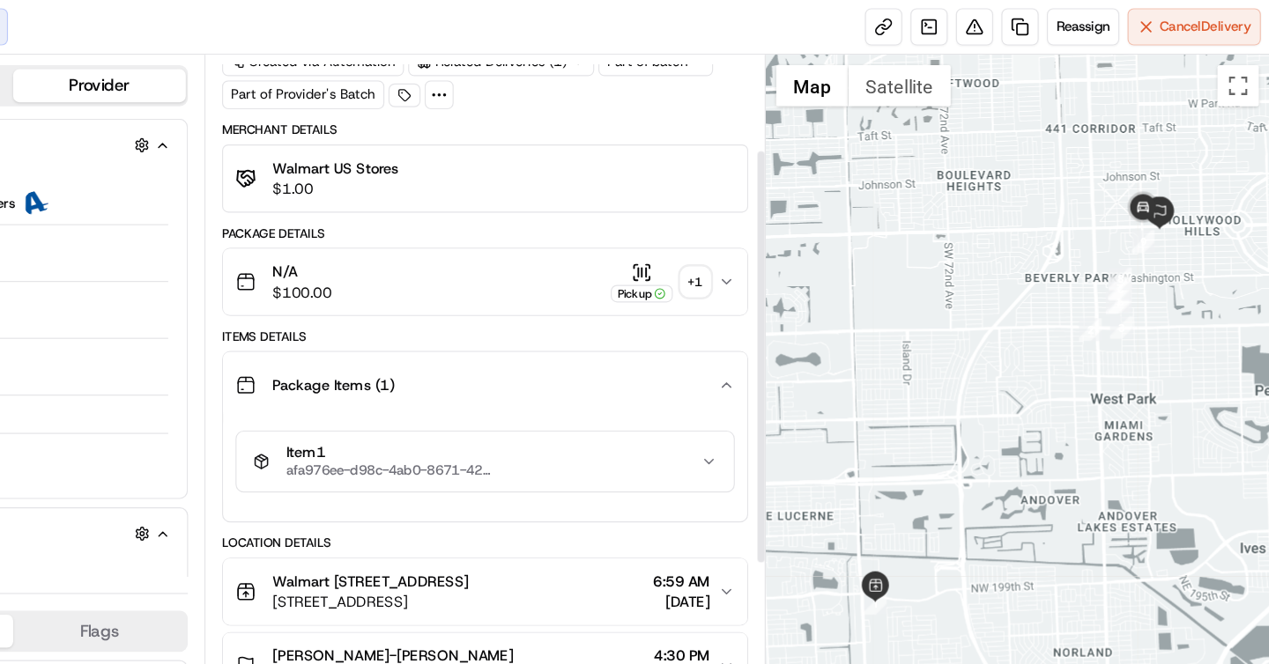
scroll to position [140, 0]
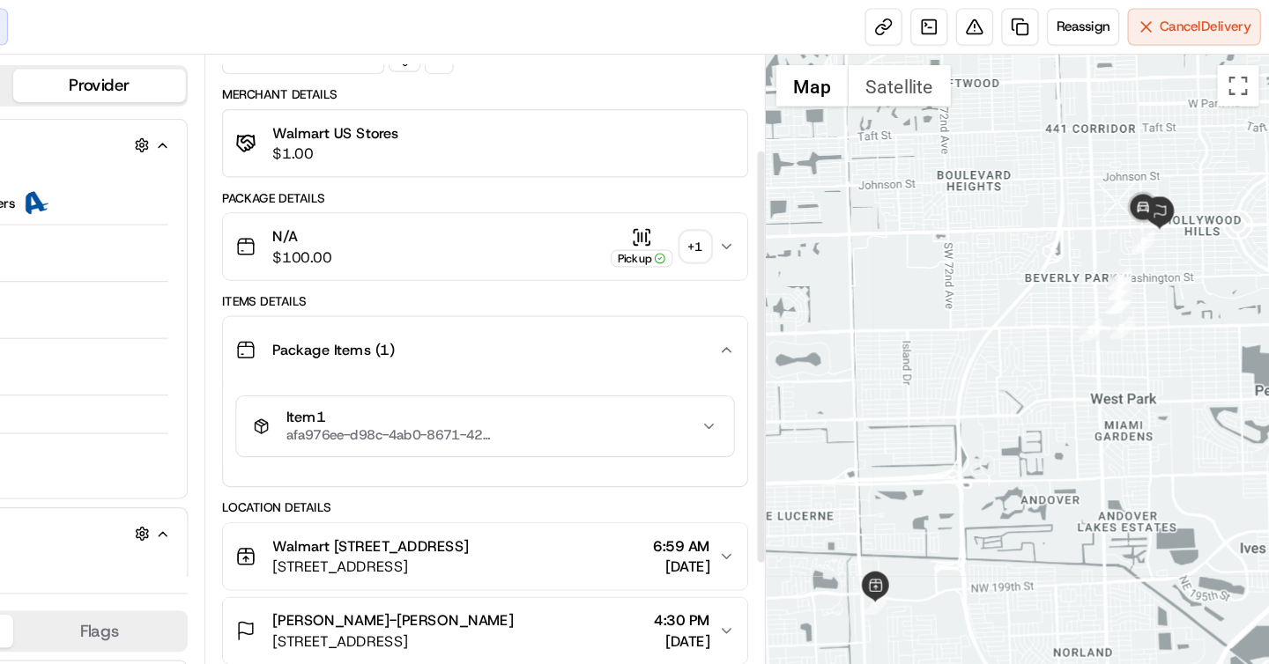
click at [667, 367] on div "Item 1 afa976ee-d98c-4ab0-8671-42e713b5ee3a" at bounding box center [594, 364] width 382 height 30
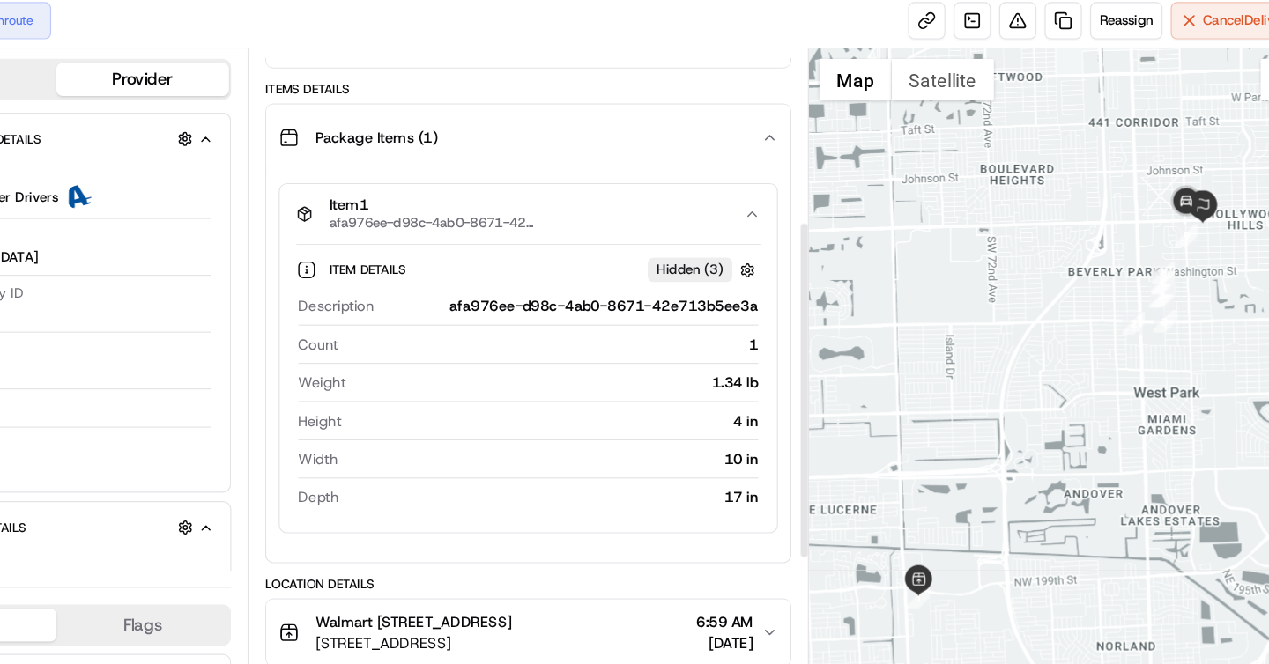
scroll to position [315, 0]
click at [642, 189] on div "Item 1 afa976ee-d98c-4ab0-8671-42e713b5ee3a" at bounding box center [594, 189] width 382 height 30
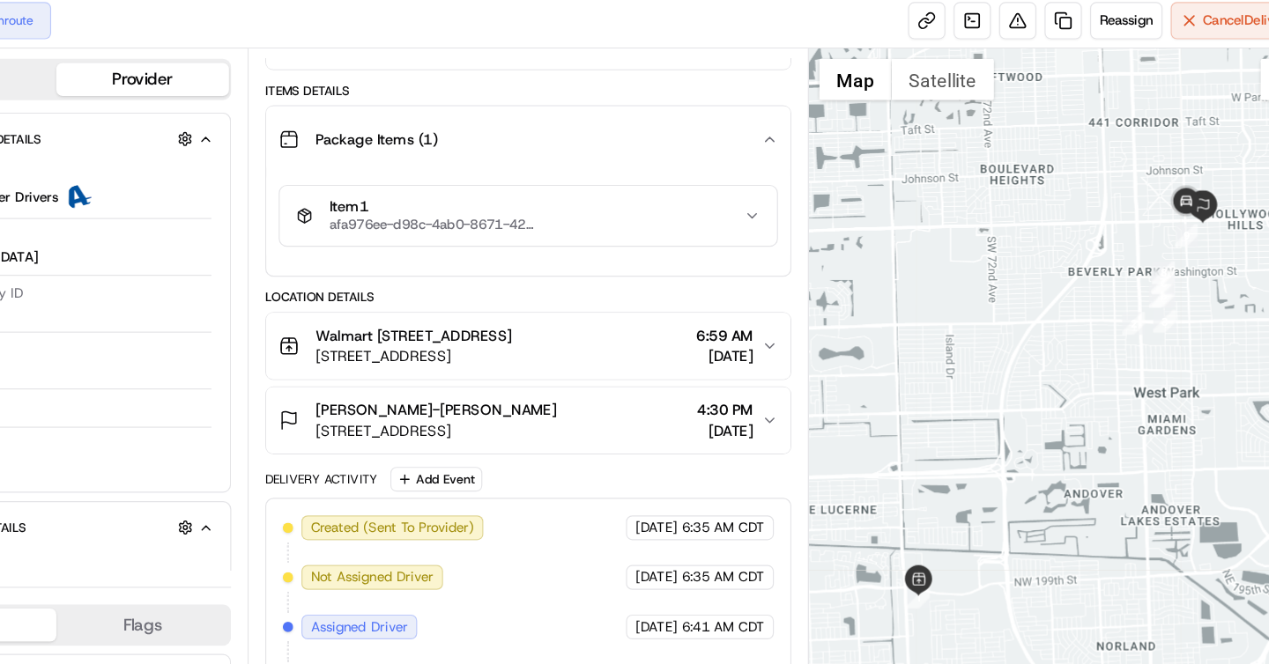
click at [633, 206] on button "Item 1 afa976ee-d98c-4ab0-8671-42e713b5ee3a" at bounding box center [601, 189] width 424 height 51
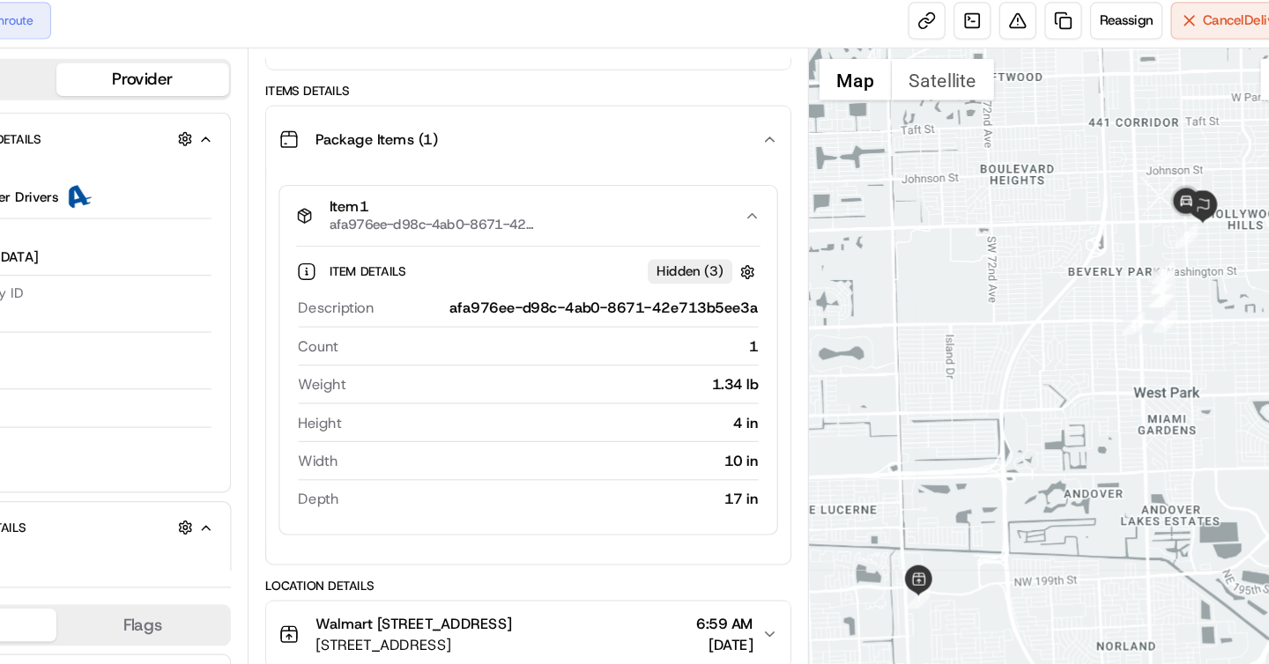
drag, startPoint x: 1093, startPoint y: 218, endPoint x: 1039, endPoint y: 226, distance: 54.5
click at [1039, 226] on div at bounding box center [1054, 355] width 429 height 617
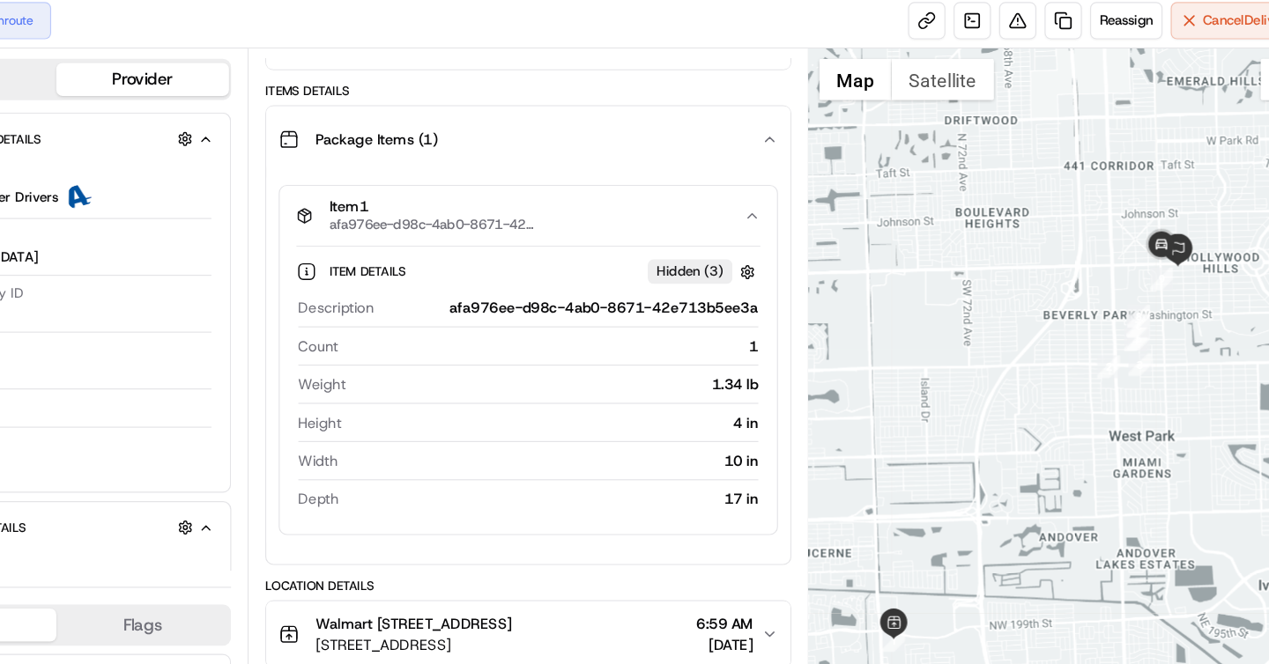
drag, startPoint x: 1107, startPoint y: 226, endPoint x: 1065, endPoint y: 256, distance: 51.8
click at [1066, 257] on div at bounding box center [1054, 355] width 429 height 617
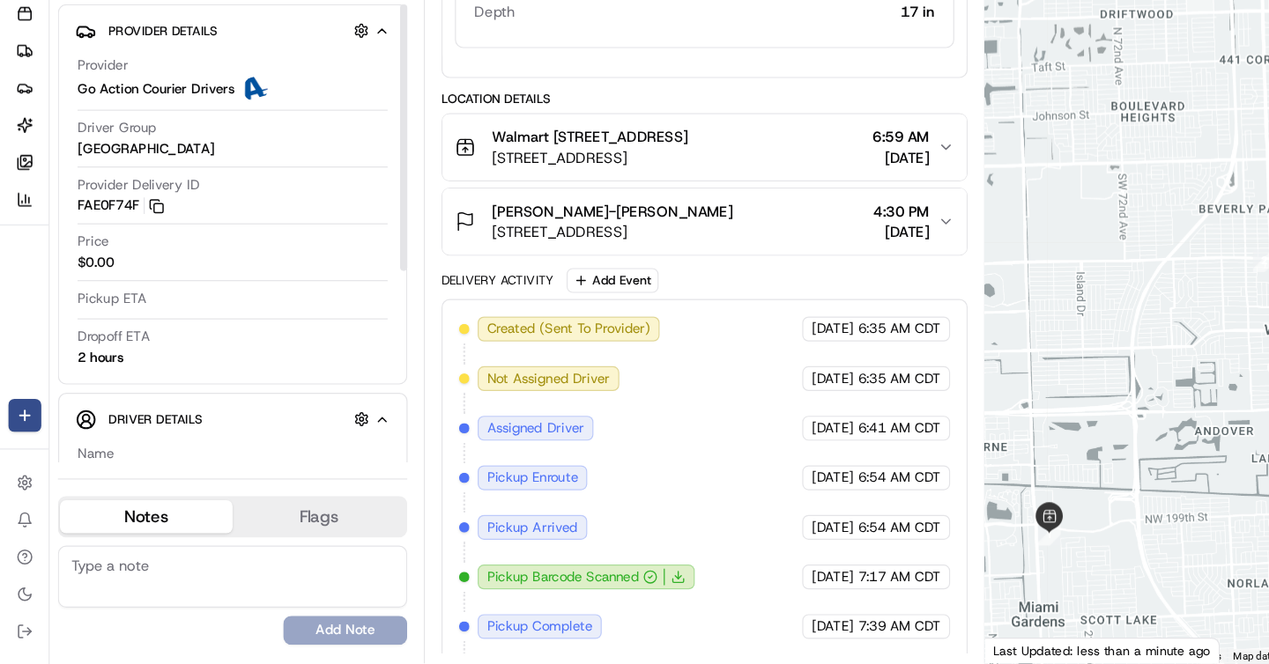
scroll to position [0, 0]
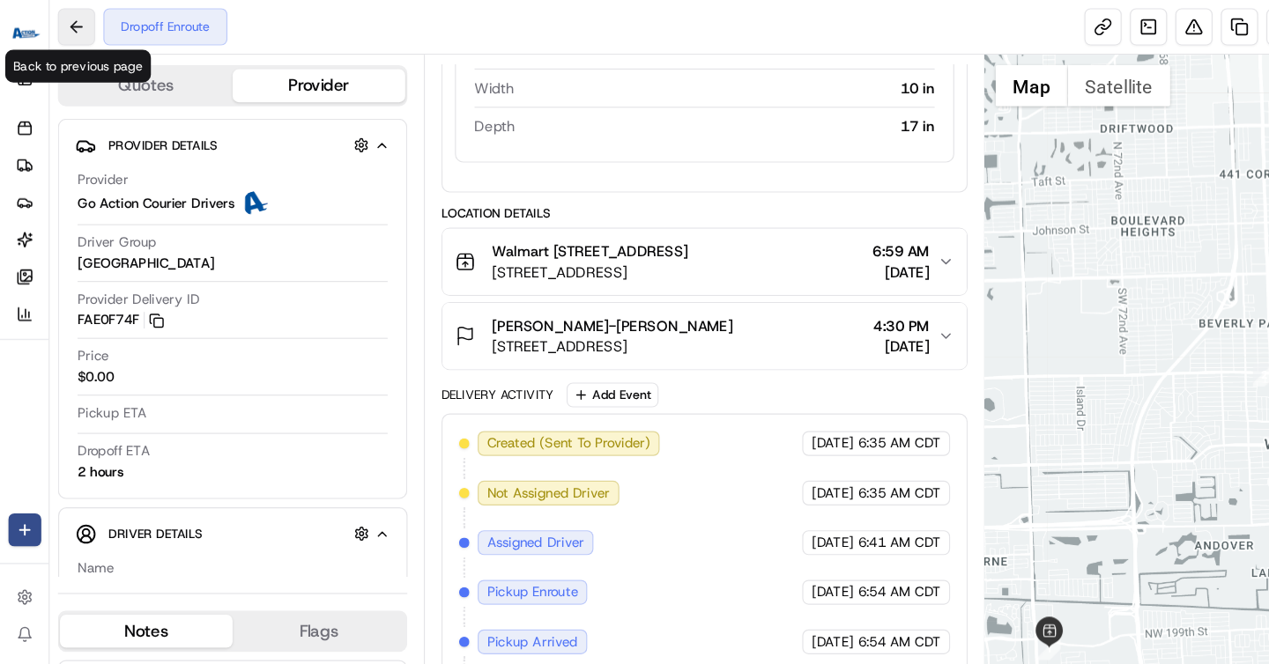
click at [63, 25] on button at bounding box center [65, 23] width 32 height 32
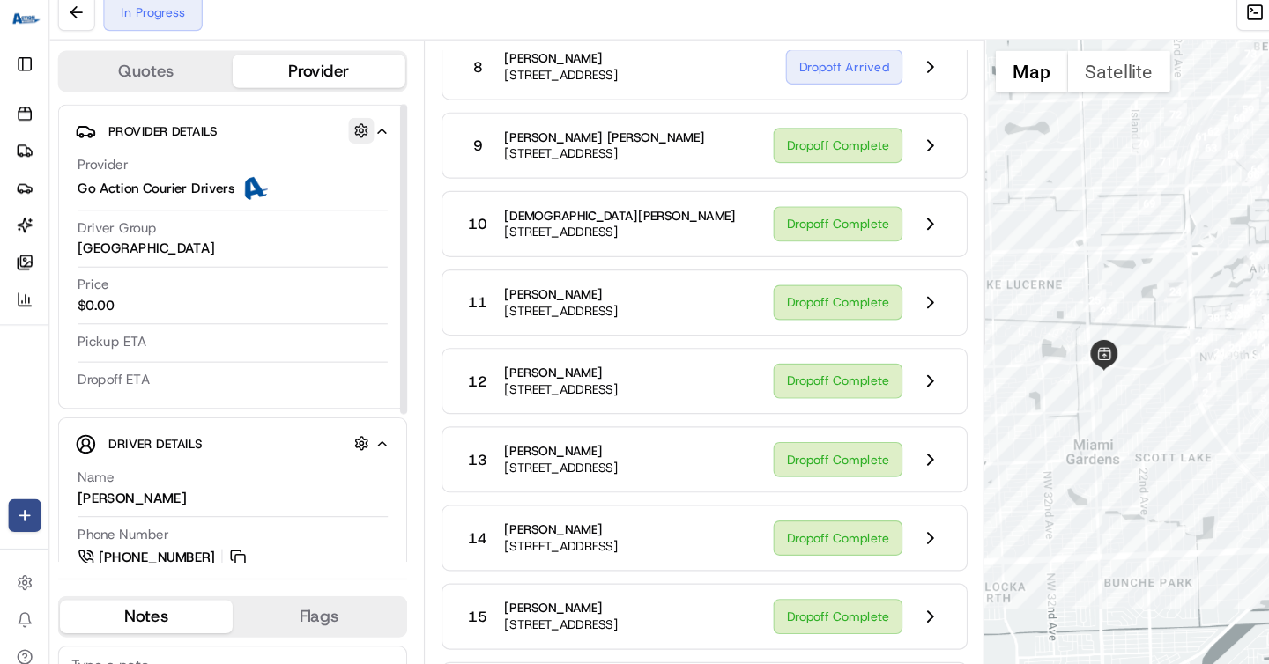
click at [310, 124] on button "button" at bounding box center [308, 124] width 22 height 22
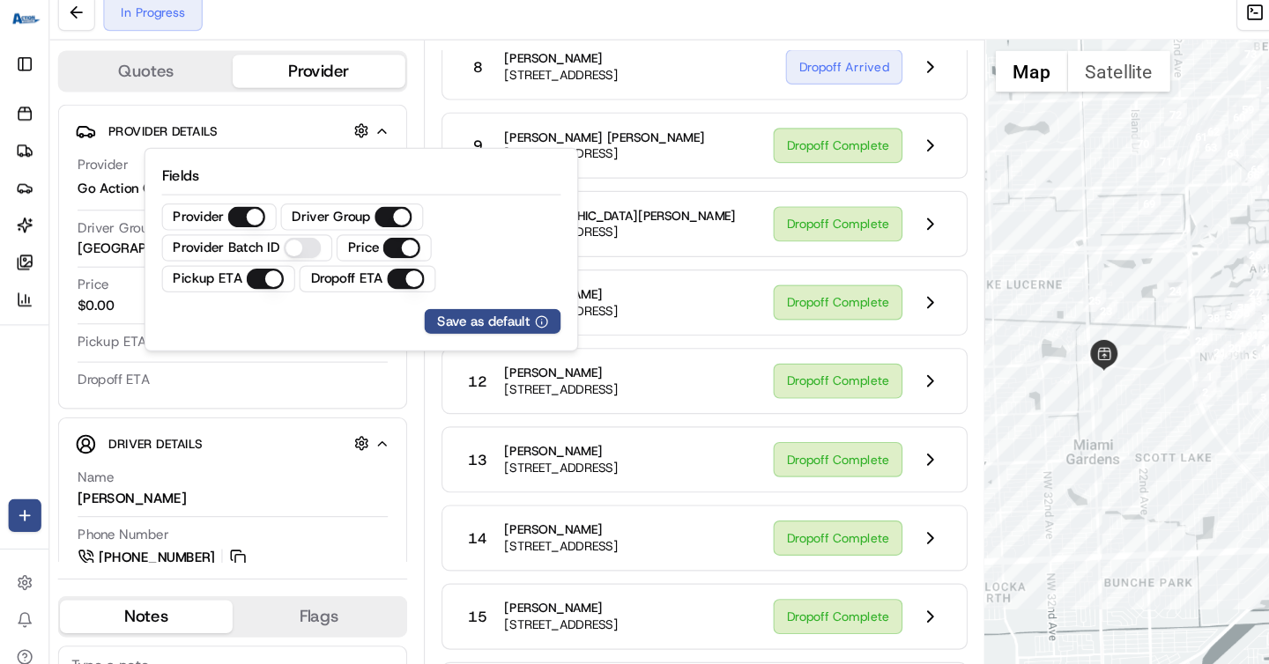
click at [260, 228] on ID "Provider Batch ID" at bounding box center [258, 224] width 32 height 18
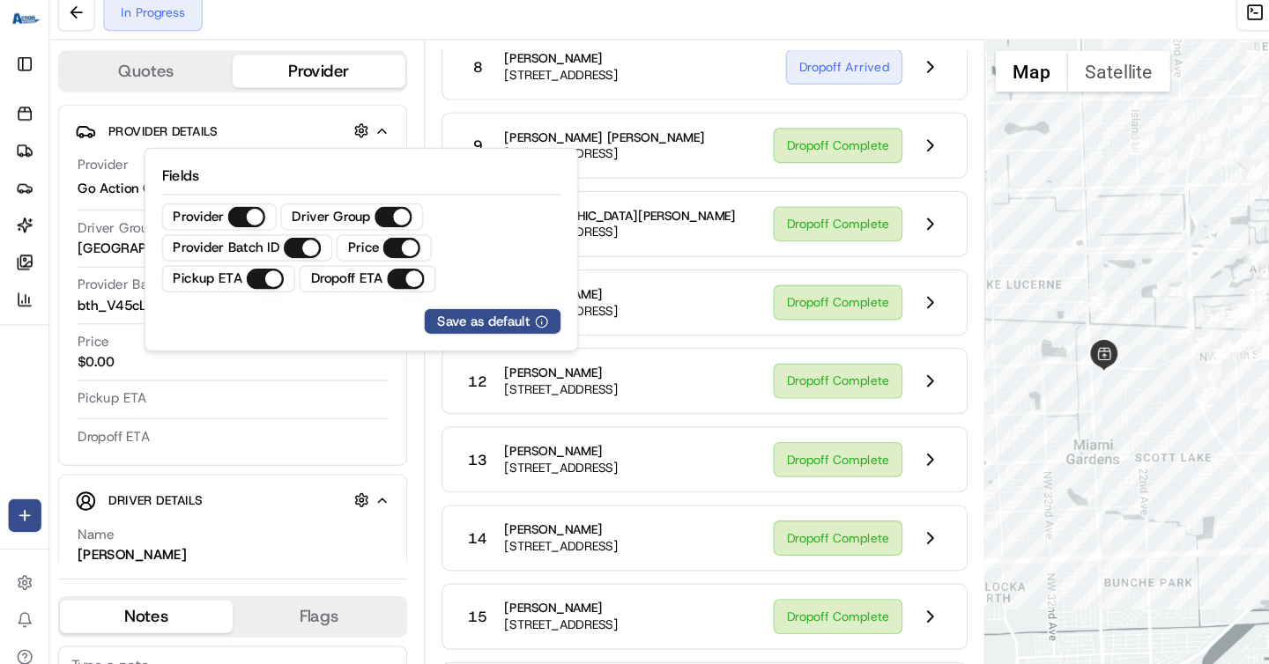
click at [403, 32] on div "In Progress Reassign Cancel Batch" at bounding box center [655, 23] width 1226 height 47
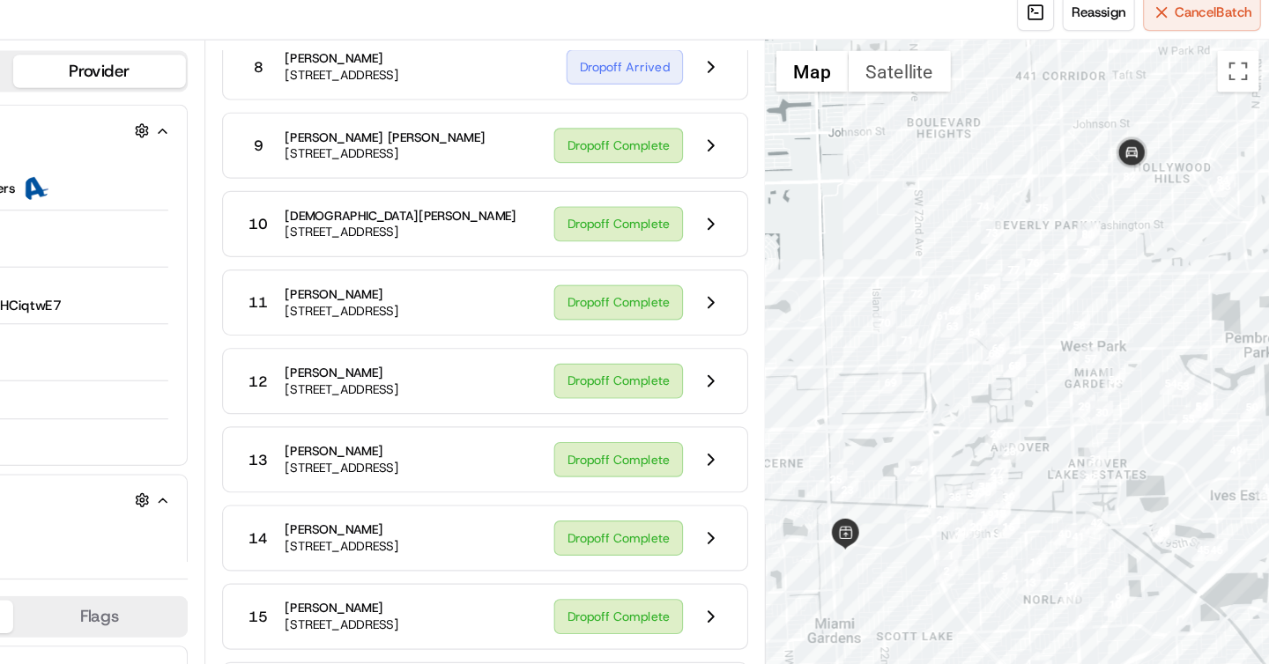
drag, startPoint x: 1188, startPoint y: 136, endPoint x: 1153, endPoint y: 332, distance: 199.5
click at [1153, 331] on div at bounding box center [1054, 355] width 429 height 617
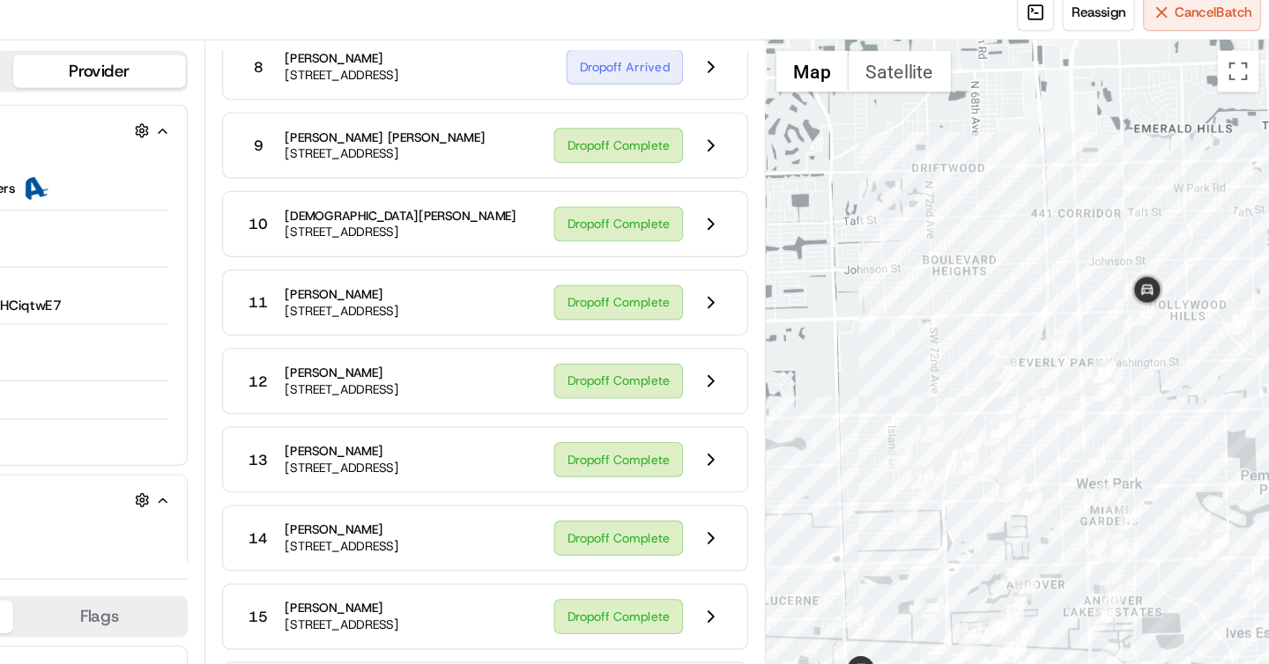
drag, startPoint x: 1163, startPoint y: 275, endPoint x: 1178, endPoint y: 341, distance: 67.8
click at [1178, 341] on div at bounding box center [1054, 355] width 429 height 617
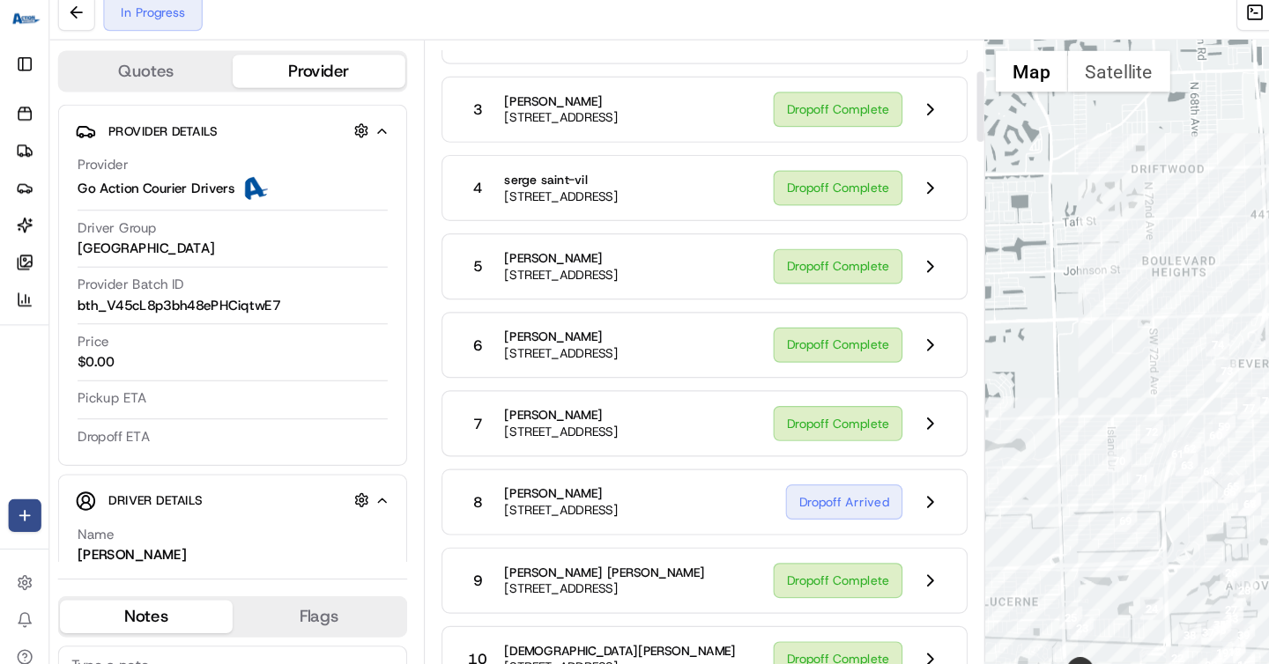
scroll to position [264, 0]
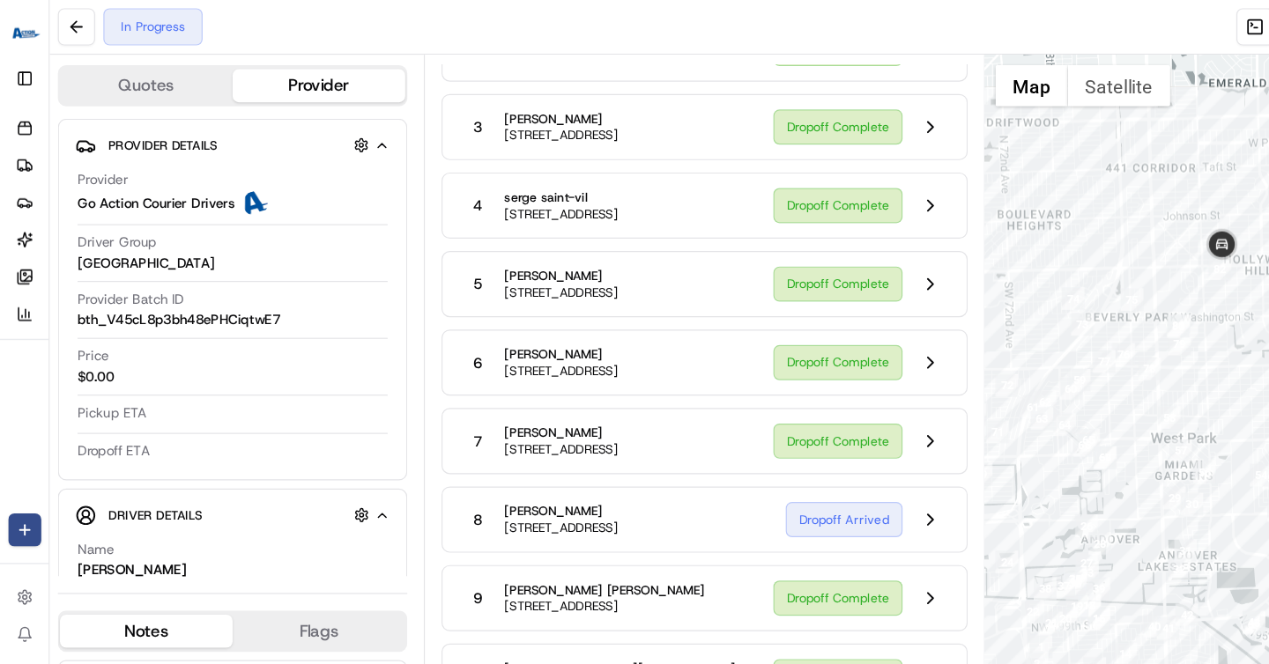
drag, startPoint x: 1004, startPoint y: 242, endPoint x: 865, endPoint y: 193, distance: 146.9
click at [865, 193] on div at bounding box center [1054, 355] width 429 height 617
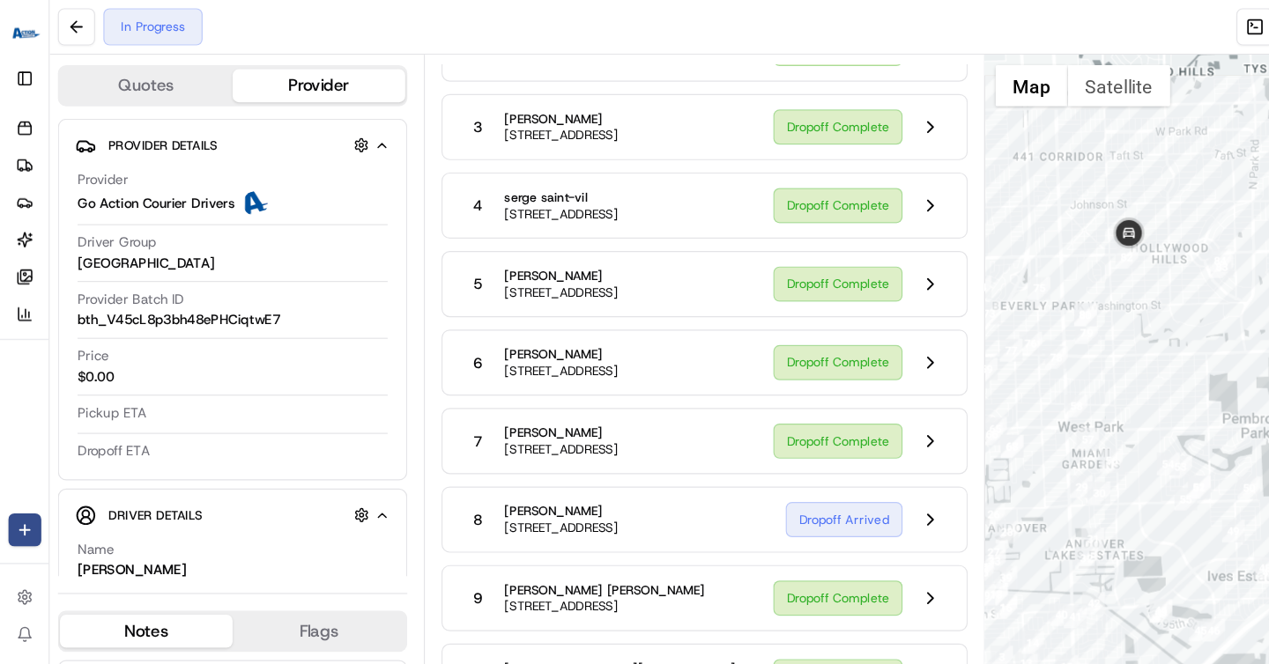
drag, startPoint x: 971, startPoint y: 192, endPoint x: 905, endPoint y: 180, distance: 67.2
click at [905, 180] on div at bounding box center [1054, 355] width 429 height 617
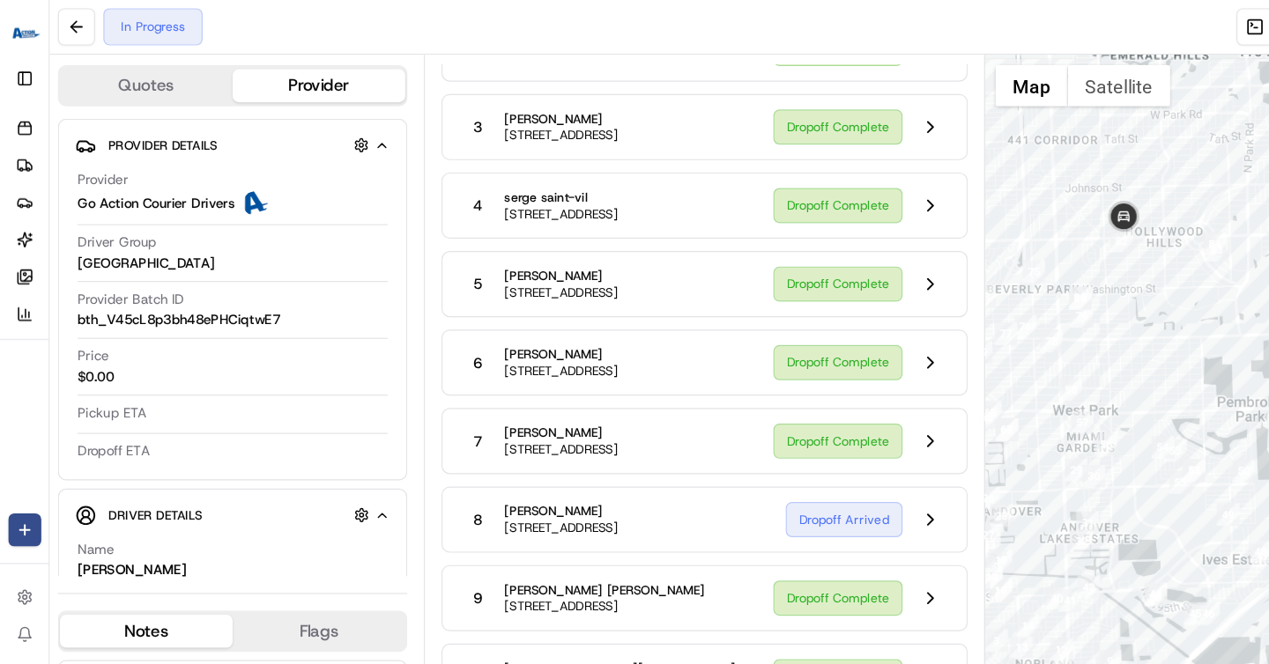
drag, startPoint x: 993, startPoint y: 239, endPoint x: 988, endPoint y: 222, distance: 17.6
click at [988, 222] on div at bounding box center [1054, 355] width 429 height 617
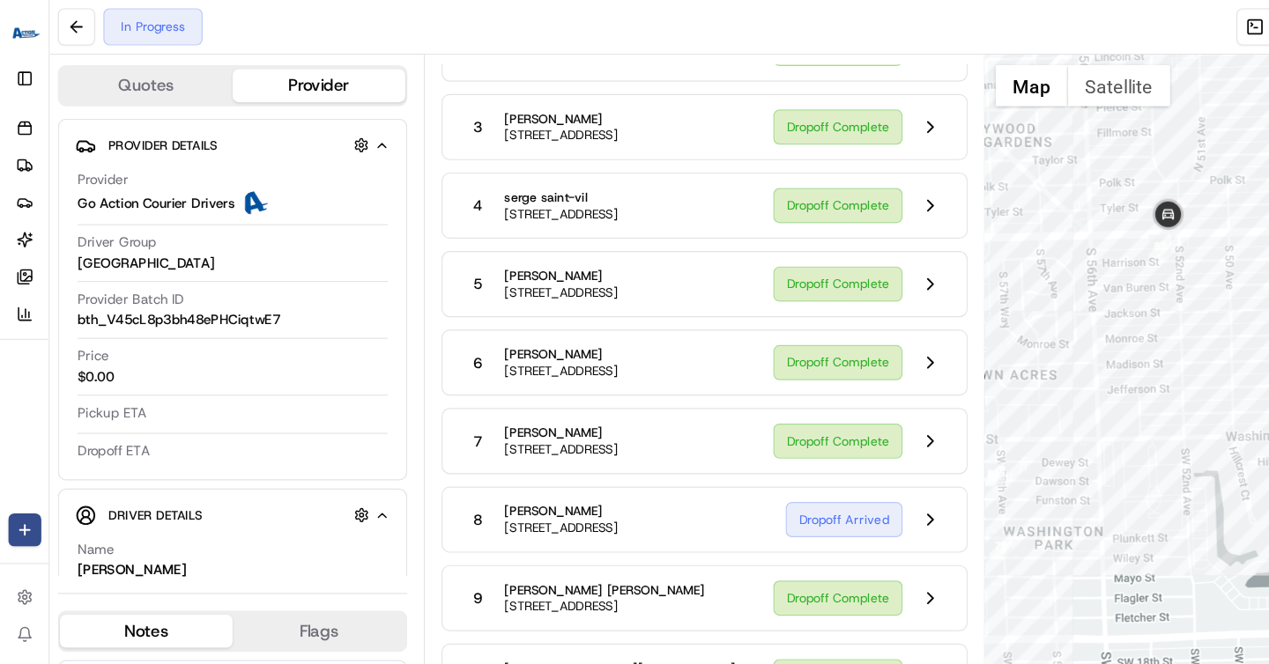
drag, startPoint x: 933, startPoint y: 207, endPoint x: 1032, endPoint y: 242, distance: 104.8
click at [1032, 241] on div at bounding box center [1054, 355] width 429 height 617
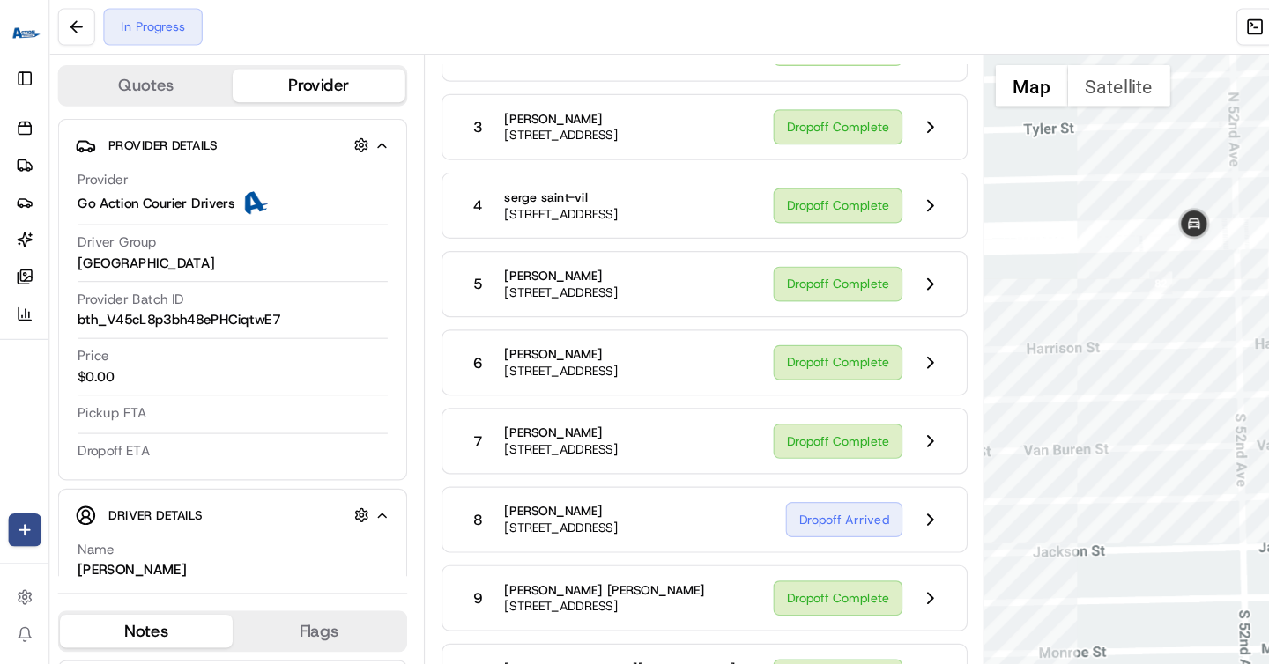
drag, startPoint x: 988, startPoint y: 199, endPoint x: 898, endPoint y: 159, distance: 98.2
click at [898, 159] on div at bounding box center [1054, 355] width 429 height 617
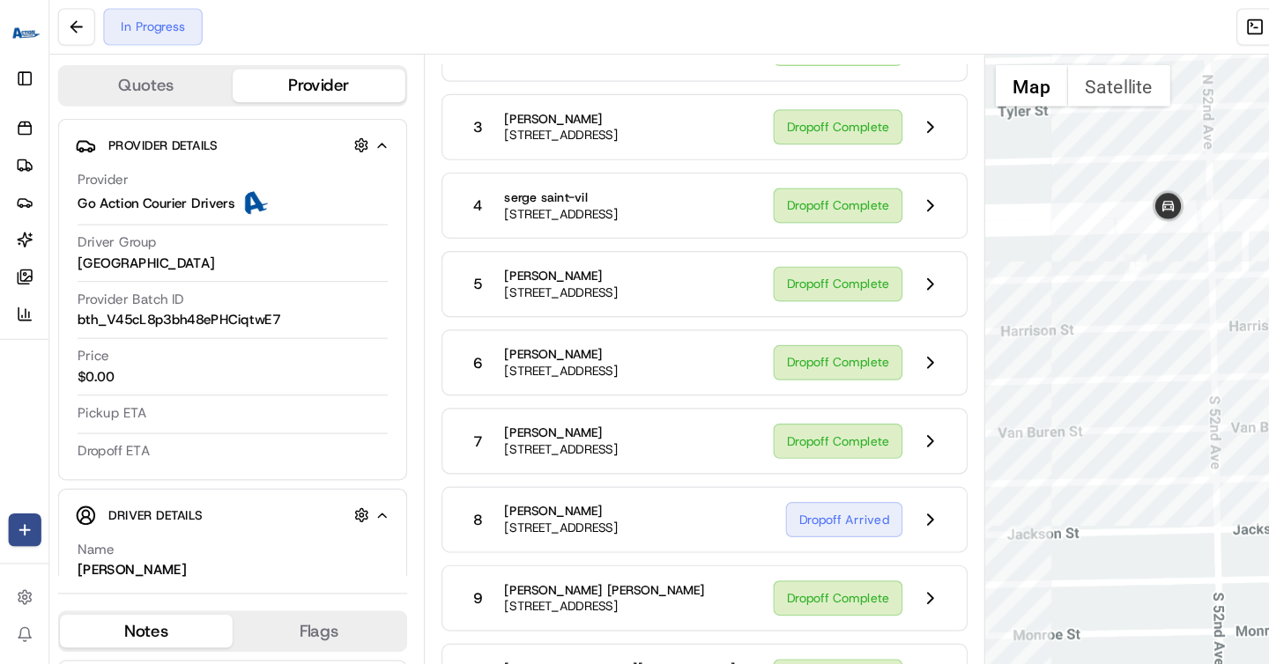
drag, startPoint x: 968, startPoint y: 197, endPoint x: 944, endPoint y: 183, distance: 28.4
click at [944, 183] on div at bounding box center [1054, 355] width 429 height 617
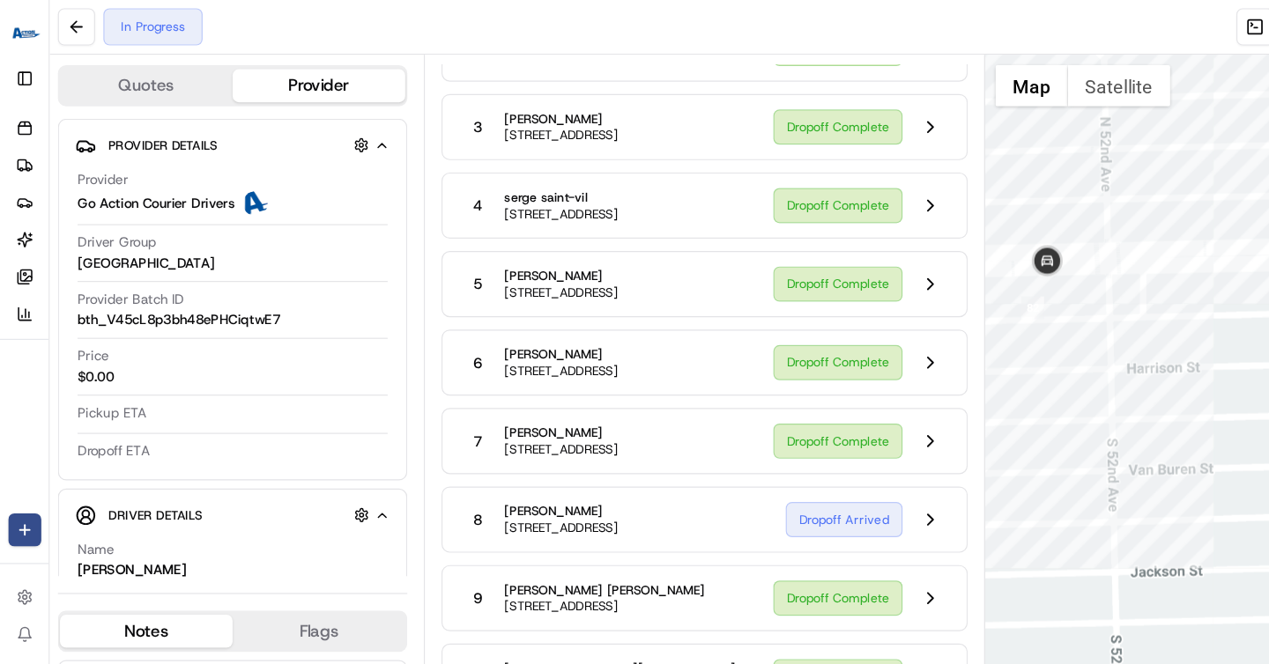
drag, startPoint x: 954, startPoint y: 154, endPoint x: 869, endPoint y: 211, distance: 102.4
click at [869, 211] on div at bounding box center [1054, 355] width 429 height 617
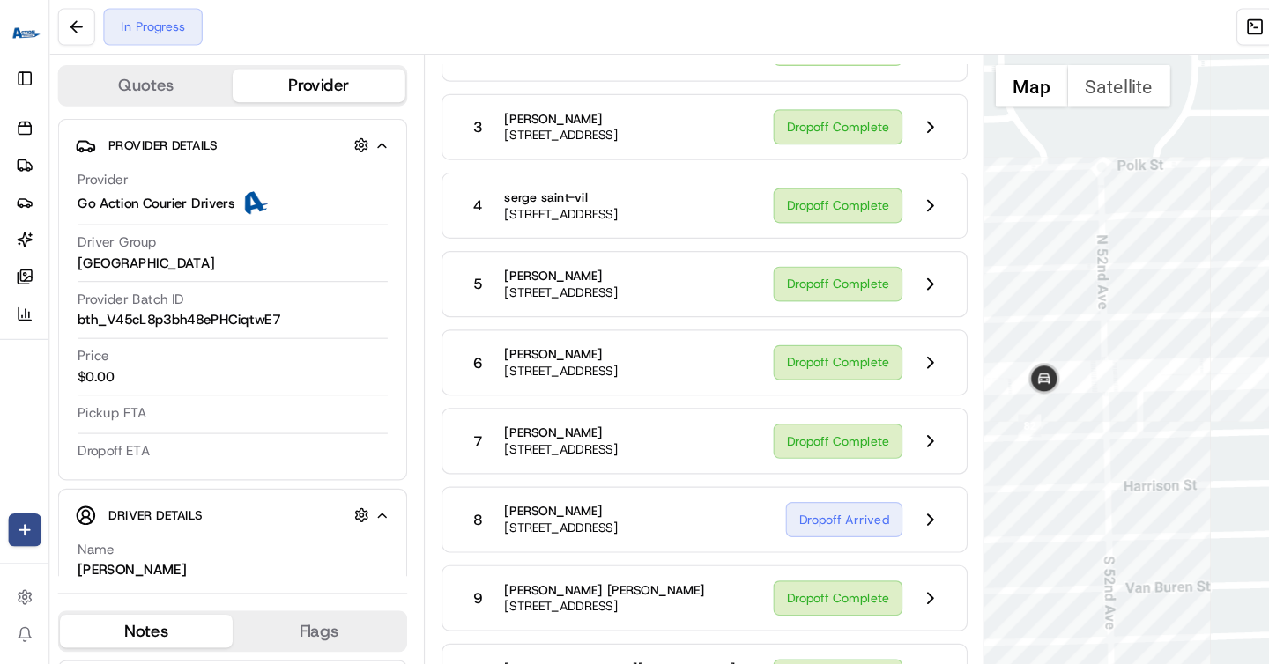
drag, startPoint x: 929, startPoint y: 161, endPoint x: 925, endPoint y: 247, distance: 85.5
click at [926, 247] on div at bounding box center [1054, 355] width 429 height 617
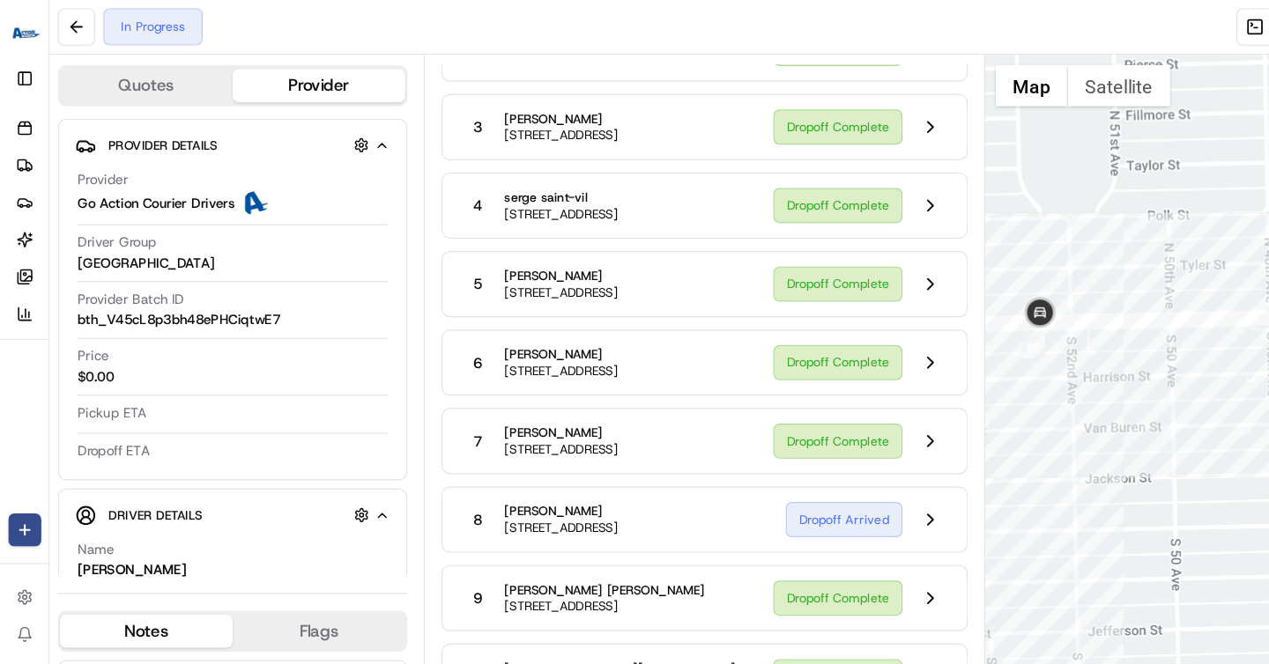
drag, startPoint x: 984, startPoint y: 271, endPoint x: 936, endPoint y: 252, distance: 52.2
click at [936, 252] on div at bounding box center [1054, 355] width 429 height 617
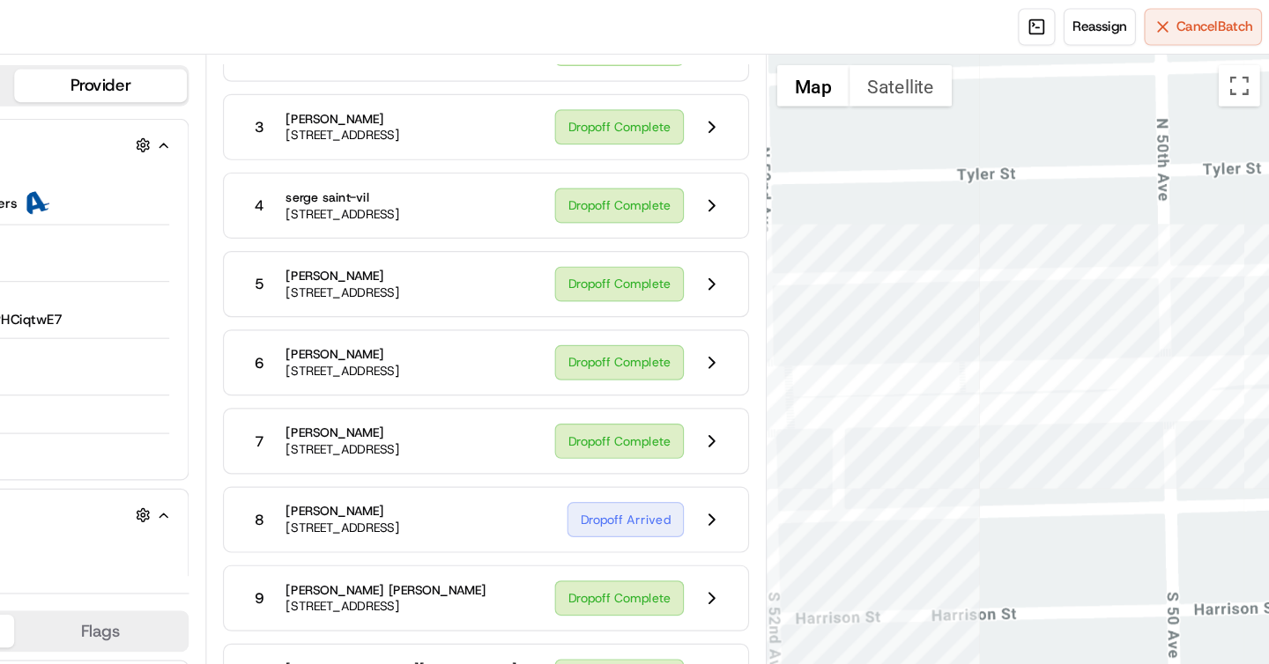
scroll to position [0, 0]
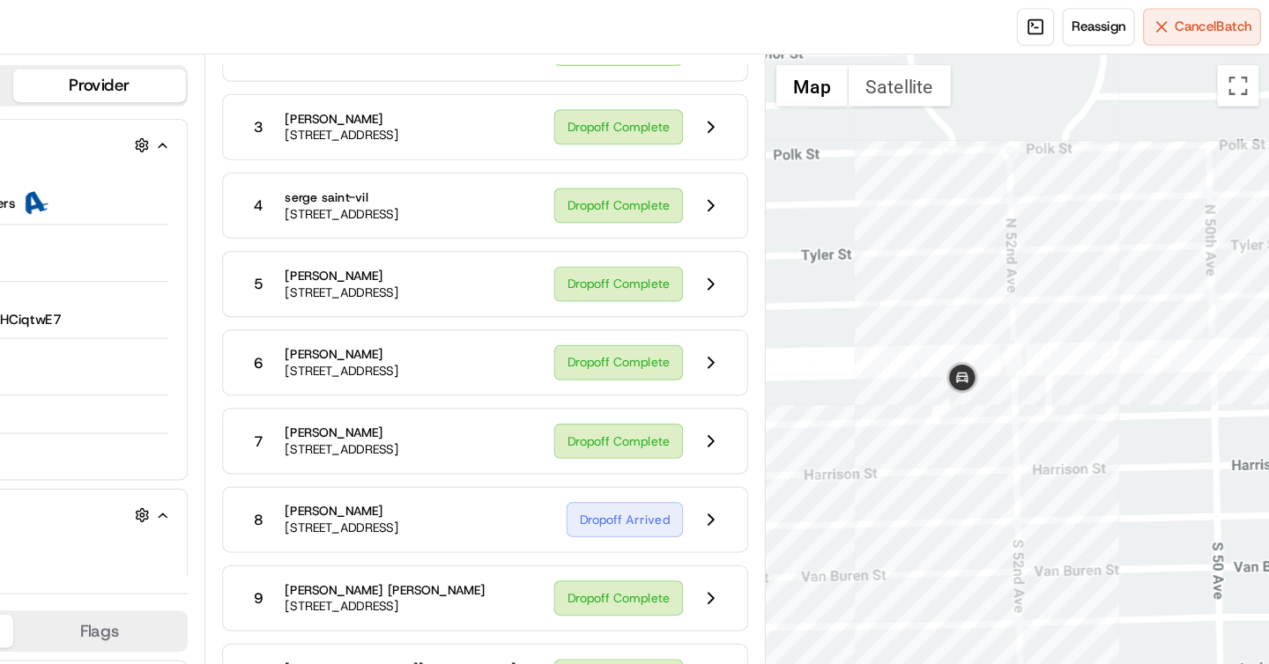
drag, startPoint x: 1020, startPoint y: 301, endPoint x: 1130, endPoint y: 285, distance: 110.5
click at [1137, 285] on div at bounding box center [1054, 355] width 429 height 617
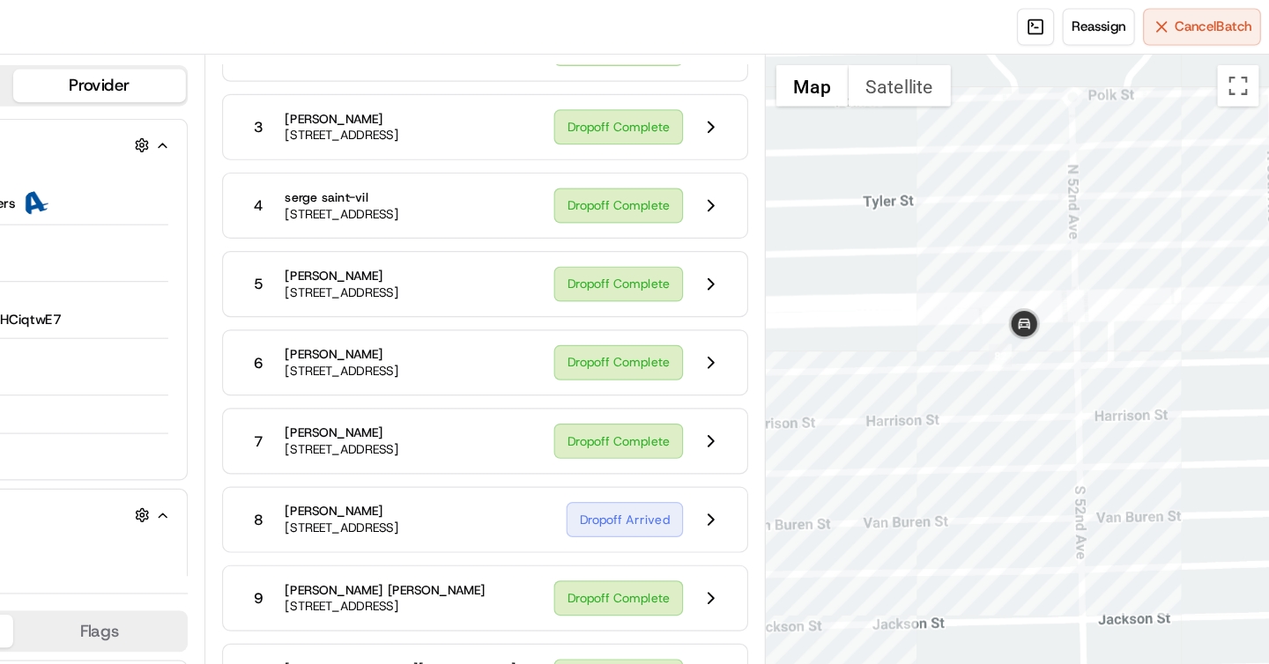
drag, startPoint x: 1037, startPoint y: 326, endPoint x: 1097, endPoint y: 281, distance: 74.9
click at [1097, 281] on div at bounding box center [1054, 355] width 429 height 617
click at [959, 80] on button "Satellite" at bounding box center [953, 73] width 87 height 35
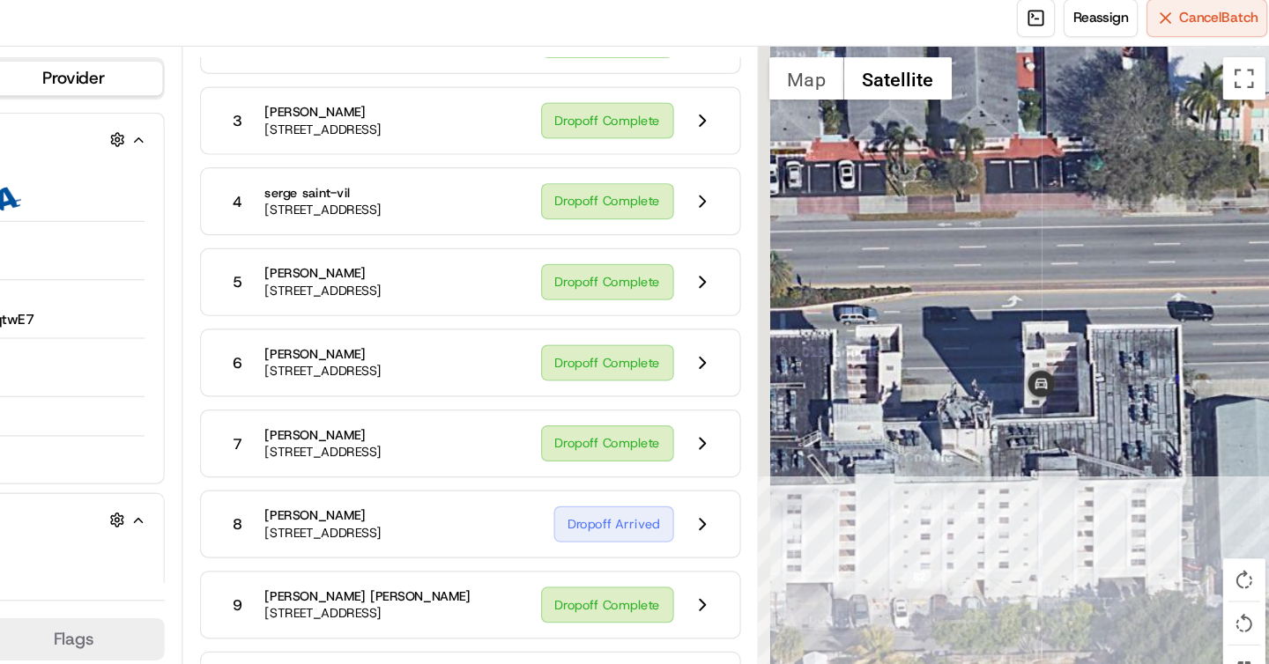
drag, startPoint x: 931, startPoint y: 305, endPoint x: 1033, endPoint y: 370, distance: 120.5
click at [1033, 370] on div at bounding box center [1054, 355] width 429 height 617
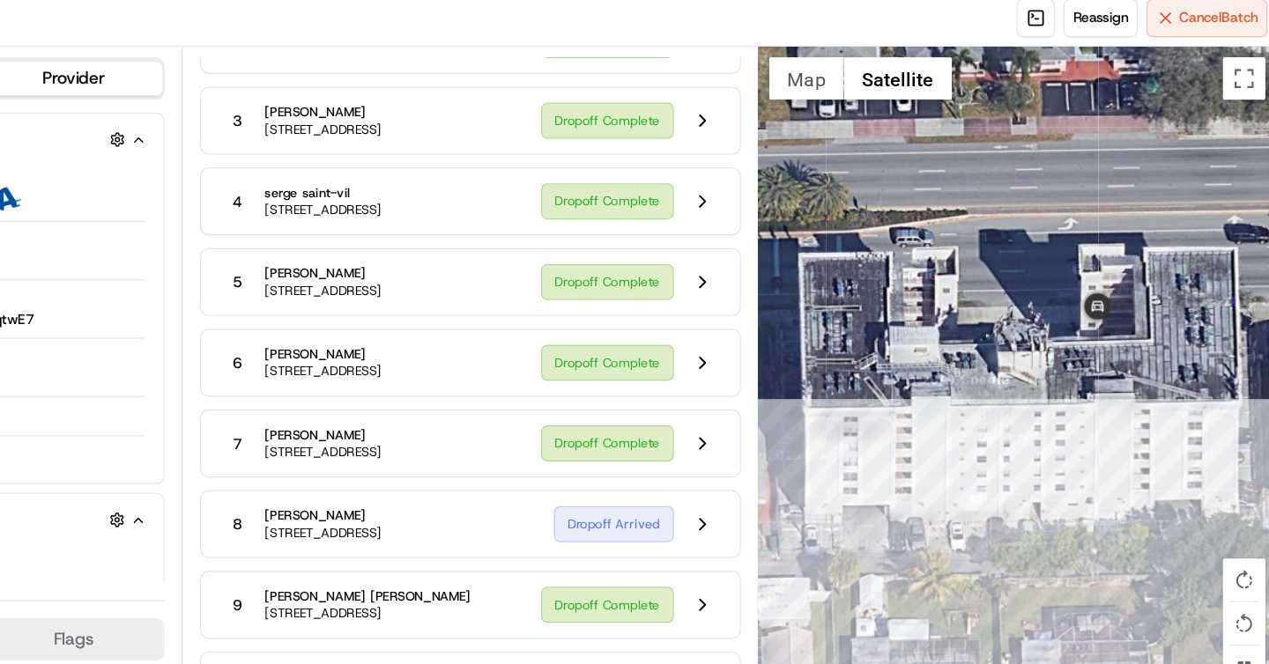
drag, startPoint x: 1033, startPoint y: 370, endPoint x: 1080, endPoint y: 305, distance: 80.7
click at [1080, 305] on div at bounding box center [1054, 355] width 429 height 617
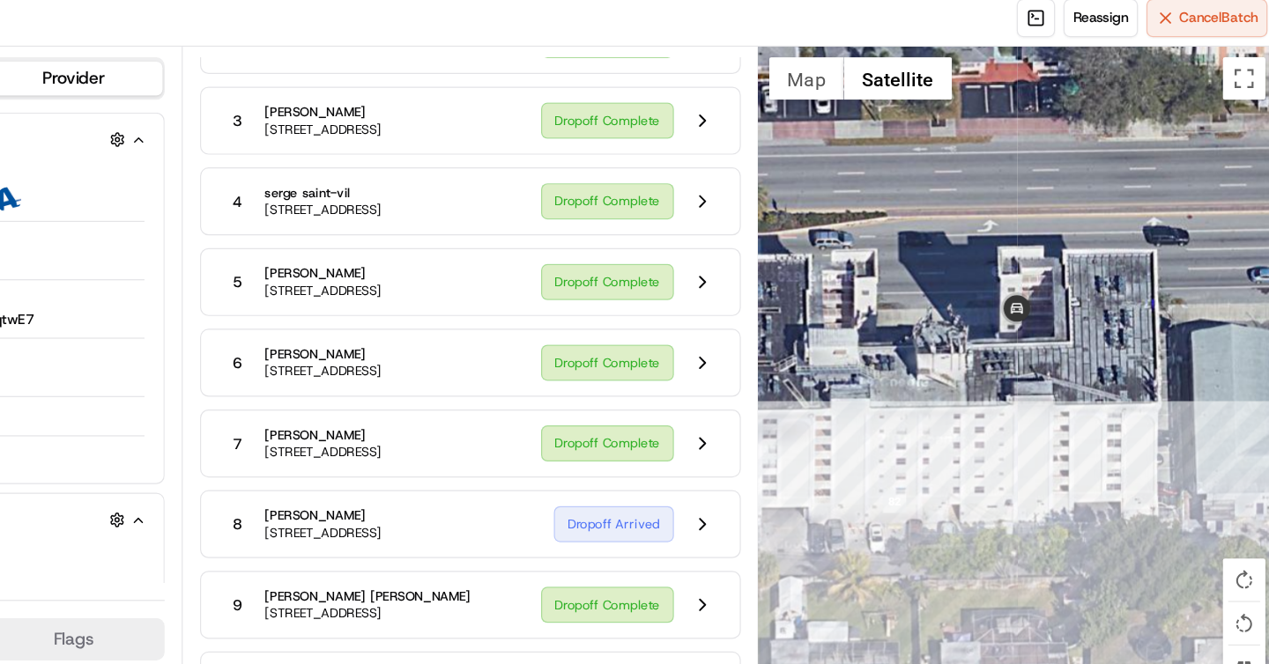
drag, startPoint x: 1063, startPoint y: 233, endPoint x: 996, endPoint y: 236, distance: 67.0
click at [996, 236] on div at bounding box center [1054, 355] width 429 height 617
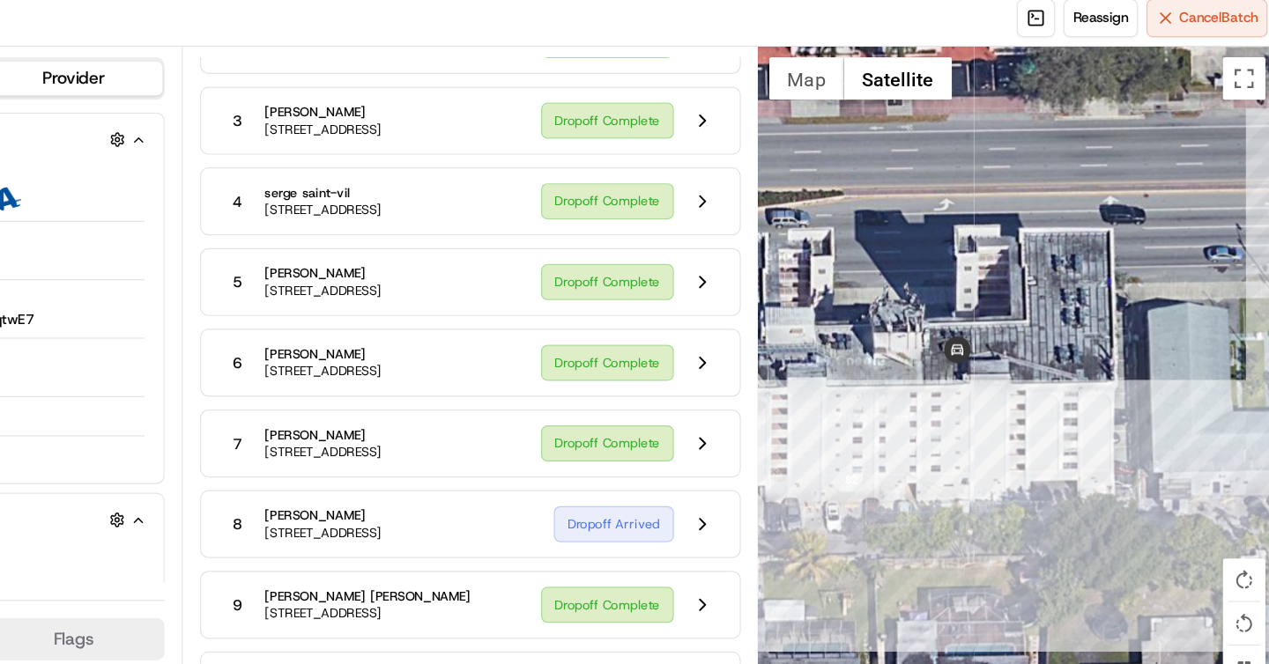
drag, startPoint x: 1093, startPoint y: 191, endPoint x: 1056, endPoint y: 174, distance: 40.6
click at [1056, 174] on div at bounding box center [1054, 355] width 429 height 617
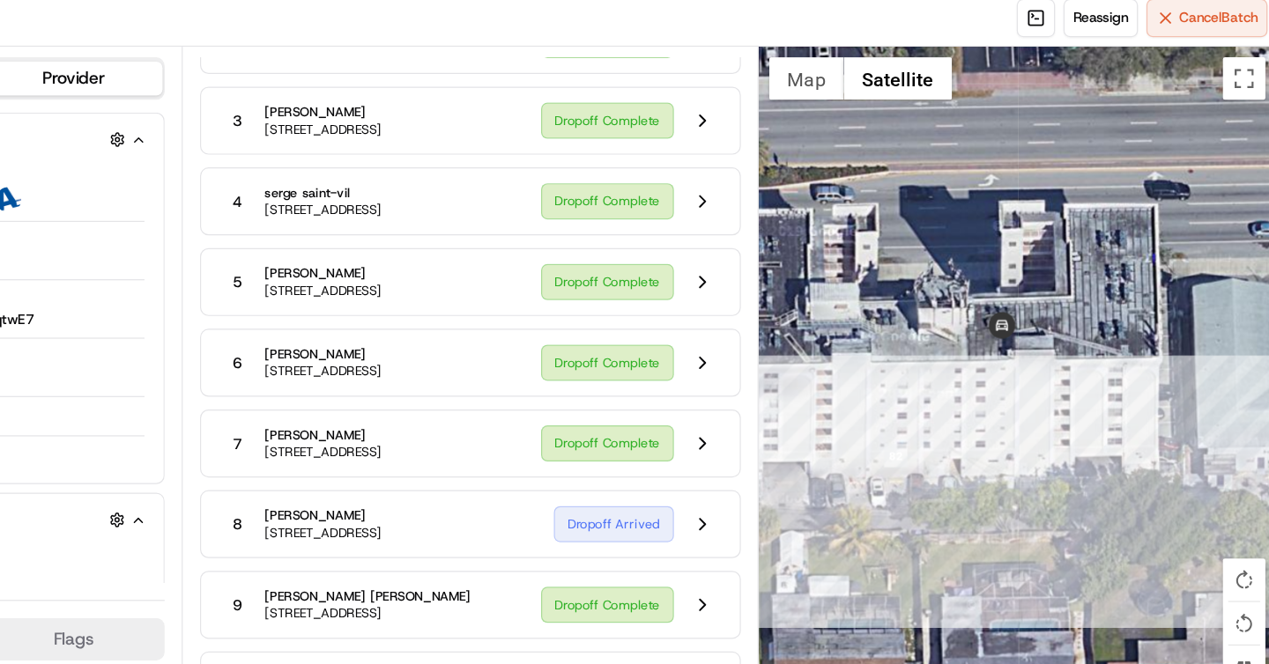
drag, startPoint x: 1062, startPoint y: 331, endPoint x: 1107, endPoint y: 307, distance: 52.0
click at [1107, 307] on div at bounding box center [1054, 355] width 429 height 617
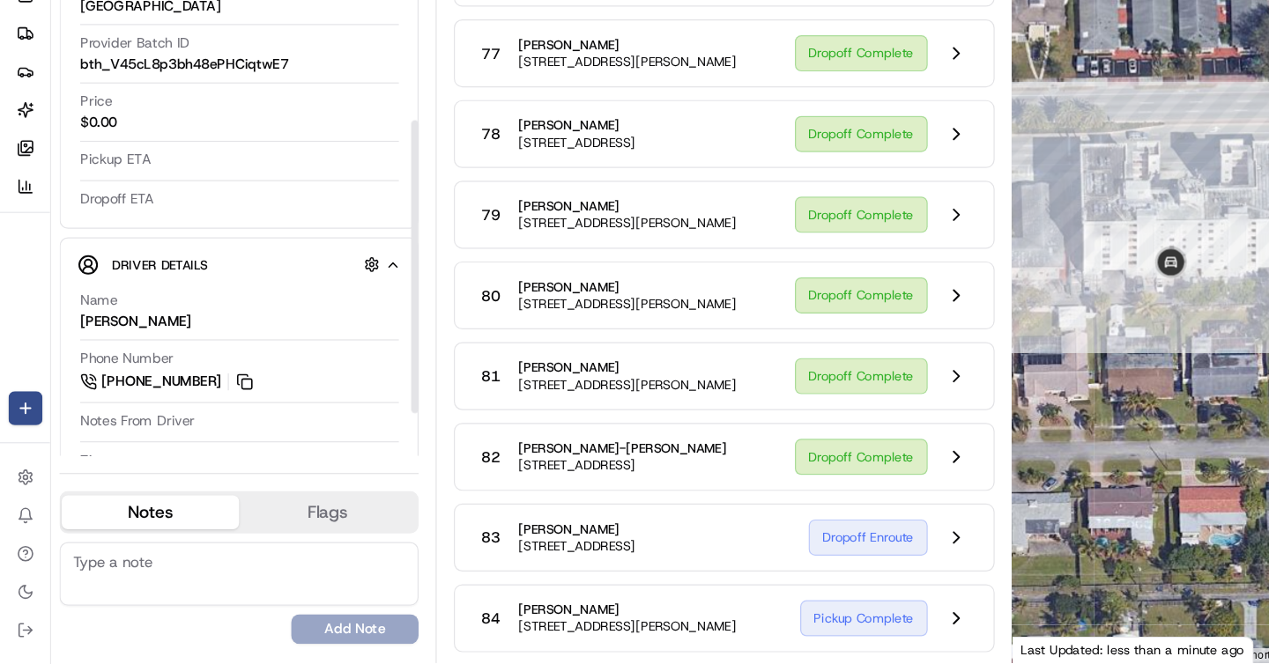
scroll to position [235, 0]
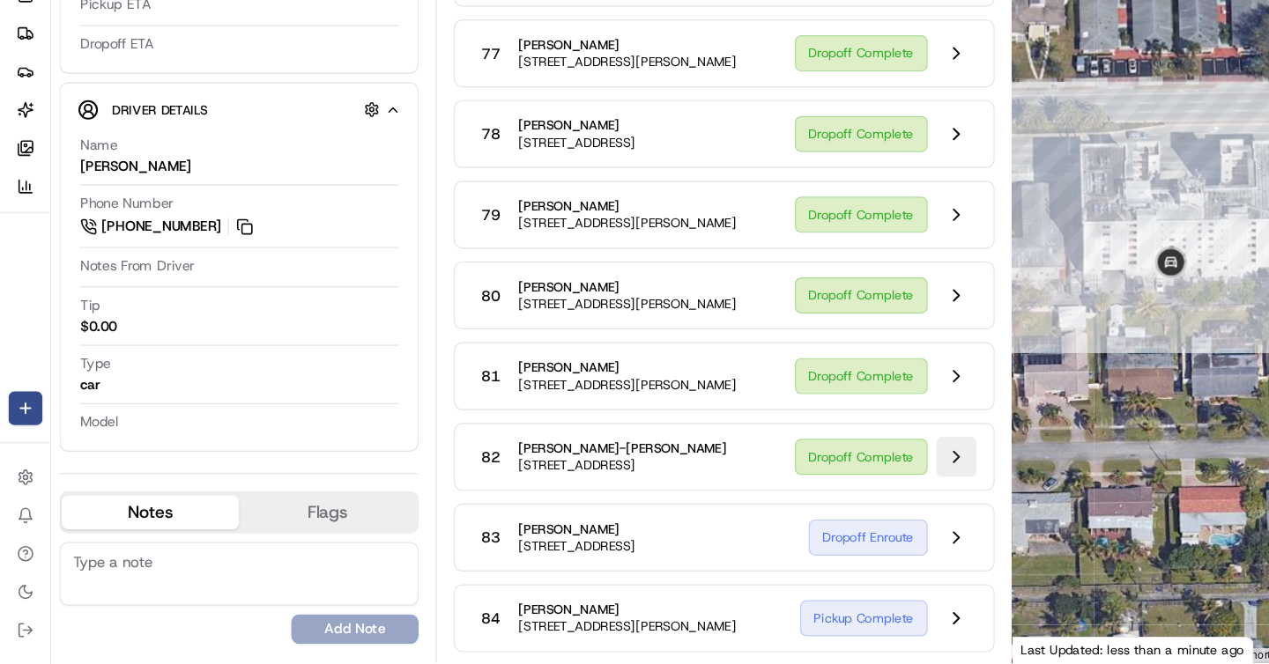
click at [795, 476] on button at bounding box center [792, 492] width 33 height 33
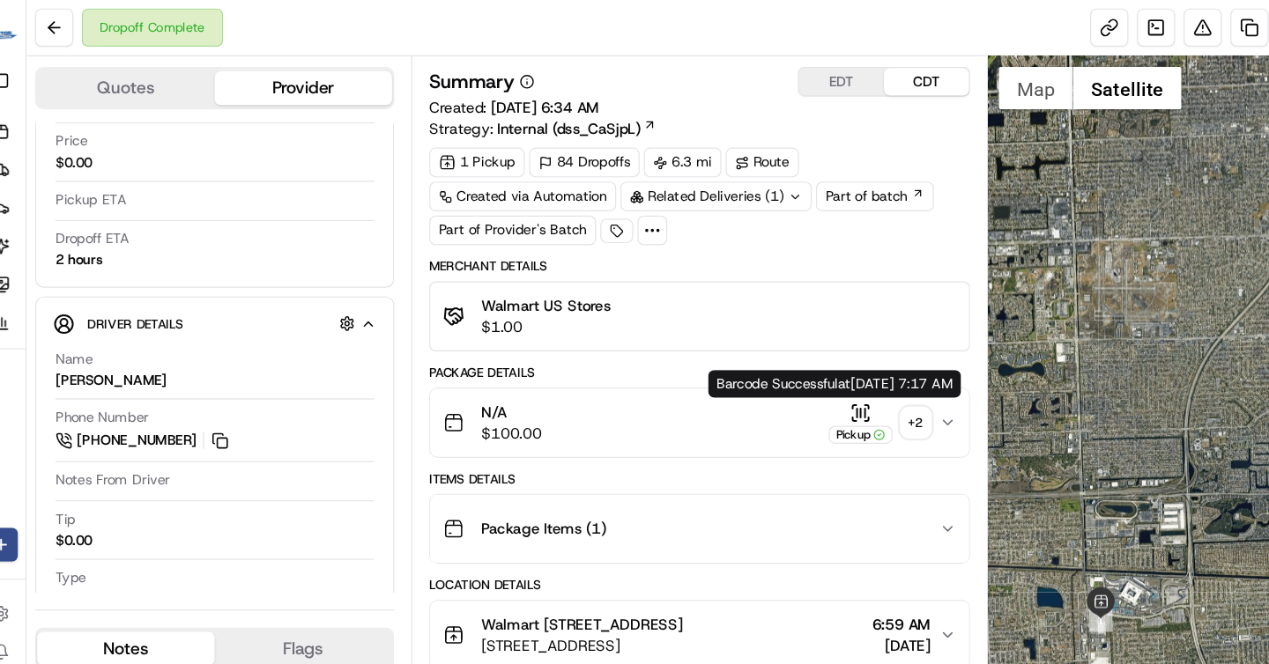
click at [730, 352] on div "Pickup" at bounding box center [733, 351] width 53 height 34
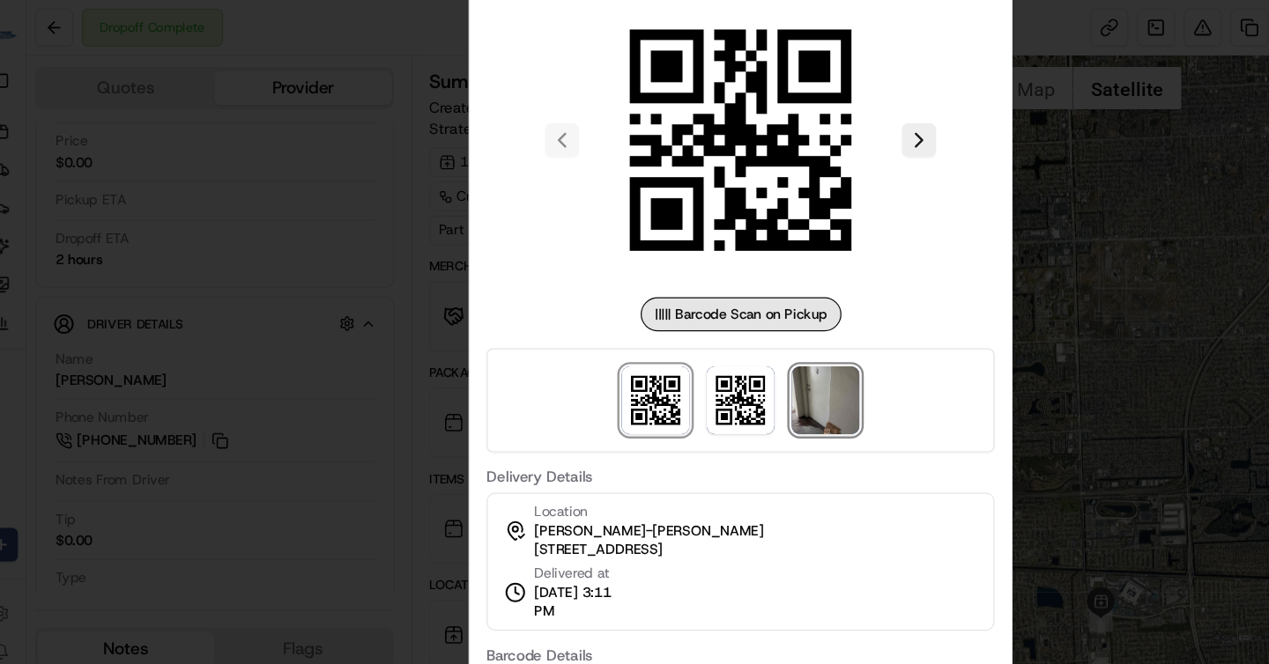
click at [711, 330] on img at bounding box center [705, 332] width 56 height 56
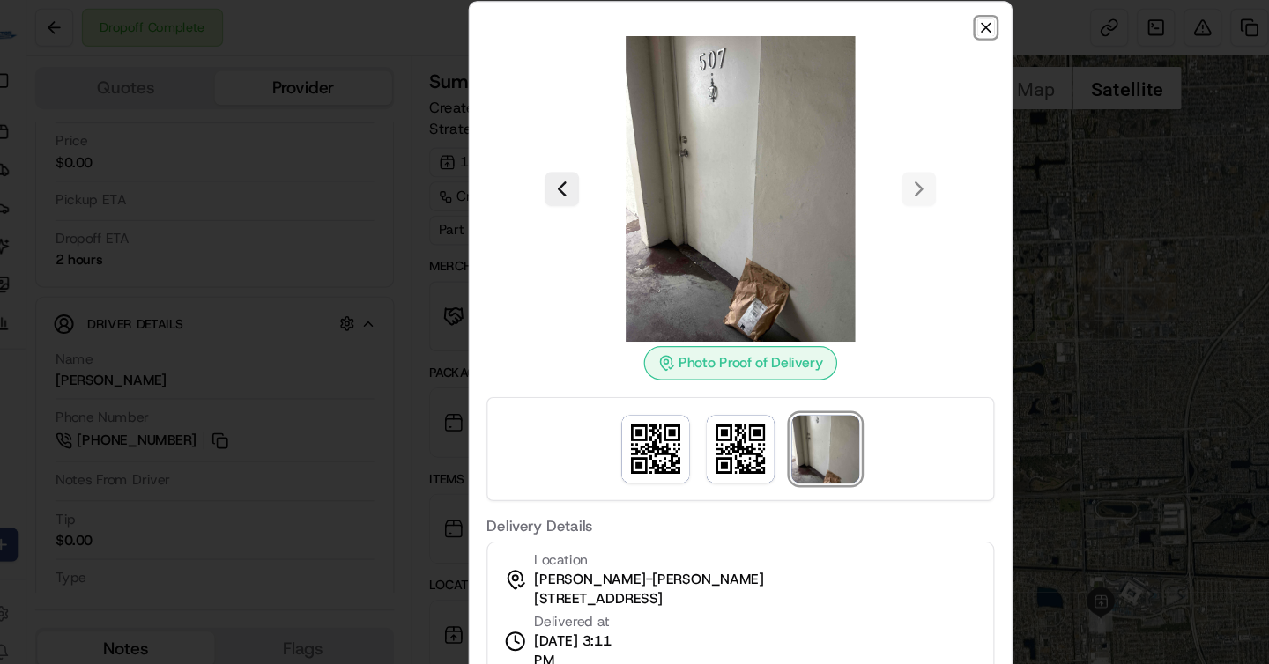
click at [839, 22] on icon "button" at bounding box center [838, 23] width 14 height 14
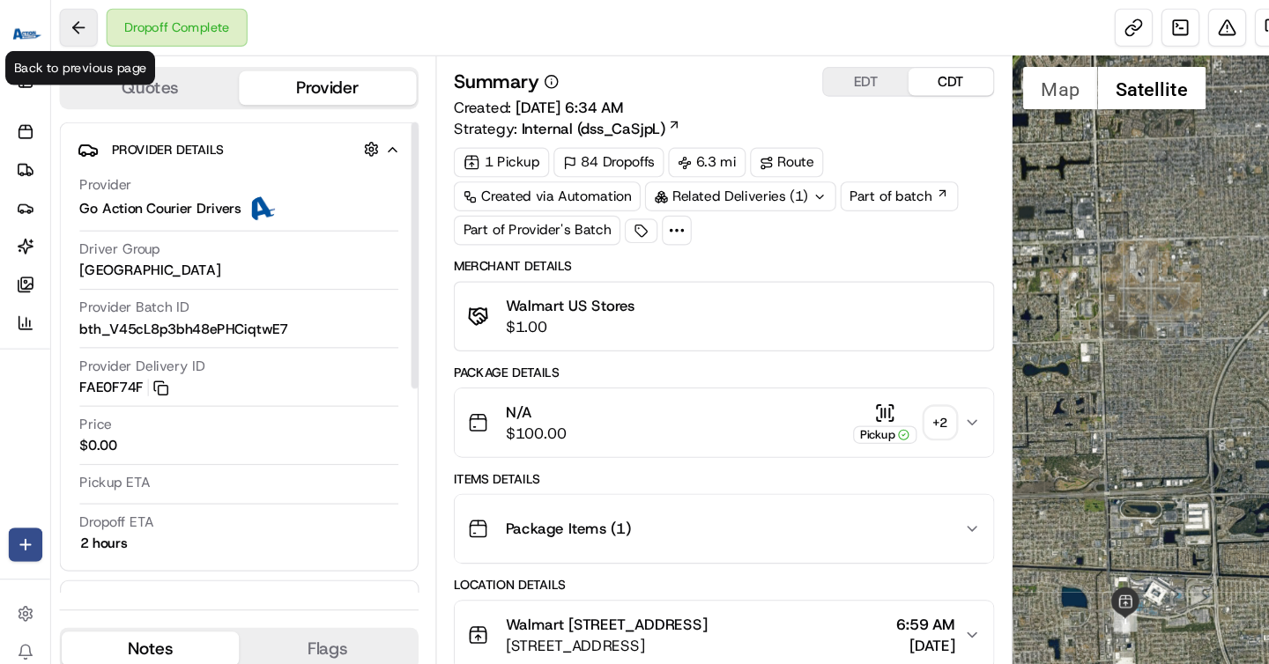
click at [70, 32] on button at bounding box center [65, 23] width 32 height 32
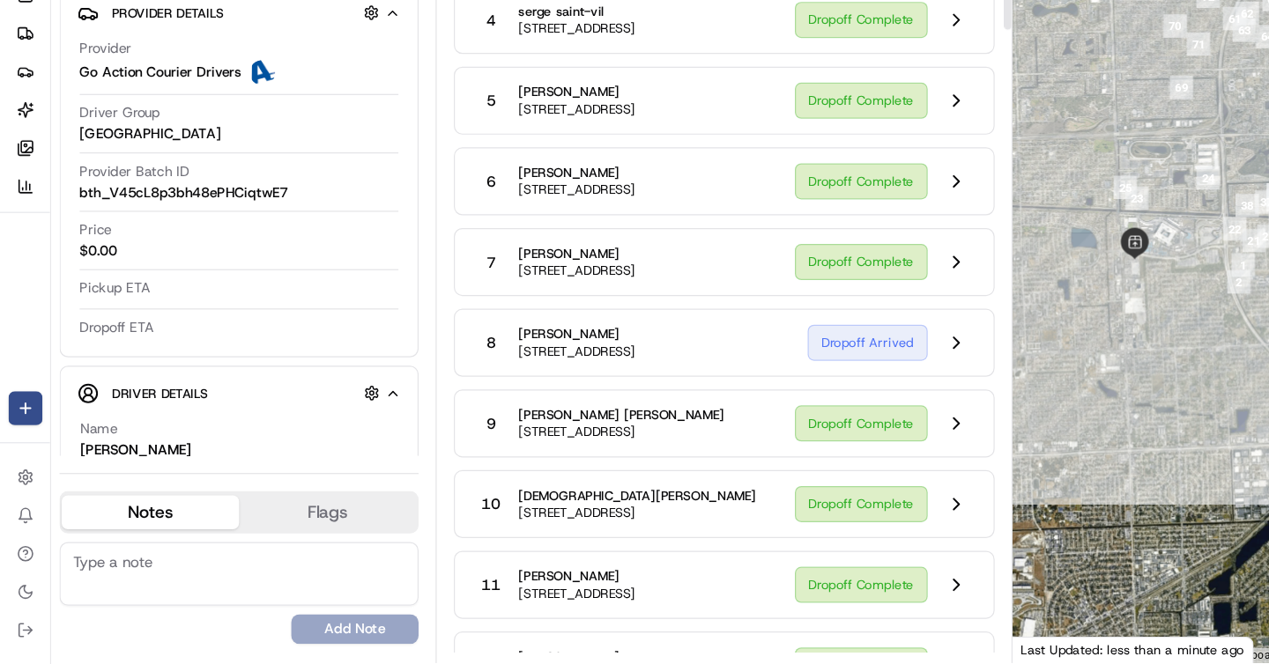
scroll to position [317, 0]
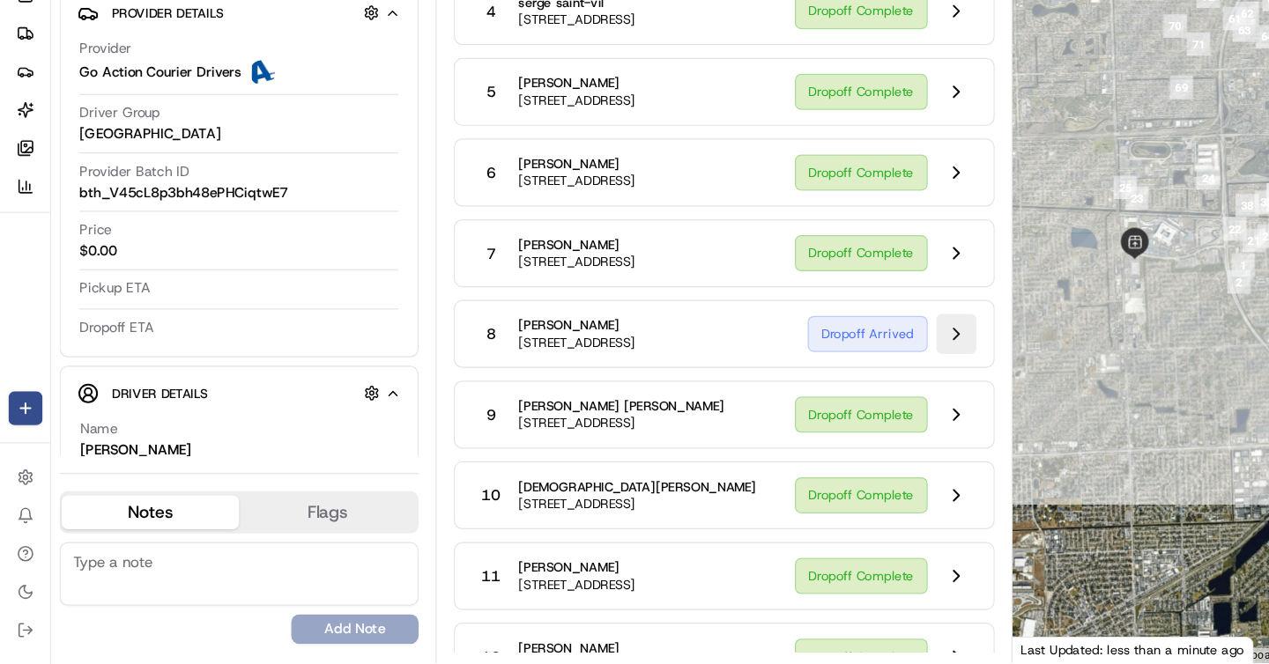
click at [793, 407] on button at bounding box center [792, 390] width 33 height 33
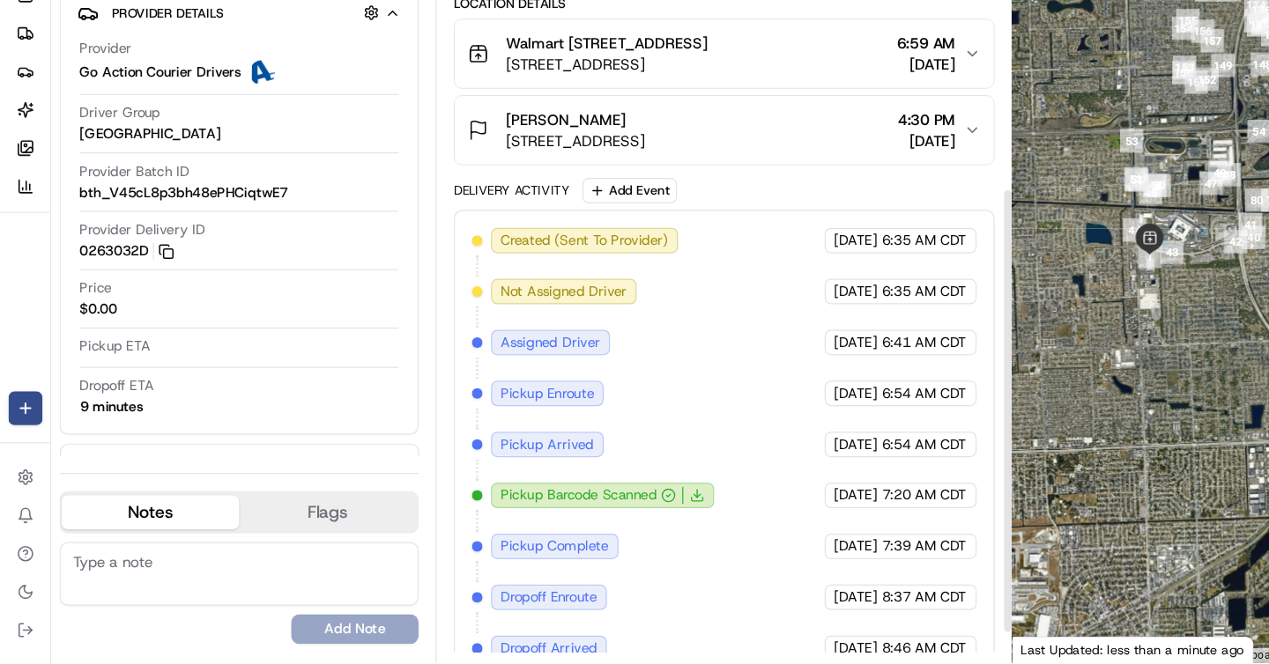
scroll to position [379, 0]
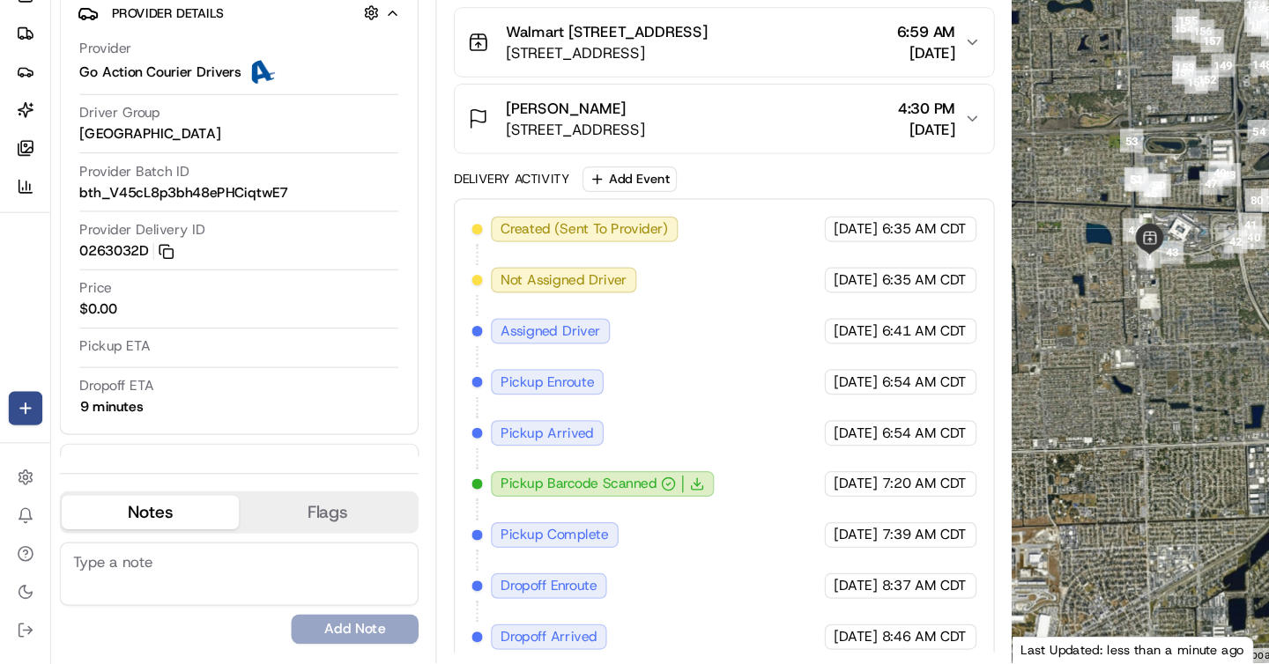
click at [806, 219] on icon "button" at bounding box center [806, 211] width 14 height 14
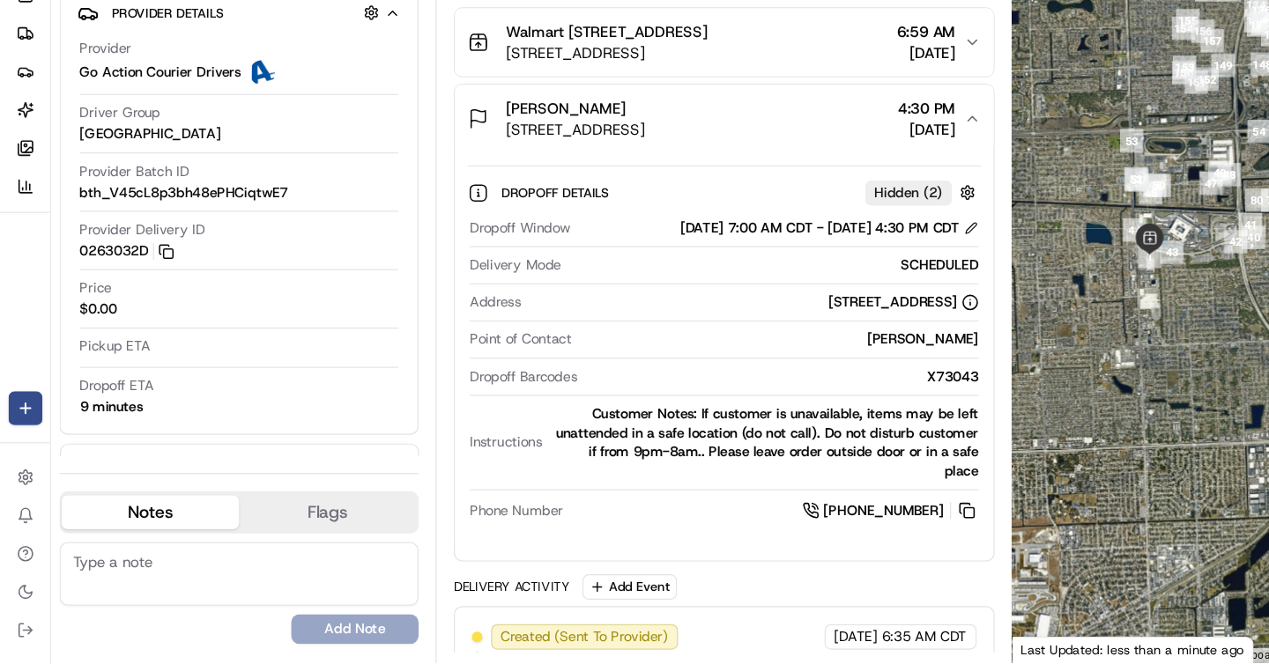
click at [806, 219] on icon "button" at bounding box center [806, 211] width 14 height 14
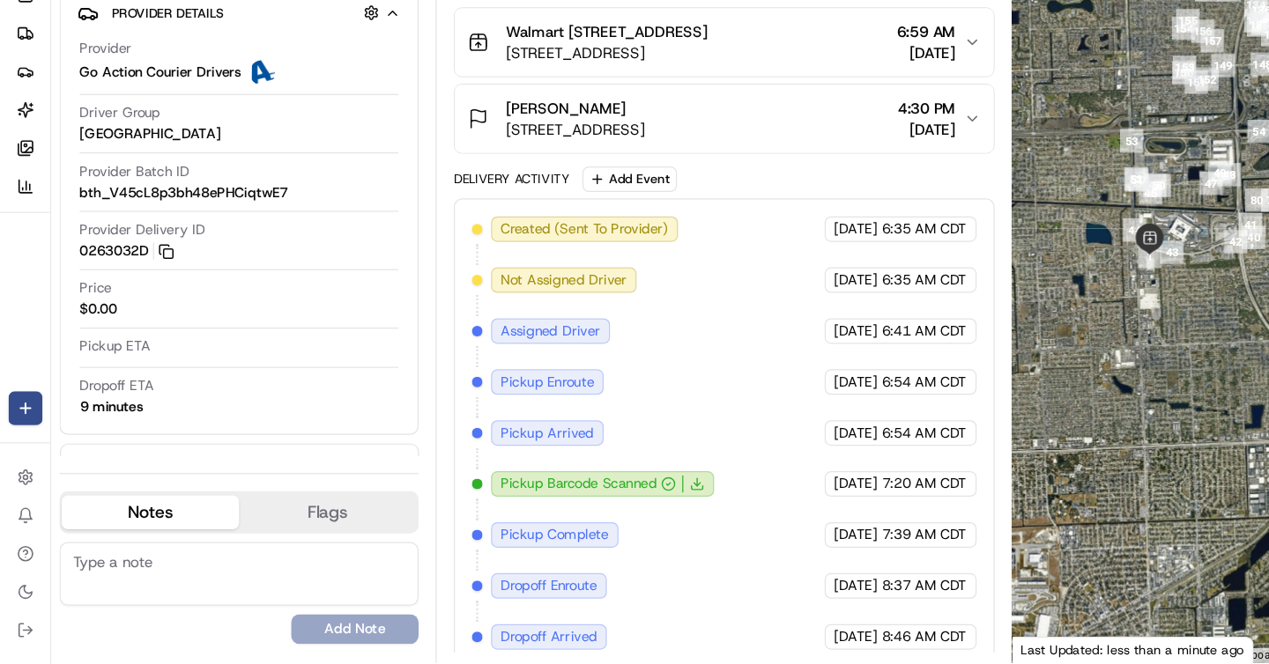
scroll to position [409, 0]
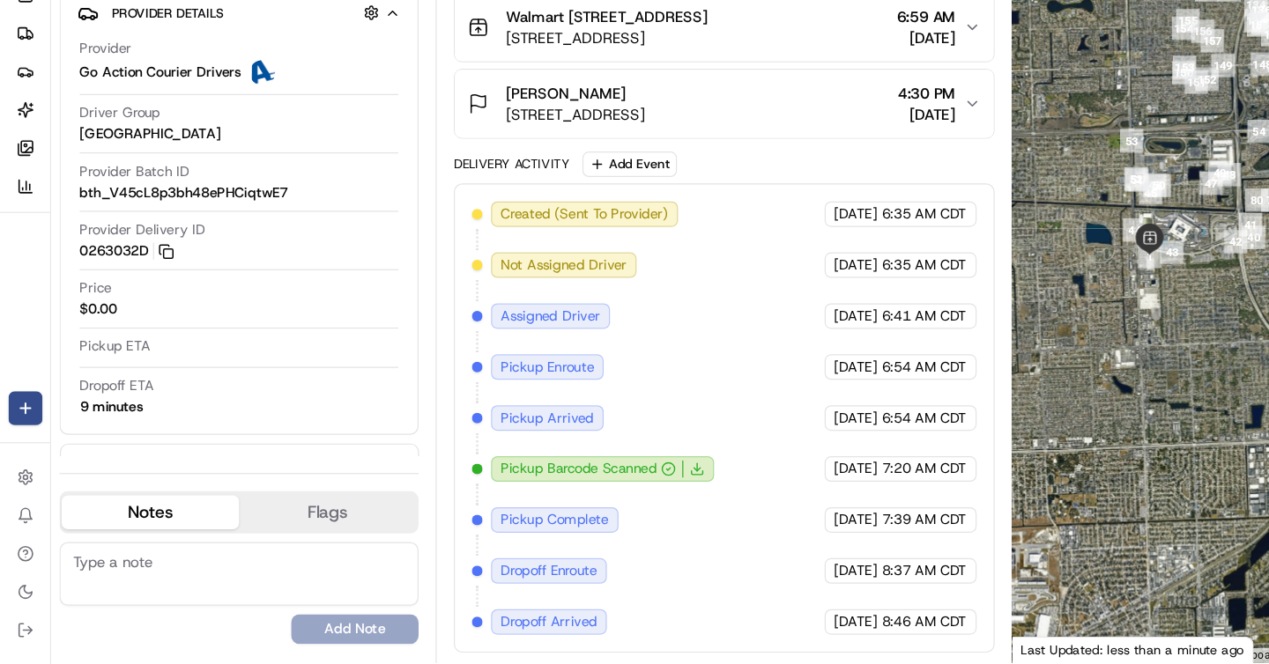
click at [367, 349] on div "Summary EDT CDT Created: 08/22/2025 6:34 AM Strategy: Internal (dss_CaSjpL) 1 P…" at bounding box center [600, 355] width 478 height 617
click at [590, 252] on div "Delivery Activity Add Event" at bounding box center [600, 249] width 448 height 21
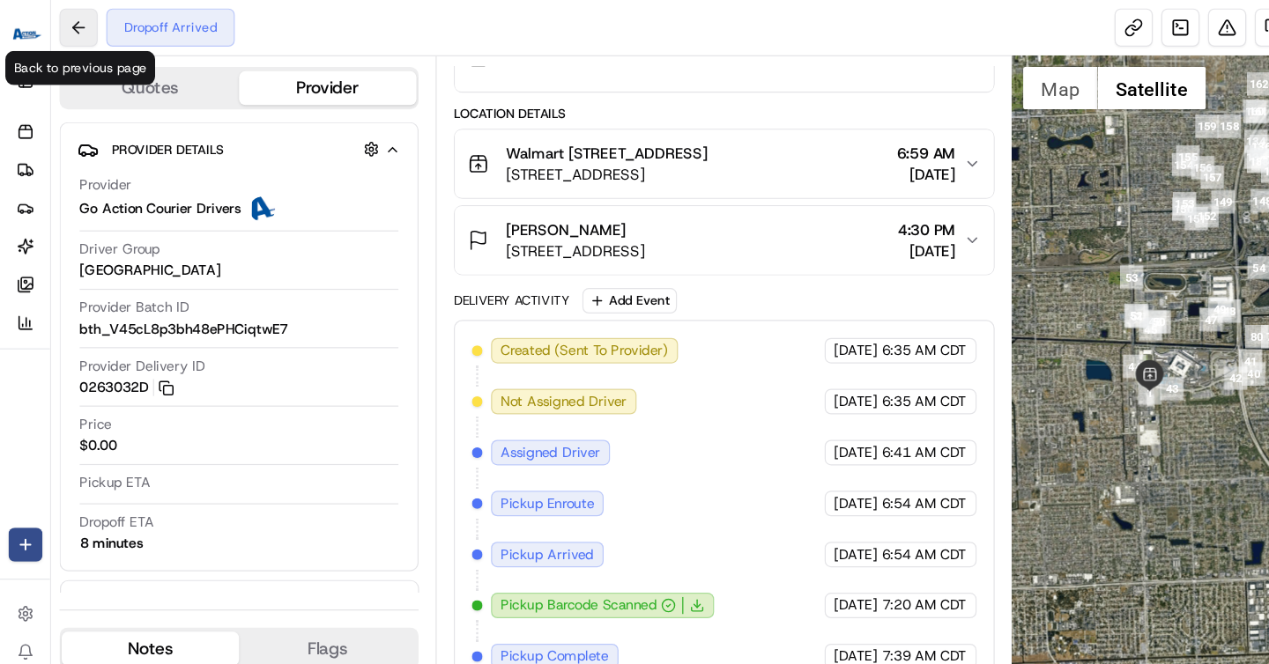
click at [61, 19] on button at bounding box center [65, 23] width 32 height 32
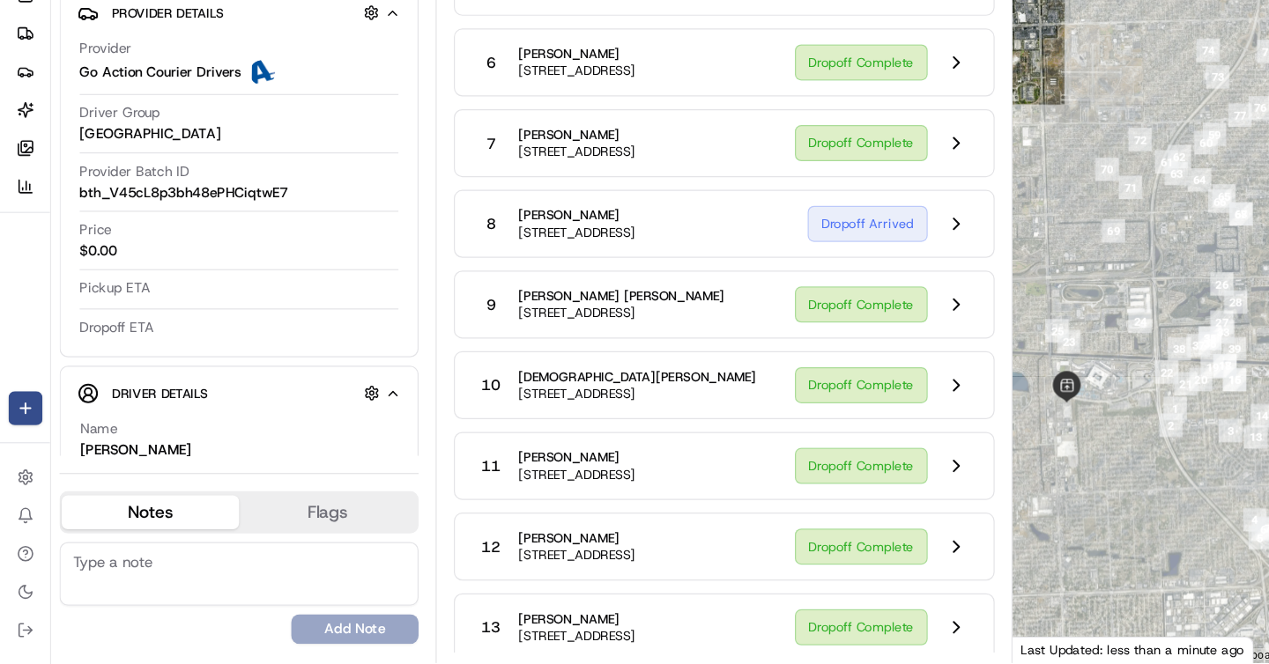
drag, startPoint x: 957, startPoint y: 382, endPoint x: 899, endPoint y: 500, distance: 132.4
click at [900, 501] on div at bounding box center [1054, 355] width 429 height 617
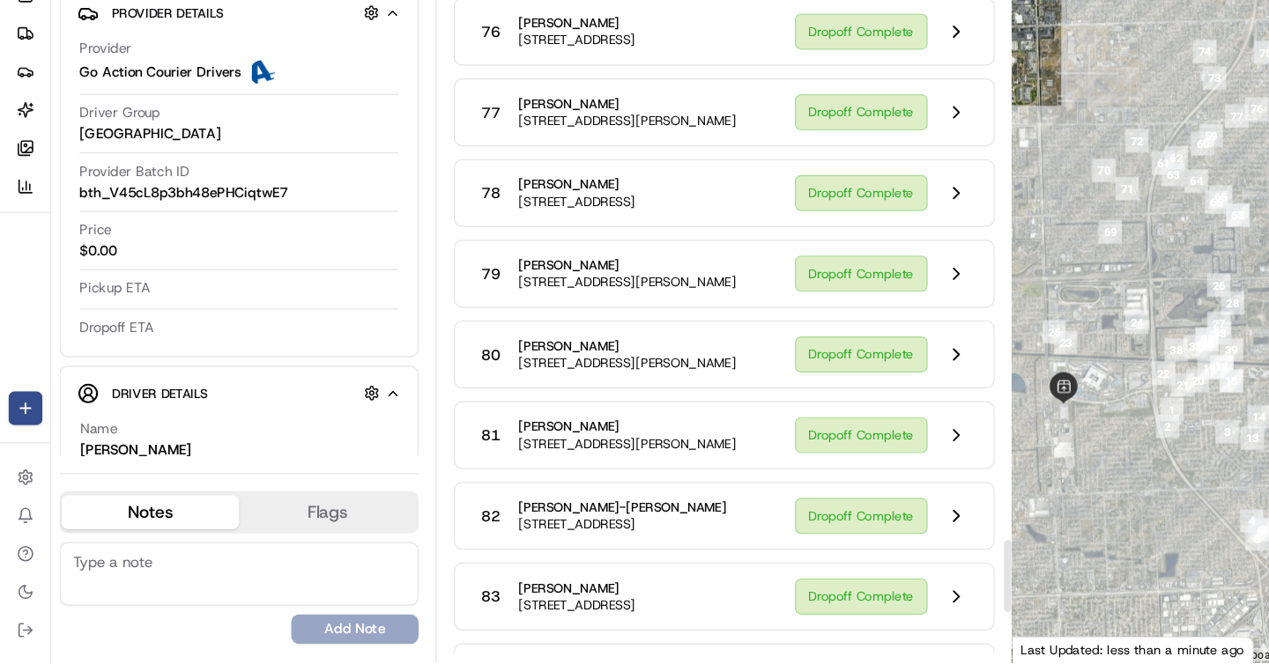
scroll to position [5540, 0]
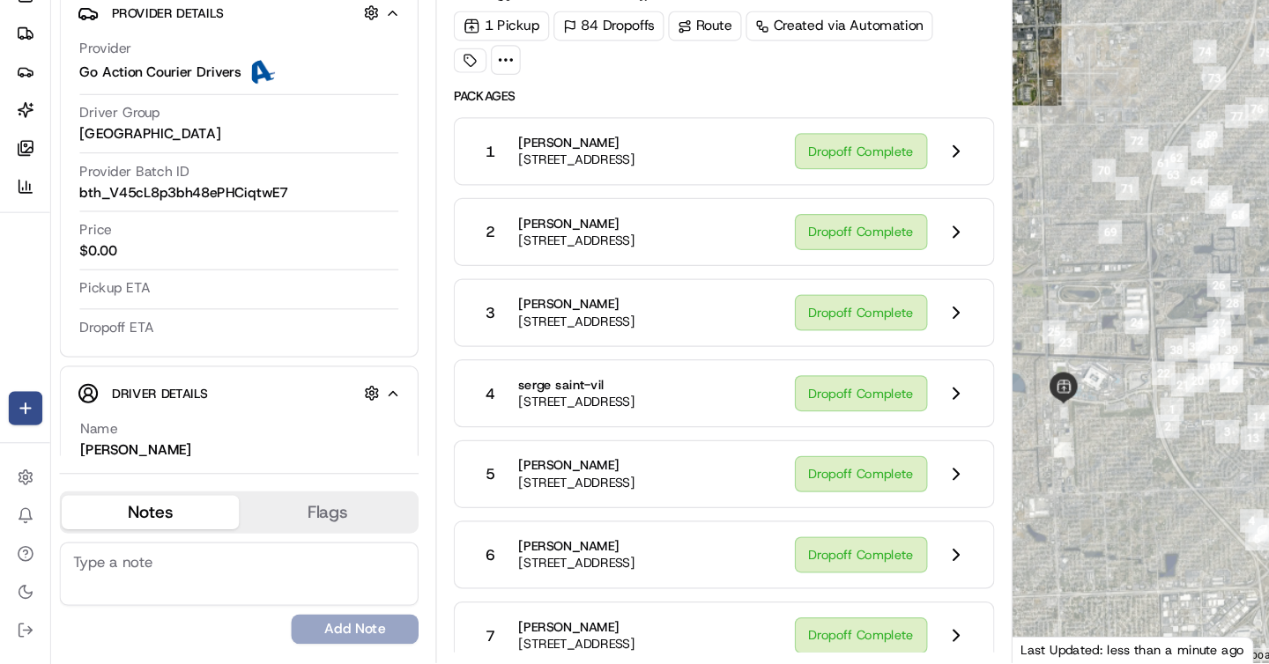
scroll to position [5540, 0]
